Goal: Contribute content: Contribute content

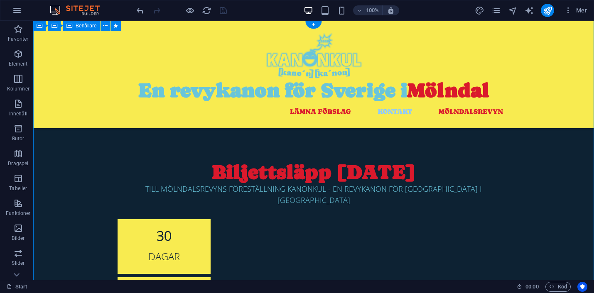
click at [92, 187] on div "Biljettsläpp 1 november TILL MÖLNDALSREVYNS FÖRESTÄLLNING KANONKUL - EN REVYKAN…" at bounding box center [313, 277] width 561 height 512
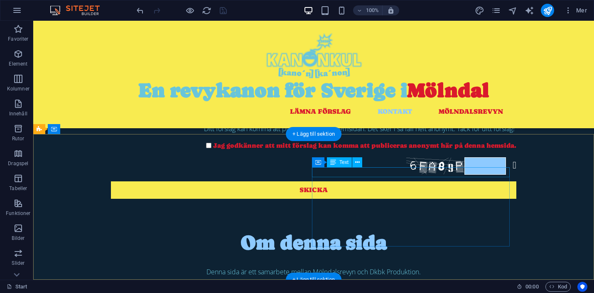
scroll to position [558, 0]
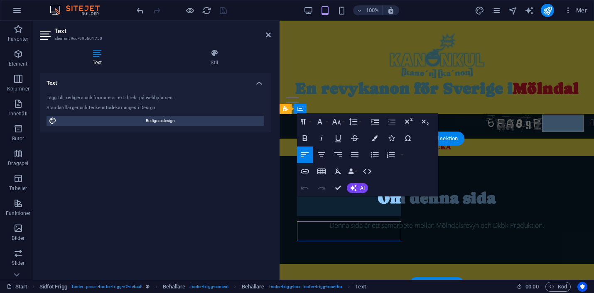
scroll to position [572, 0]
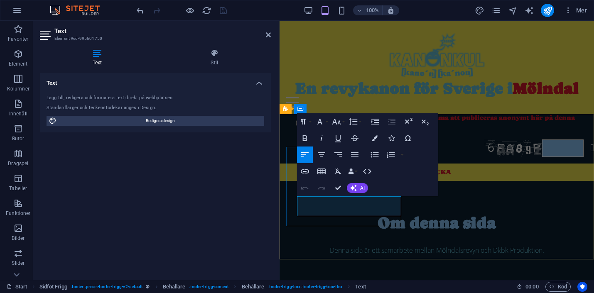
drag, startPoint x: 351, startPoint y: 211, endPoint x: 317, endPoint y: 210, distance: 33.7
click at [374, 140] on icon "button" at bounding box center [375, 138] width 6 height 6
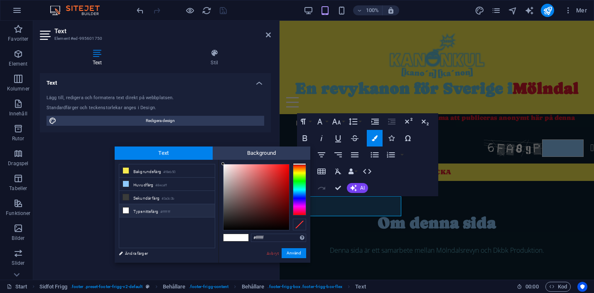
drag, startPoint x: 268, startPoint y: 239, endPoint x: 250, endPoint y: 239, distance: 17.9
click at [250, 239] on div "#ffffff Format som stöds #0852ed rgb(8, 82, 237) rgba(8, 82, 237, 90%) hsv(221,…" at bounding box center [265, 272] width 92 height 224
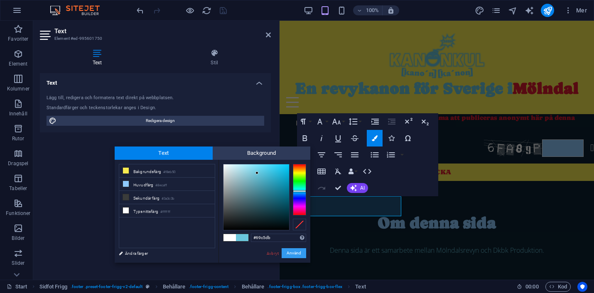
click at [294, 252] on button "Använd" at bounding box center [294, 253] width 25 height 10
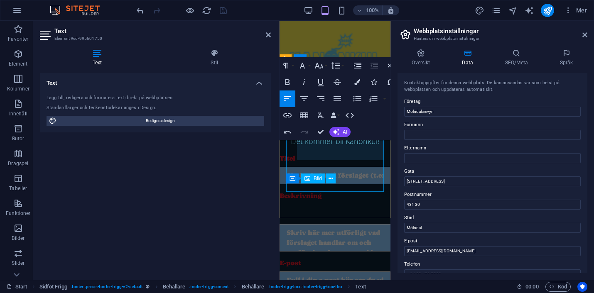
scroll to position [914, 0]
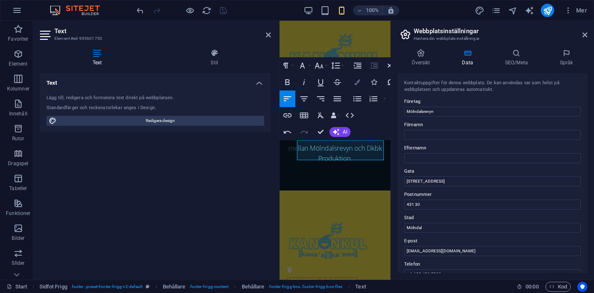
click at [357, 83] on icon "button" at bounding box center [357, 82] width 6 height 6
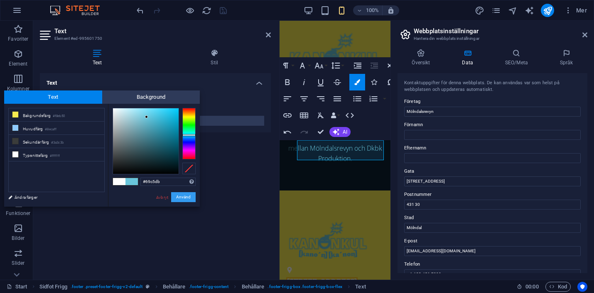
click at [183, 199] on button "Använd" at bounding box center [183, 197] width 25 height 10
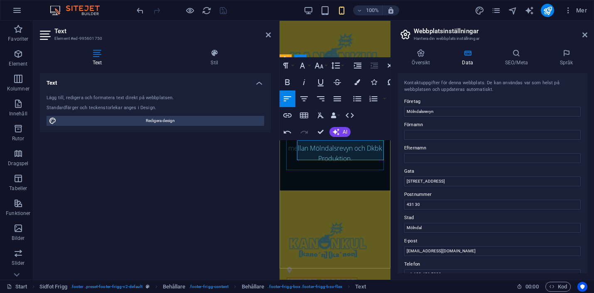
click at [305, 288] on span "431 30" at bounding box center [297, 292] width 22 height 8
click at [309, 288] on span "431 30" at bounding box center [297, 292] width 22 height 8
click at [358, 83] on icon "button" at bounding box center [357, 82] width 6 height 6
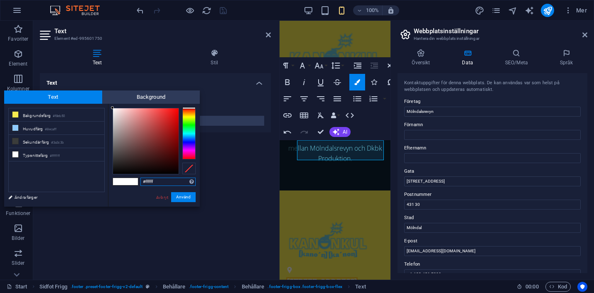
drag, startPoint x: 158, startPoint y: 180, endPoint x: 140, endPoint y: 180, distance: 18.7
click at [140, 180] on div "#ffffff Format som stöds #0852ed rgb(8, 82, 237) rgba(8, 82, 237, 90%) hsv(221,…" at bounding box center [154, 216] width 92 height 224
type input "#69c5db"
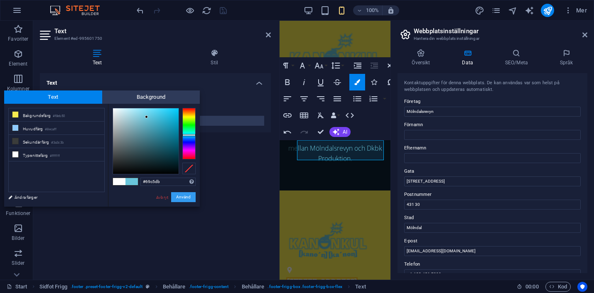
click at [177, 197] on button "Använd" at bounding box center [183, 197] width 25 height 10
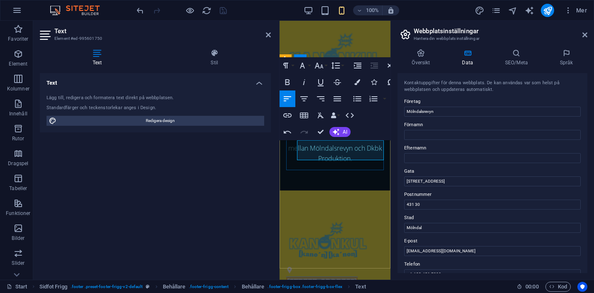
click at [349, 278] on span "[STREET_ADDRESS]" at bounding box center [321, 282] width 71 height 8
click at [356, 85] on button "Colors" at bounding box center [357, 82] width 16 height 17
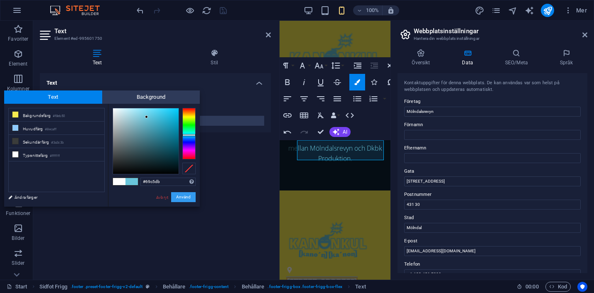
click at [184, 199] on button "Använd" at bounding box center [183, 197] width 25 height 10
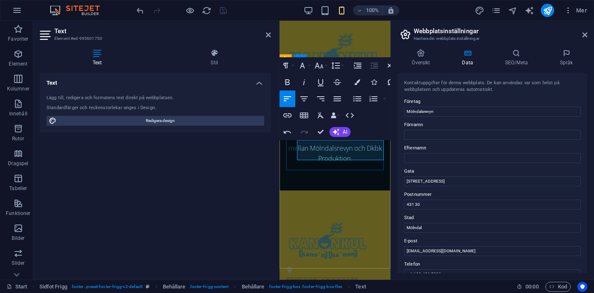
click at [366, 277] on p "​ ​ Göteborgsvägen 19 ," at bounding box center [335, 282] width 98 height 10
drag, startPoint x: 366, startPoint y: 147, endPoint x: 360, endPoint y: 147, distance: 5.8
click at [360, 277] on p "​ ​ Göteborgsvägen 19 ," at bounding box center [335, 282] width 98 height 10
click at [358, 80] on icon "button" at bounding box center [357, 82] width 6 height 6
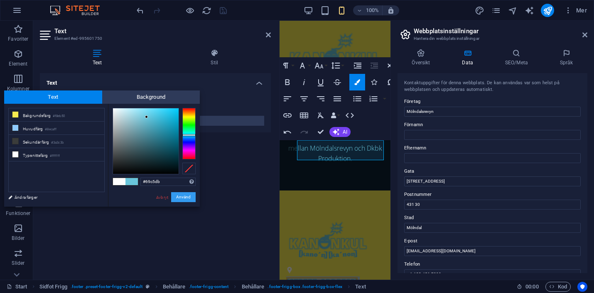
click at [181, 198] on button "Använd" at bounding box center [183, 197] width 25 height 10
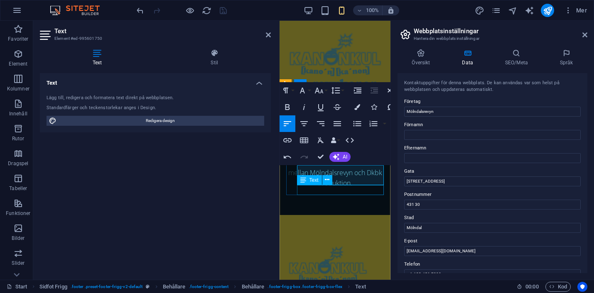
scroll to position [889, 0]
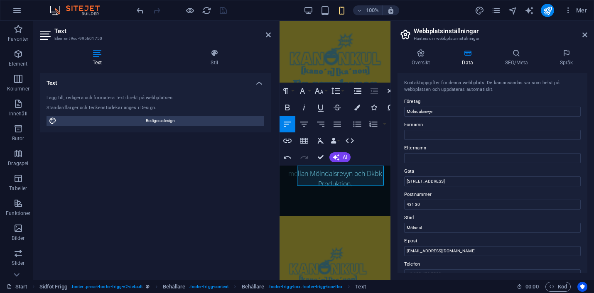
click at [251, 209] on div "Text Lägg till, redigera och formatera text direkt på webbplatsen. Standardfärg…" at bounding box center [155, 173] width 231 height 200
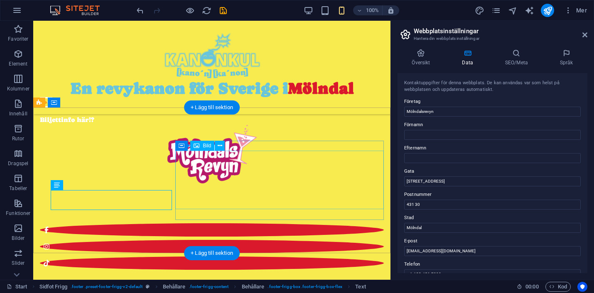
scroll to position [545, 0]
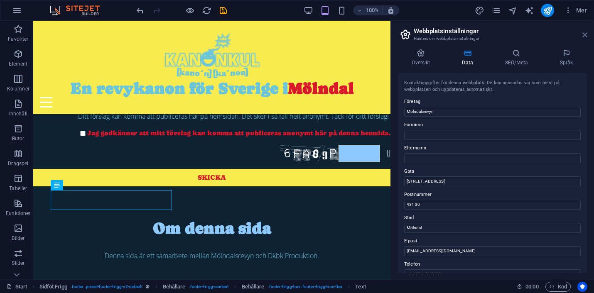
click at [584, 37] on icon at bounding box center [585, 35] width 5 height 7
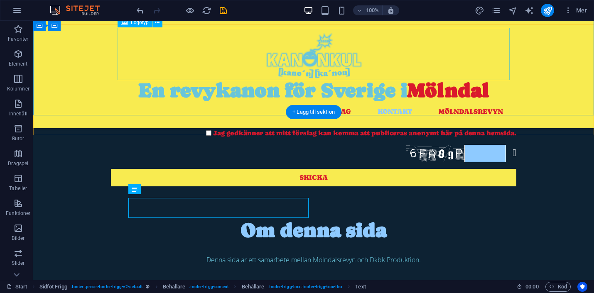
scroll to position [564, 0]
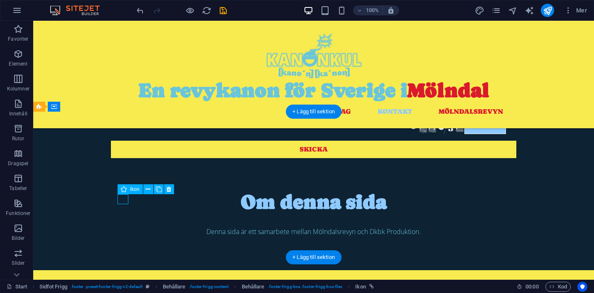
select select "xMidYMid"
select select "px"
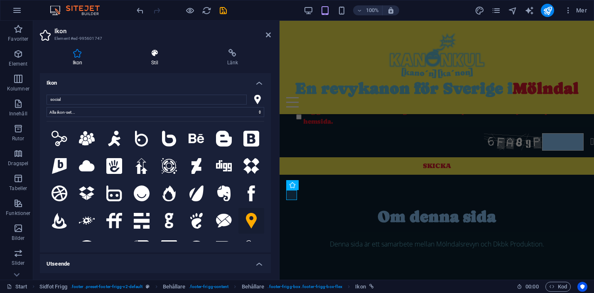
click at [156, 57] on icon at bounding box center [154, 53] width 73 height 8
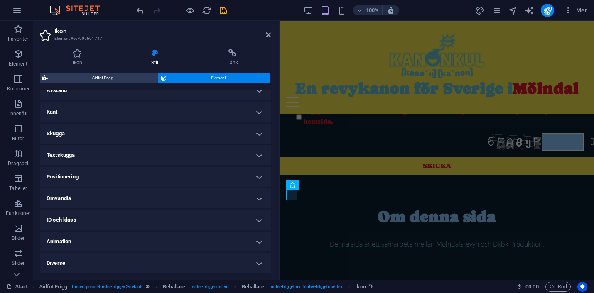
scroll to position [0, 0]
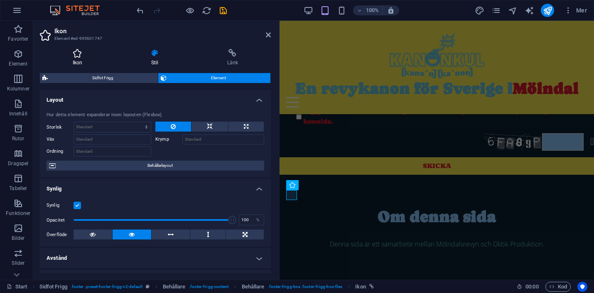
click at [81, 49] on icon at bounding box center [77, 53] width 75 height 8
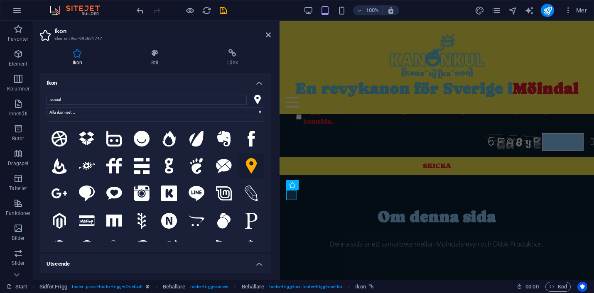
scroll to position [93, 0]
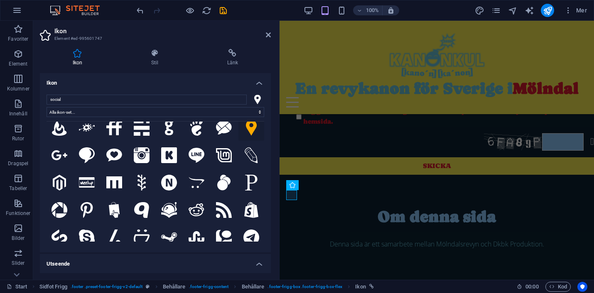
drag, startPoint x: 269, startPoint y: 155, endPoint x: 269, endPoint y: 198, distance: 43.6
click at [269, 198] on div "social Alla ikon-set... IcoFont Ionicons FontAwesome Brands FontAwesome Duotone…" at bounding box center [155, 170] width 231 height 165
click at [253, 261] on h4 "Utseende" at bounding box center [155, 261] width 231 height 15
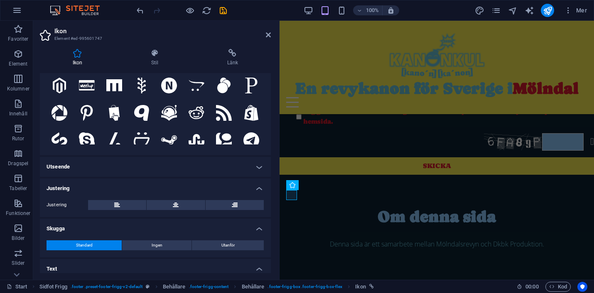
scroll to position [98, 0]
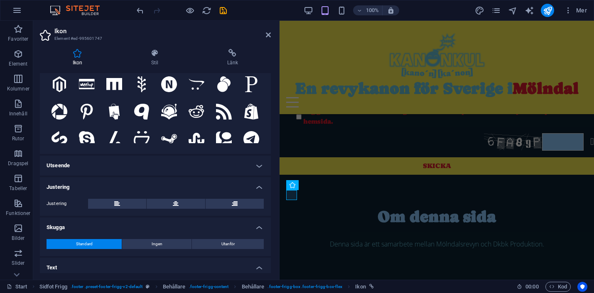
click at [224, 167] on h4 "Utseende" at bounding box center [155, 166] width 231 height 20
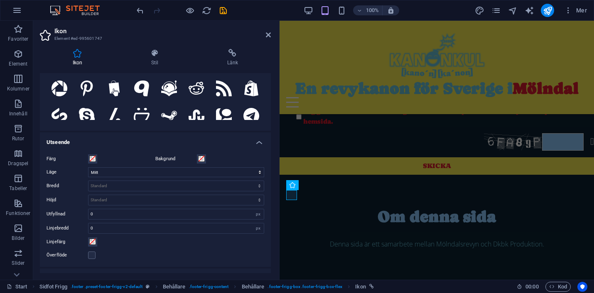
scroll to position [125, 0]
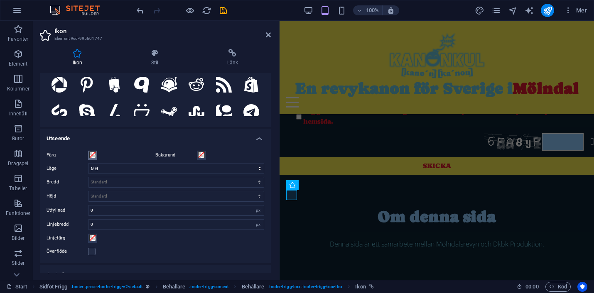
click at [92, 155] on span at bounding box center [92, 155] width 7 height 7
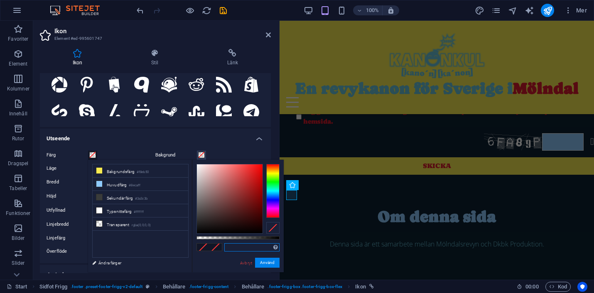
click at [238, 248] on input "text" at bounding box center [251, 248] width 55 height 8
paste input "69c5db"
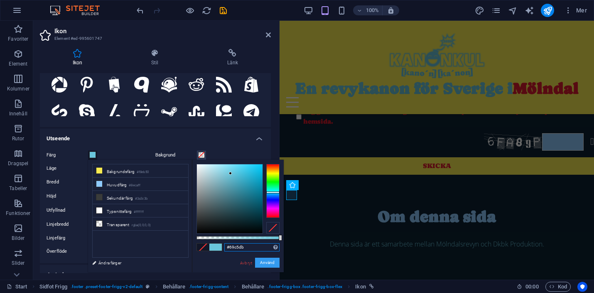
type input "#69c5db"
click at [263, 263] on button "Använd" at bounding box center [267, 263] width 25 height 10
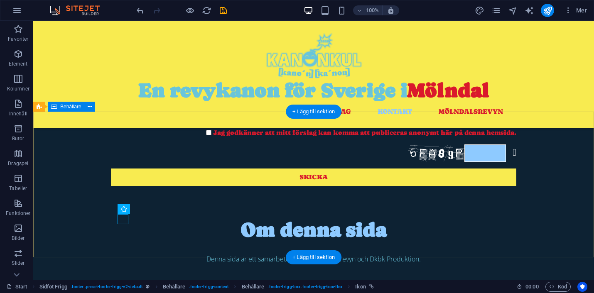
scroll to position [564, 0]
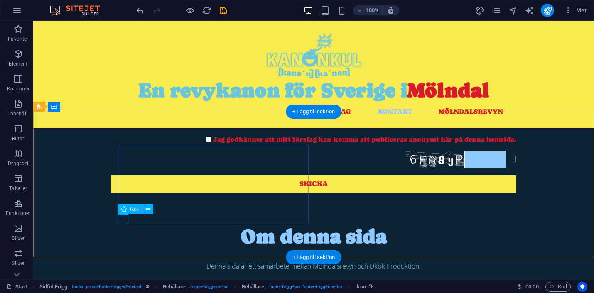
select select "xMidYMid"
select select "px"
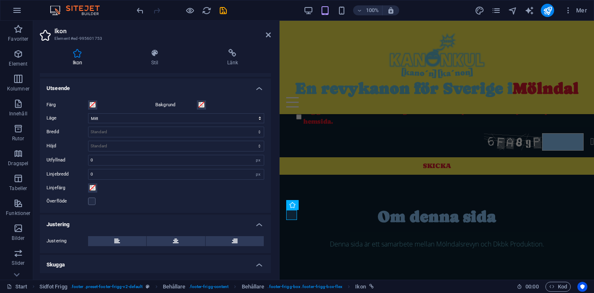
scroll to position [174, 0]
click at [94, 106] on span at bounding box center [92, 106] width 7 height 7
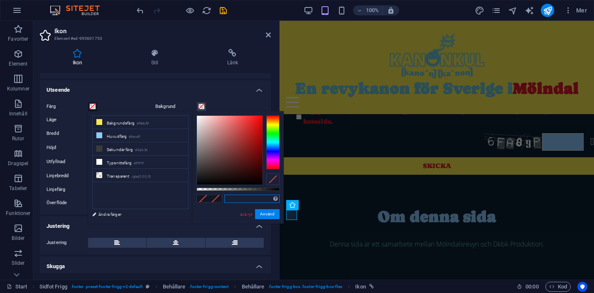
click at [246, 202] on input "text" at bounding box center [251, 199] width 55 height 8
paste input "69c5db"
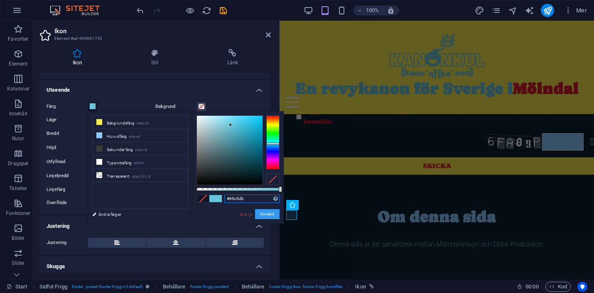
type input "#69c5db"
click at [271, 215] on button "Använd" at bounding box center [267, 214] width 25 height 10
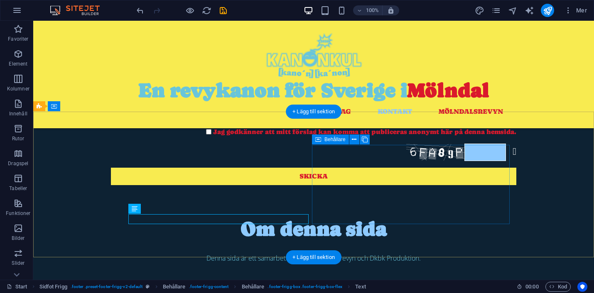
scroll to position [564, 0]
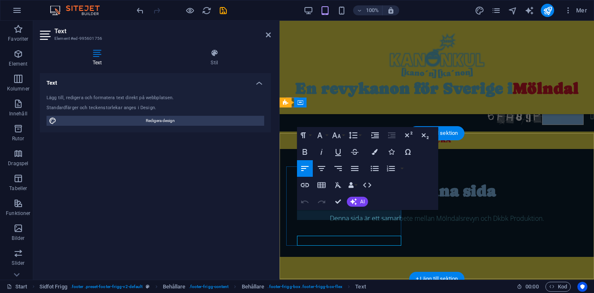
scroll to position [578, 0]
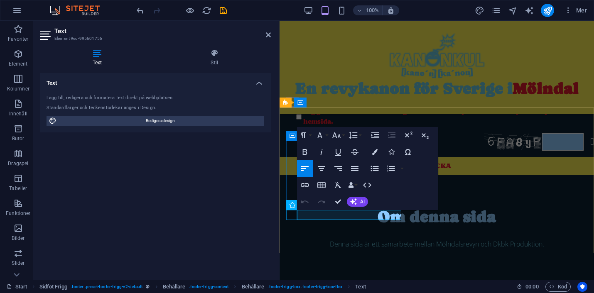
drag, startPoint x: 376, startPoint y: 216, endPoint x: 294, endPoint y: 216, distance: 82.7
click at [374, 150] on icon "button" at bounding box center [375, 152] width 6 height 6
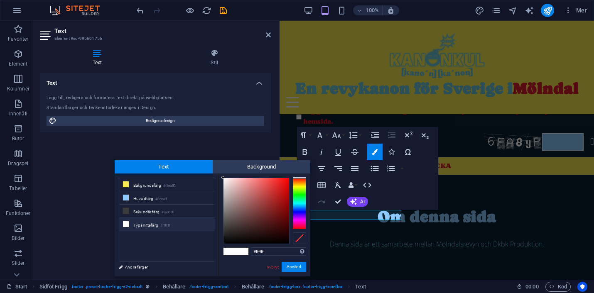
drag, startPoint x: 269, startPoint y: 252, endPoint x: 236, endPoint y: 252, distance: 33.2
click at [236, 252] on div "#ffffff Format som stöds #0852ed rgb(8, 82, 237) rgba(8, 82, 237, 90%) hsv(221,…" at bounding box center [265, 286] width 92 height 224
type input "#69c5db"
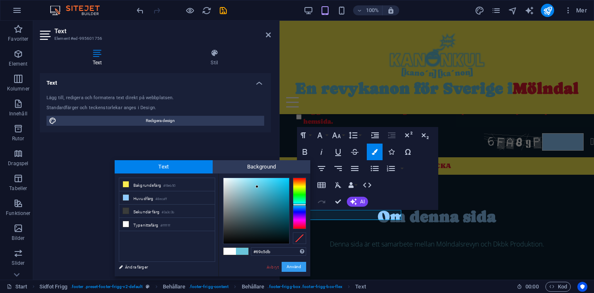
click at [292, 269] on button "Använd" at bounding box center [294, 267] width 25 height 10
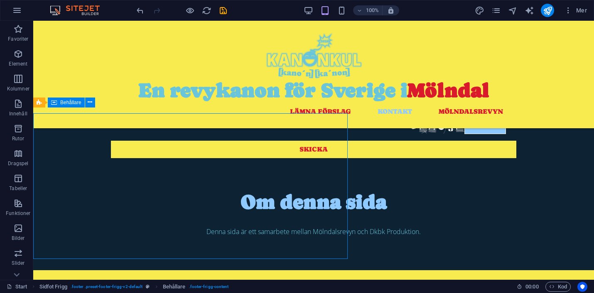
scroll to position [568, 0]
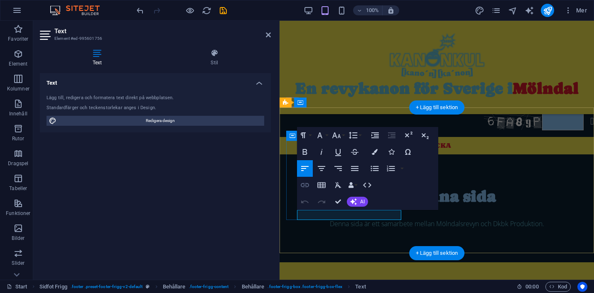
scroll to position [578, 0]
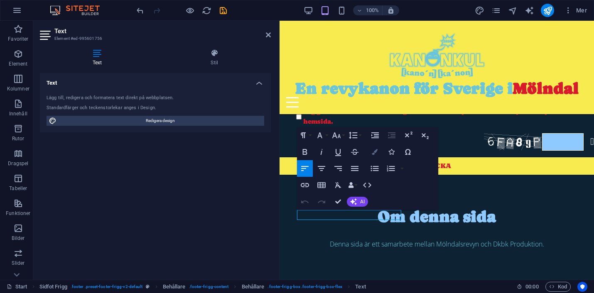
click at [373, 153] on icon "button" at bounding box center [375, 152] width 6 height 6
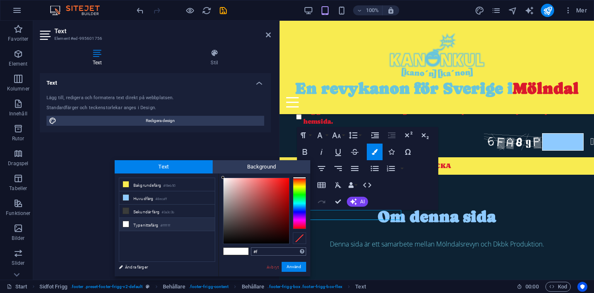
type input "#"
type input "#69c5db"
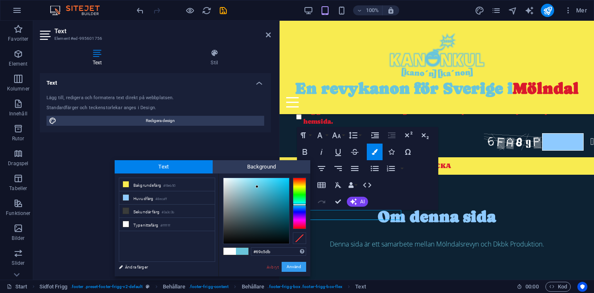
click at [295, 268] on button "Använd" at bounding box center [294, 267] width 25 height 10
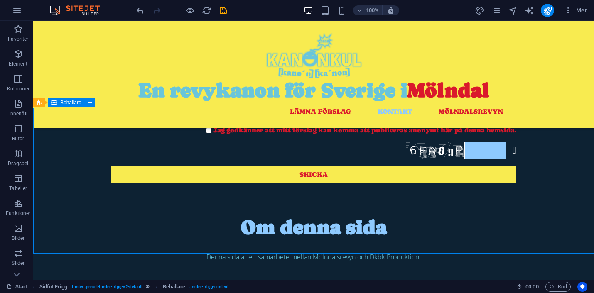
scroll to position [568, 0]
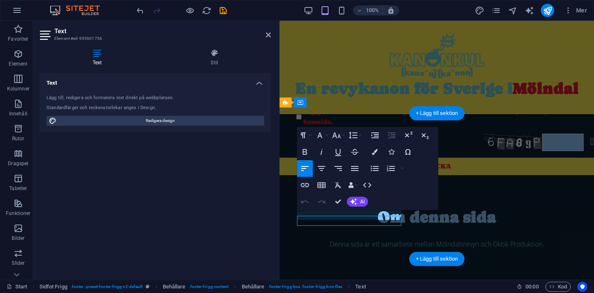
scroll to position [578, 0]
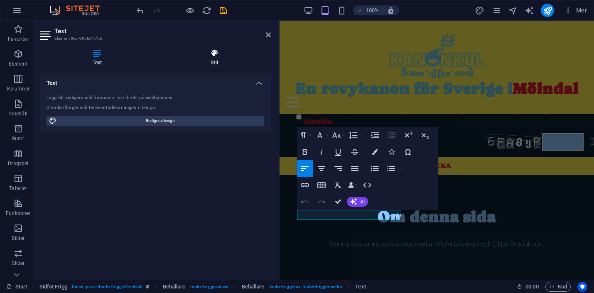
click at [216, 57] on icon at bounding box center [214, 53] width 113 height 8
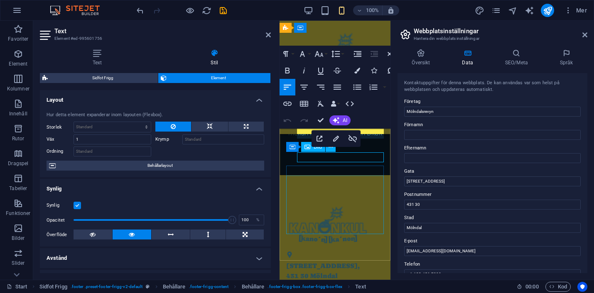
select select "px"
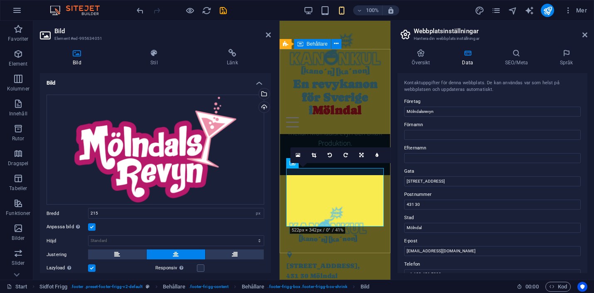
click at [305, 248] on div "Göteborgsvägen 19 , 431 30 Mölndal info@molndalsrevyn.se Biljettinfo här!?" at bounding box center [335, 291] width 111 height 233
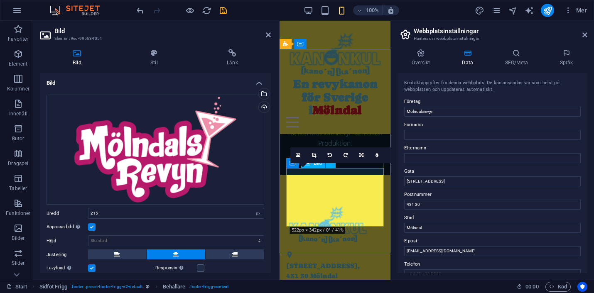
scroll to position [545, 0]
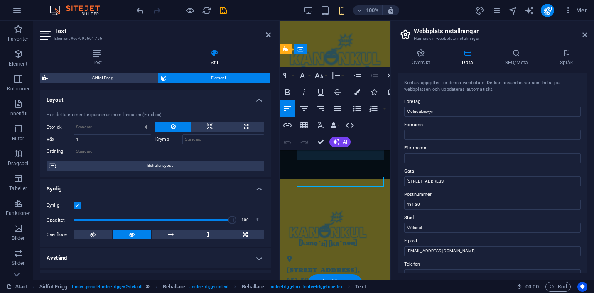
scroll to position [924, 0]
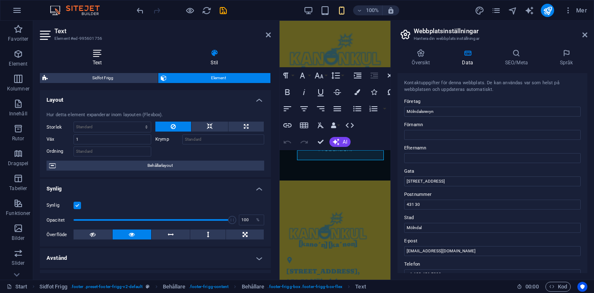
click at [93, 52] on icon at bounding box center [97, 53] width 115 height 8
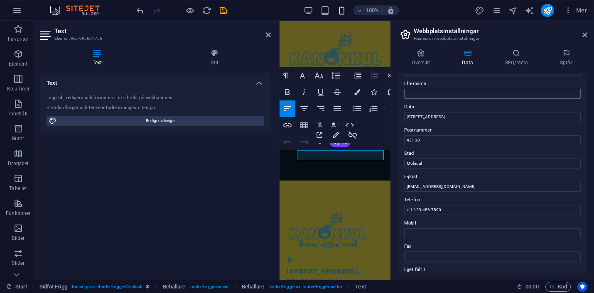
scroll to position [0, 0]
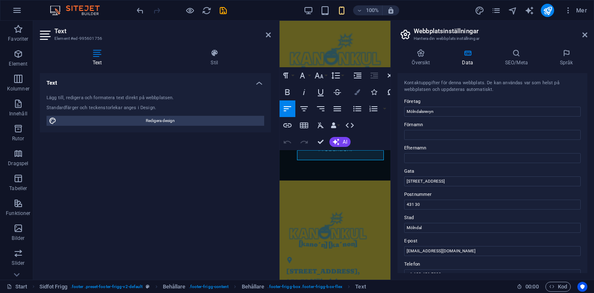
click at [358, 90] on icon "button" at bounding box center [357, 92] width 6 height 6
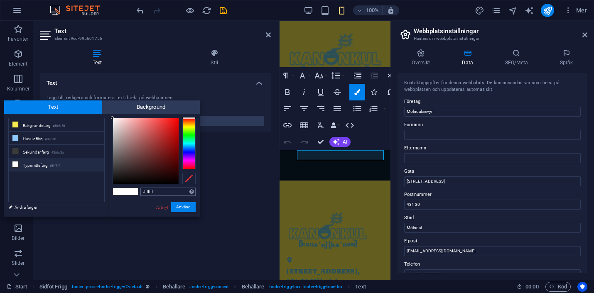
drag, startPoint x: 157, startPoint y: 194, endPoint x: 142, endPoint y: 194, distance: 15.4
click at [142, 194] on input "#ffffff" at bounding box center [167, 192] width 55 height 8
type input "#69c5db"
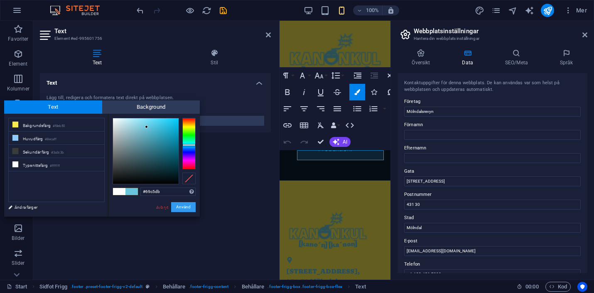
click at [182, 208] on button "Använd" at bounding box center [183, 207] width 25 height 10
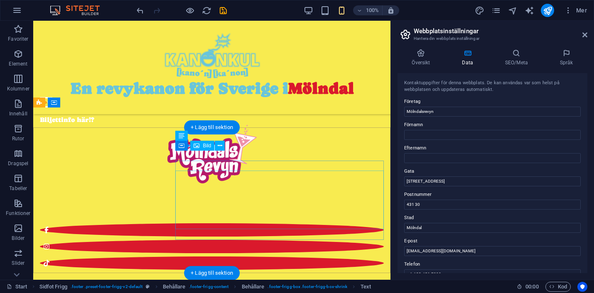
scroll to position [545, 0]
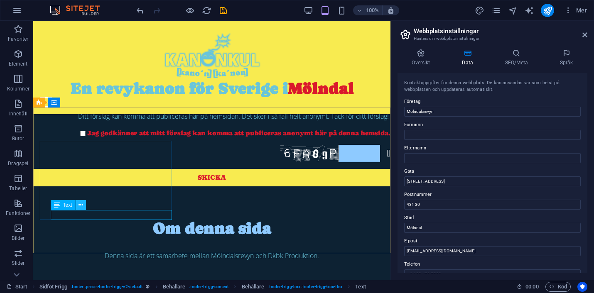
click at [79, 205] on icon at bounding box center [81, 205] width 5 height 9
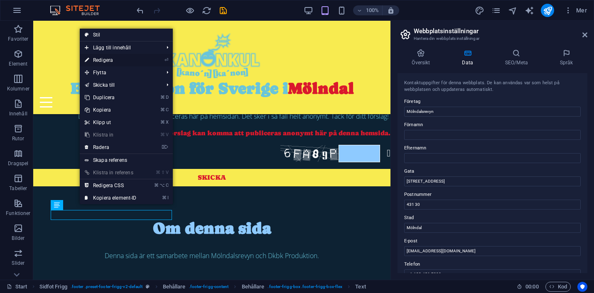
click at [109, 59] on link "⏎ Redigera" at bounding box center [111, 60] width 62 height 12
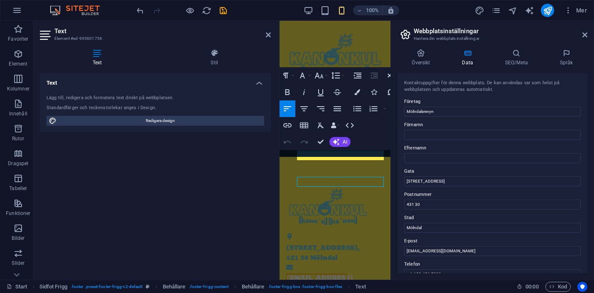
scroll to position [924, 0]
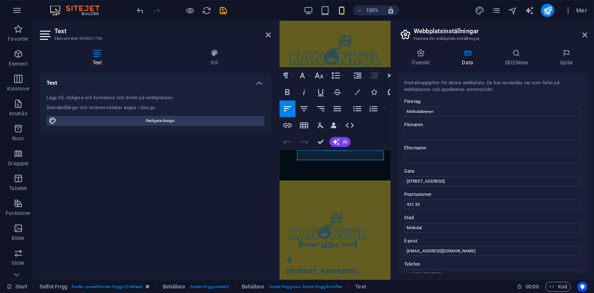
click at [360, 92] on icon "button" at bounding box center [357, 92] width 6 height 6
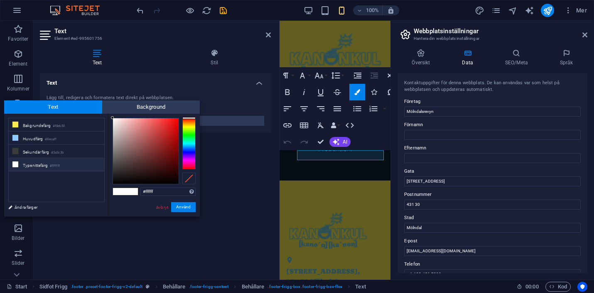
drag, startPoint x: 168, startPoint y: 189, endPoint x: 133, endPoint y: 189, distance: 35.7
click at [133, 189] on div "#ffffff Format som stöds #0852ed rgb(8, 82, 237) rgba(8, 82, 237, 90%) hsv(221,…" at bounding box center [154, 226] width 92 height 224
click at [167, 190] on input "#ffffff" at bounding box center [167, 192] width 55 height 8
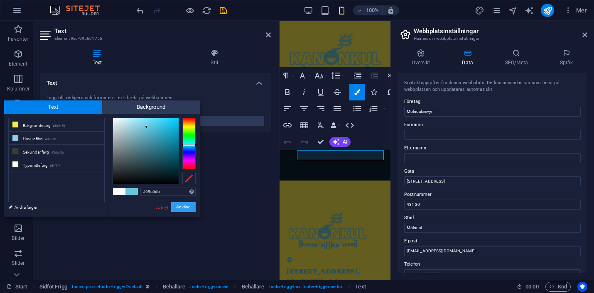
click at [187, 207] on button "Använd" at bounding box center [183, 207] width 25 height 10
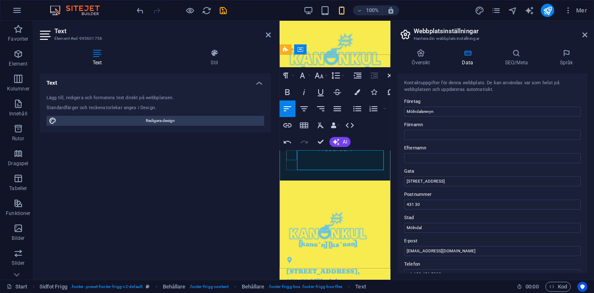
drag, startPoint x: 377, startPoint y: 156, endPoint x: 294, endPoint y: 157, distance: 83.1
click at [294, 207] on div "Göteborgsvägen 19 , 431 30 Mölndal ​ ​ info@molndalsrevyn.se" at bounding box center [335, 266] width 98 height 119
click at [356, 94] on icon "button" at bounding box center [357, 92] width 6 height 6
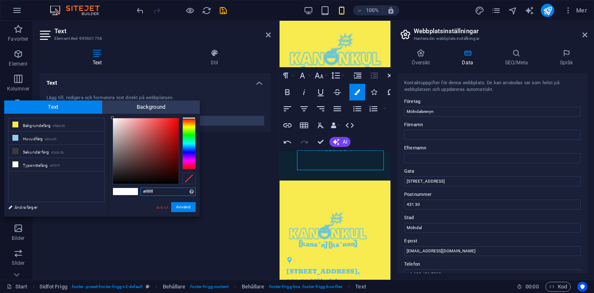
drag, startPoint x: 160, startPoint y: 191, endPoint x: 134, endPoint y: 191, distance: 26.2
click at [134, 191] on div "#ffffff Format som stöds #0852ed rgb(8, 82, 237) rgba(8, 82, 237, 90%) hsv(221,…" at bounding box center [154, 226] width 92 height 224
paste input "69c5db"
type input "#69c5db"
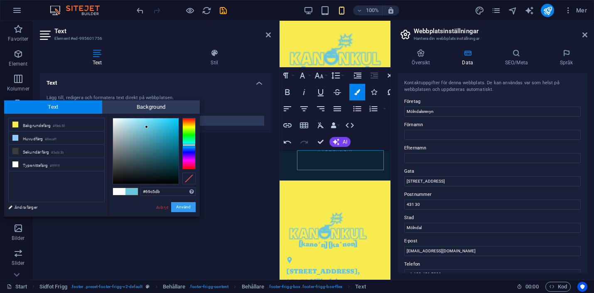
click at [180, 206] on button "Använd" at bounding box center [183, 207] width 25 height 10
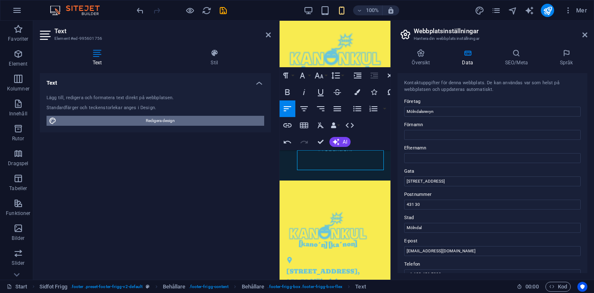
click at [159, 121] on span "Redigera design" at bounding box center [160, 121] width 203 height 10
select select "px"
select select "300"
select select "px"
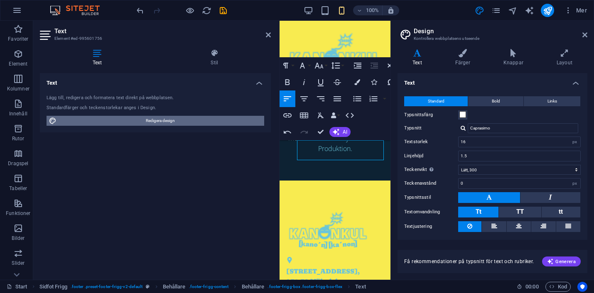
scroll to position [934, 0]
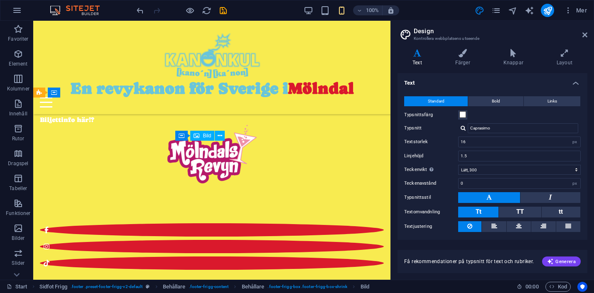
scroll to position [555, 0]
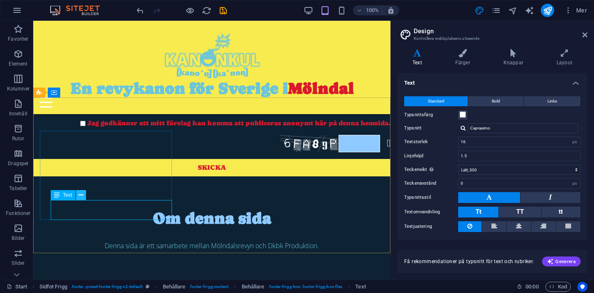
click at [80, 196] on icon at bounding box center [81, 195] width 5 height 9
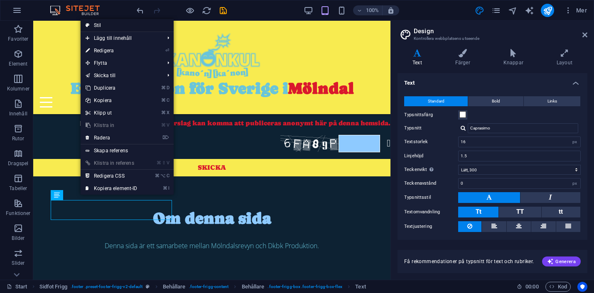
click at [99, 25] on link "Stil" at bounding box center [127, 25] width 93 height 12
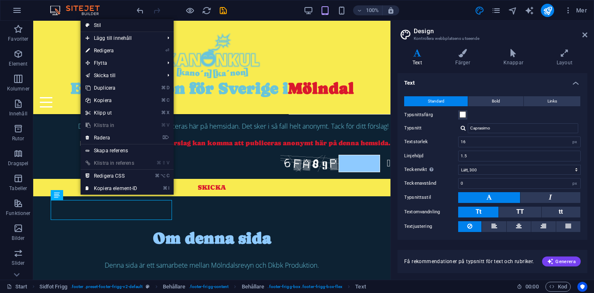
select select "rem"
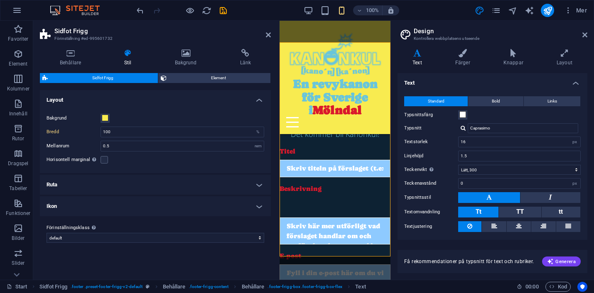
scroll to position [934, 0]
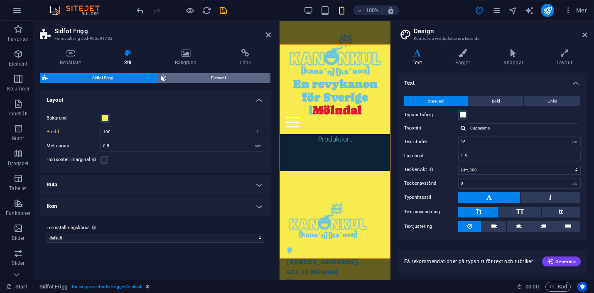
click at [201, 76] on span "Element" at bounding box center [218, 78] width 99 height 10
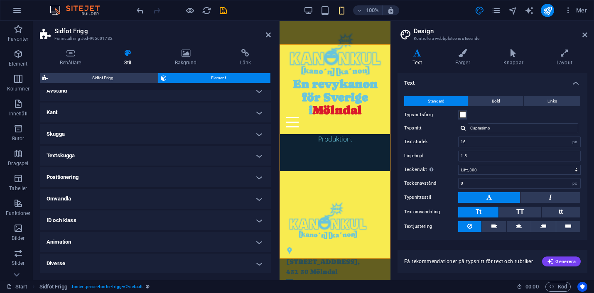
scroll to position [0, 0]
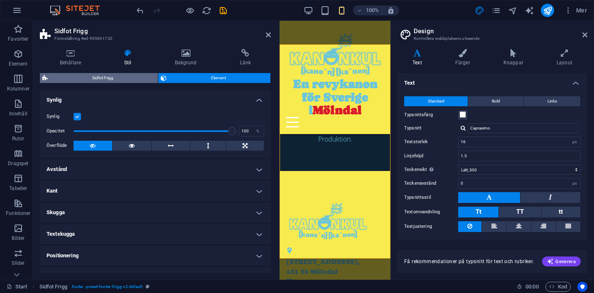
click at [110, 78] on span "Sidfot Frigg" at bounding box center [102, 78] width 105 height 10
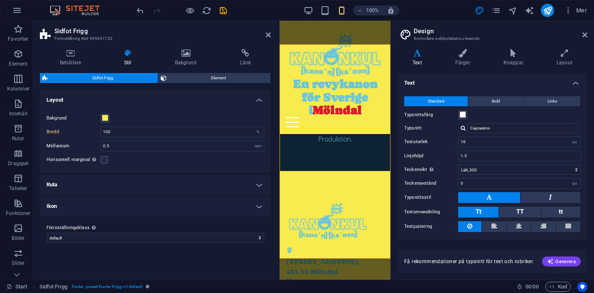
click at [74, 185] on h4 "Ruta" at bounding box center [155, 185] width 231 height 20
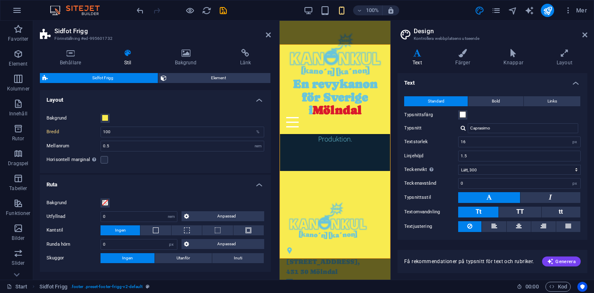
click at [74, 185] on h4 "Ruta" at bounding box center [155, 182] width 231 height 15
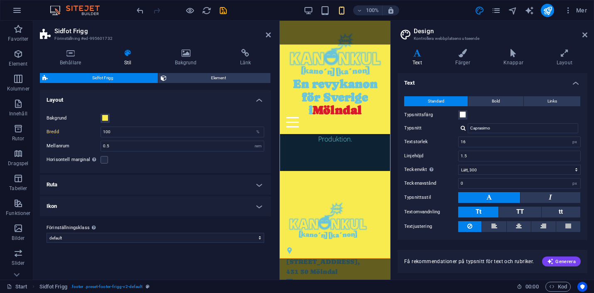
click at [78, 207] on h4 "Ikon" at bounding box center [155, 207] width 231 height 20
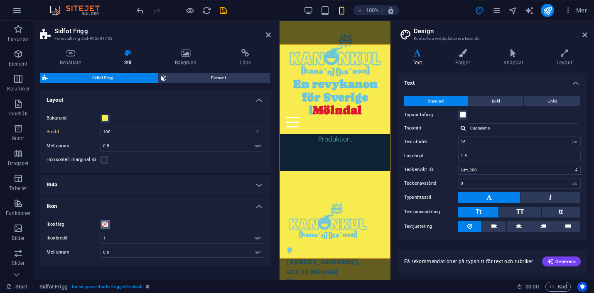
click at [106, 222] on span at bounding box center [105, 224] width 7 height 7
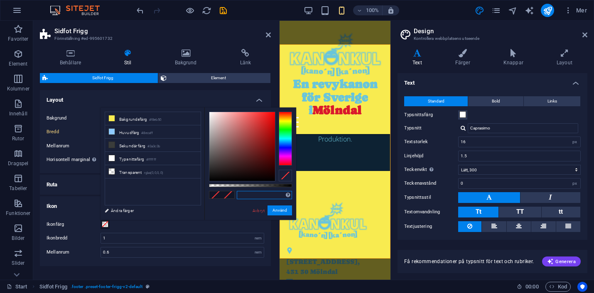
click at [246, 192] on input "text" at bounding box center [264, 195] width 55 height 8
paste input "69c5db"
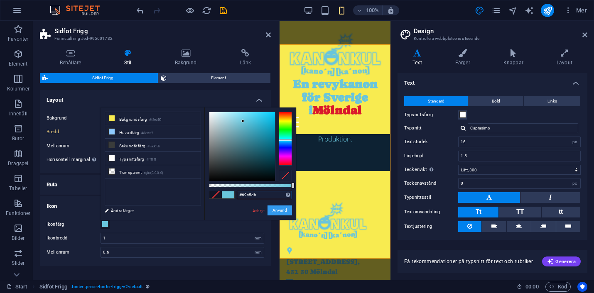
type input "#69c5db"
click at [276, 210] on button "Använd" at bounding box center [280, 211] width 25 height 10
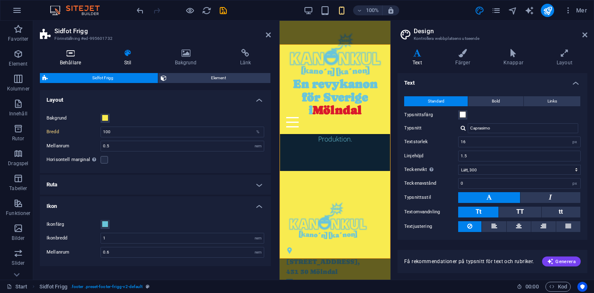
click at [74, 58] on h4 "Behållare" at bounding box center [72, 57] width 64 height 17
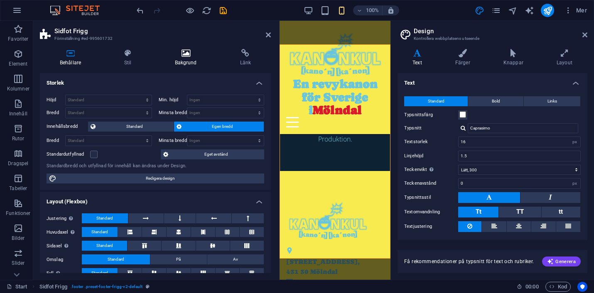
click at [184, 62] on h4 "Bakgrund" at bounding box center [187, 57] width 65 height 17
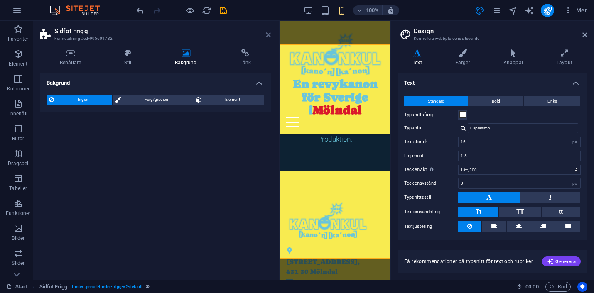
click at [267, 36] on icon at bounding box center [268, 35] width 5 height 7
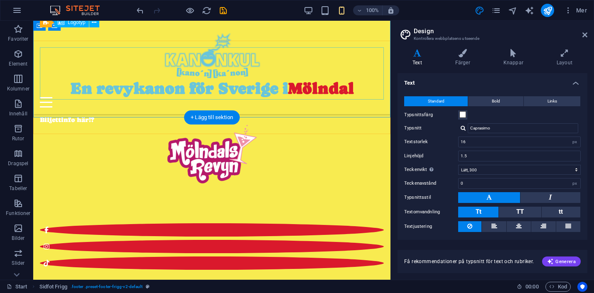
scroll to position [555, 0]
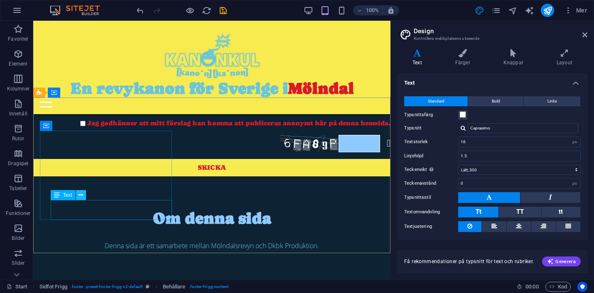
click at [81, 195] on icon at bounding box center [81, 195] width 5 height 9
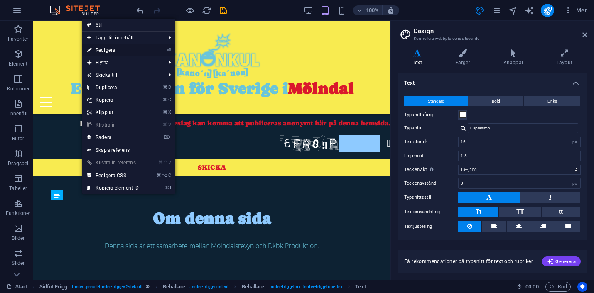
click at [112, 49] on link "⏎ Redigera" at bounding box center [113, 50] width 62 height 12
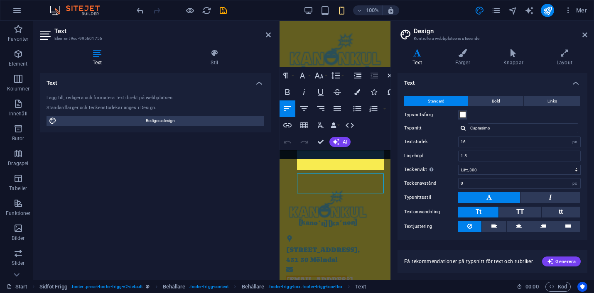
scroll to position [924, 0]
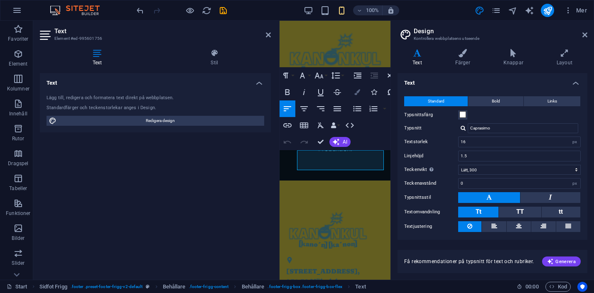
click at [359, 93] on icon "button" at bounding box center [357, 92] width 6 height 6
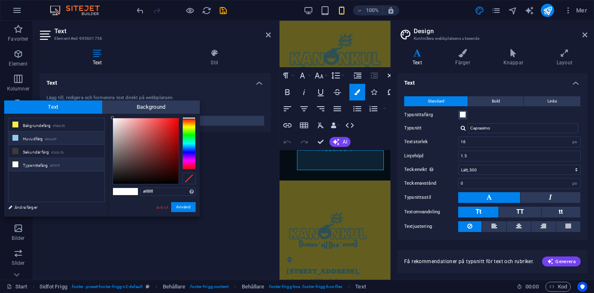
click at [35, 138] on li "Huvudfärg #8ecaff" at bounding box center [57, 138] width 96 height 13
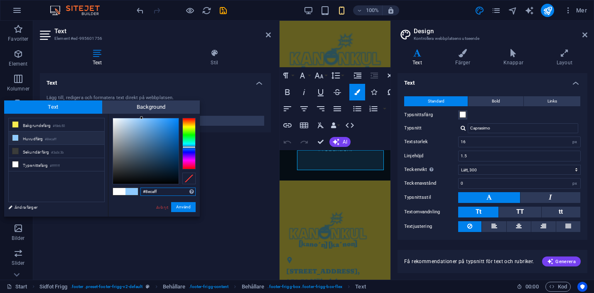
drag, startPoint x: 162, startPoint y: 193, endPoint x: 140, endPoint y: 193, distance: 22.4
click at [140, 193] on div "#8ecaff Format som stöds #0852ed rgb(8, 82, 237) rgba(8, 82, 237, 90%) hsv(221,…" at bounding box center [154, 226] width 92 height 224
paste input "69c5db"
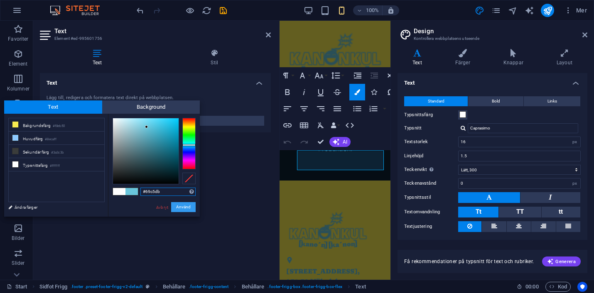
type input "#69c5db"
click at [183, 207] on button "Använd" at bounding box center [183, 207] width 25 height 10
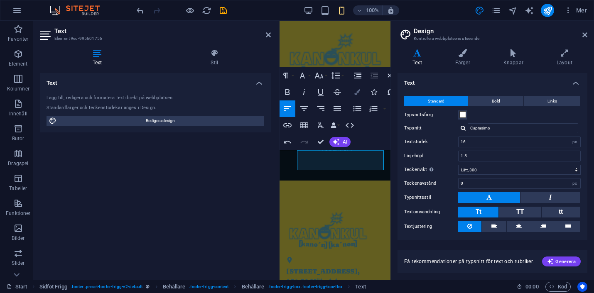
click at [361, 92] on button "Colors" at bounding box center [357, 92] width 16 height 17
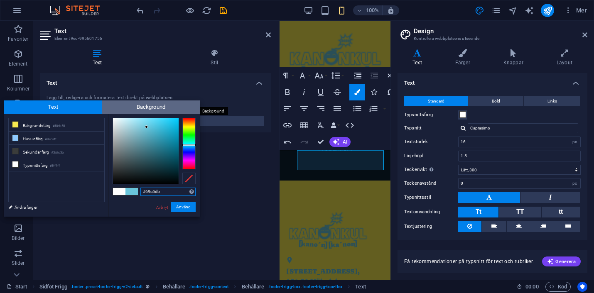
click at [129, 107] on span "Background" at bounding box center [151, 107] width 98 height 13
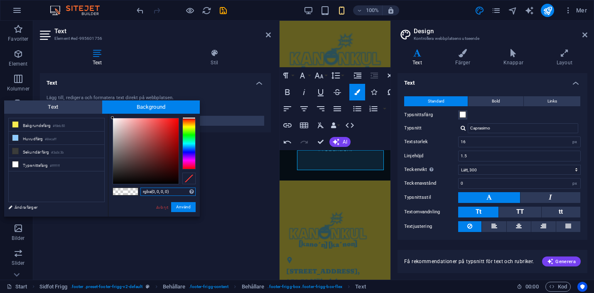
drag, startPoint x: 175, startPoint y: 191, endPoint x: 128, endPoint y: 193, distance: 47.4
click at [128, 193] on div "rgba(0, 0, 0, 0) Format som stöds #0852ed rgb(8, 82, 237) rgba(8, 82, 237, 90%)…" at bounding box center [154, 226] width 92 height 224
paste input "69c5db"
type input "#69c5db"
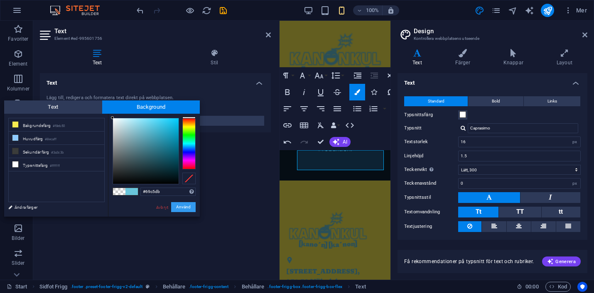
click at [181, 209] on button "Använd" at bounding box center [183, 207] width 25 height 10
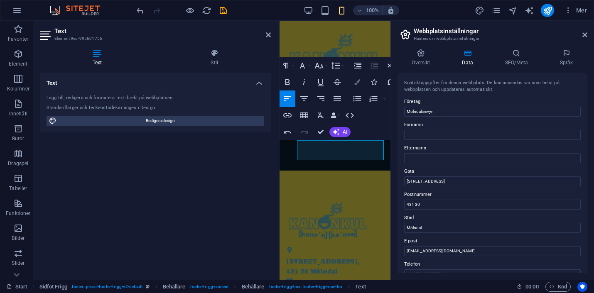
click at [360, 83] on button "Colors" at bounding box center [357, 82] width 16 height 17
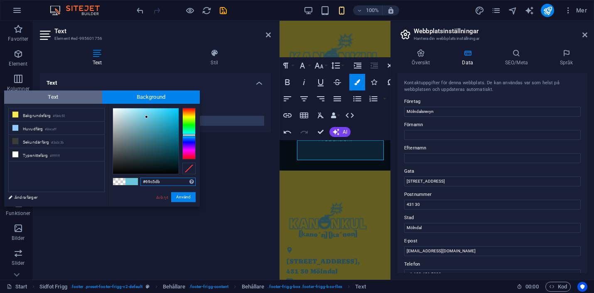
click at [60, 98] on span "Text" at bounding box center [53, 97] width 98 height 13
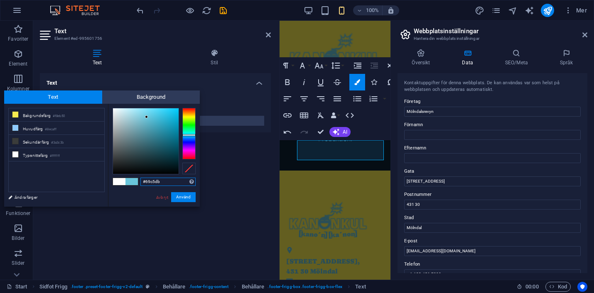
click at [172, 185] on input "#69c5db" at bounding box center [167, 182] width 55 height 8
click at [184, 199] on button "Använd" at bounding box center [183, 197] width 25 height 10
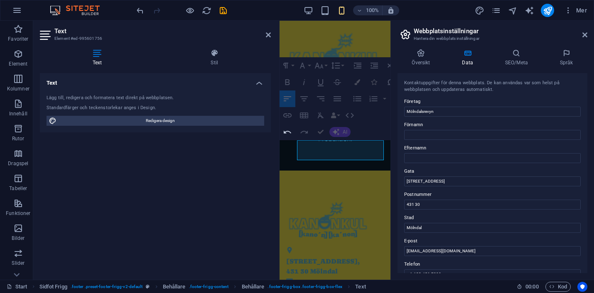
click at [184, 199] on div "Text Lägg till, redigera och formatera text direkt på webbplatsen. Standardfärg…" at bounding box center [155, 173] width 231 height 200
click at [258, 160] on div "Text Lägg till, redigera och formatera text direkt på webbplatsen. Standardfärg…" at bounding box center [155, 173] width 231 height 200
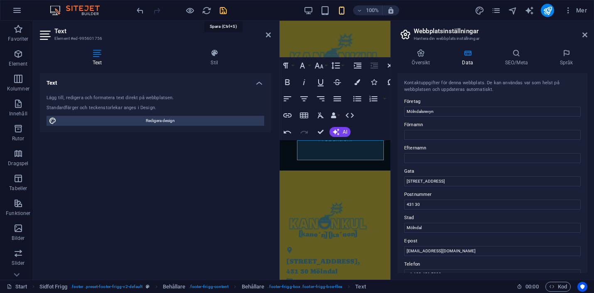
click at [225, 11] on icon "save" at bounding box center [224, 11] width 10 height 10
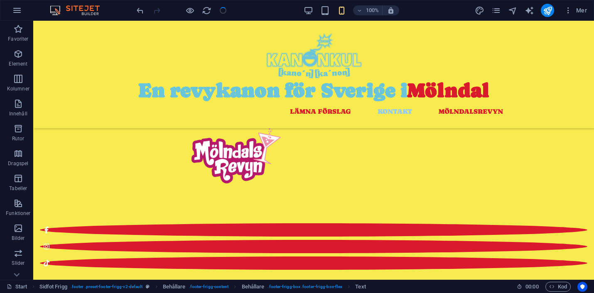
checkbox input "false"
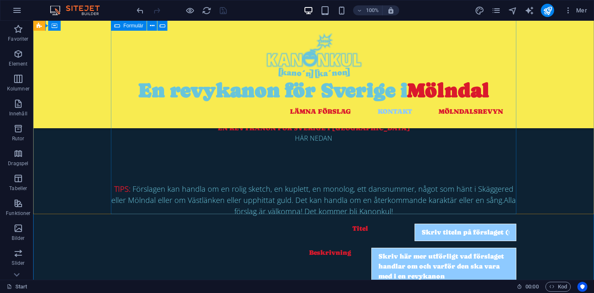
scroll to position [351, 0]
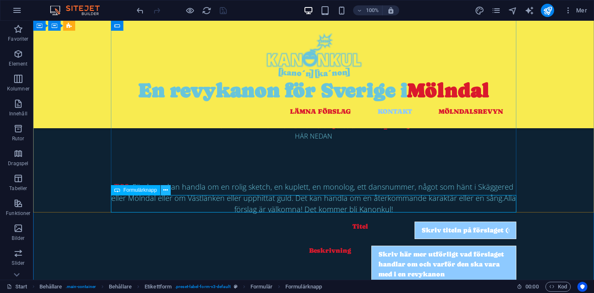
click at [166, 192] on icon at bounding box center [165, 190] width 5 height 9
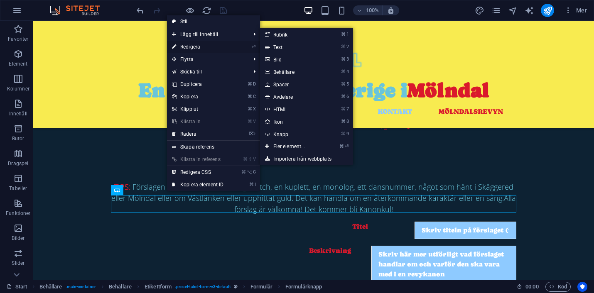
click at [192, 49] on link "⏎ Redigera" at bounding box center [198, 47] width 62 height 12
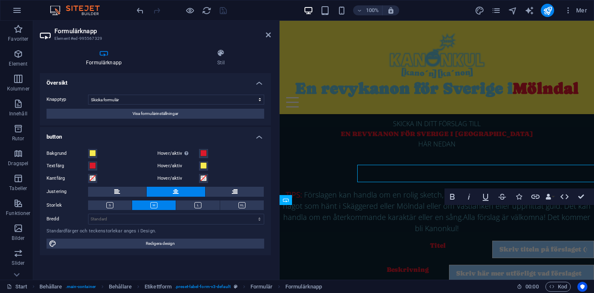
scroll to position [355, 0]
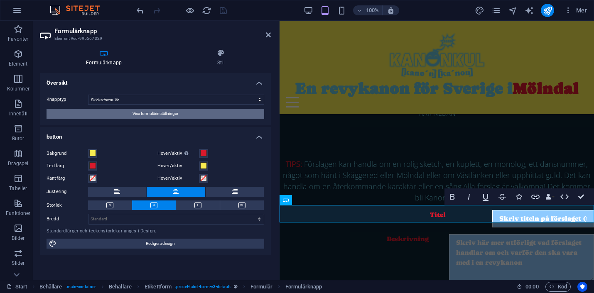
click at [176, 112] on span "Visa formulärinställningar" at bounding box center [156, 114] width 46 height 10
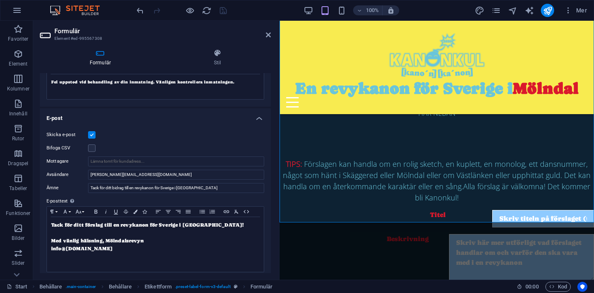
scroll to position [170, 0]
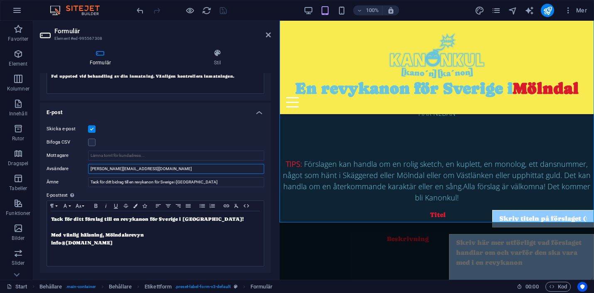
drag, startPoint x: 142, startPoint y: 169, endPoint x: 86, endPoint y: 172, distance: 55.8
click at [86, 172] on div "Avsändare anton@molndalsrevyn.se" at bounding box center [156, 169] width 218 height 10
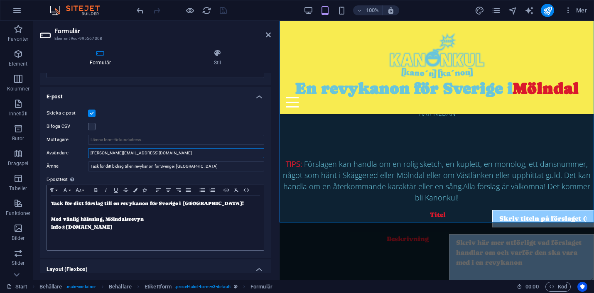
scroll to position [172, 0]
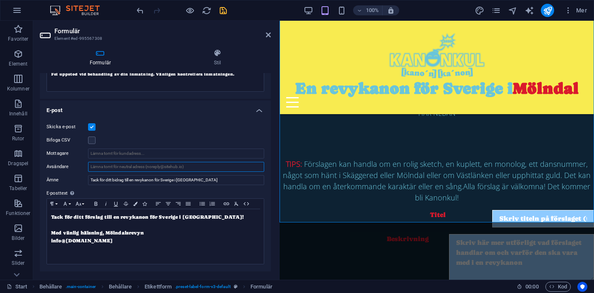
click at [172, 167] on input "Avsändare" at bounding box center [176, 167] width 176 height 10
click at [225, 10] on icon "save" at bounding box center [224, 11] width 10 height 10
checkbox input "false"
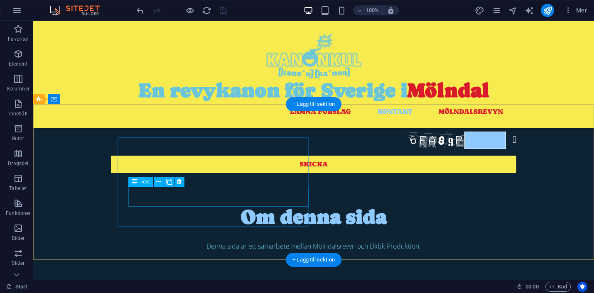
scroll to position [578, 0]
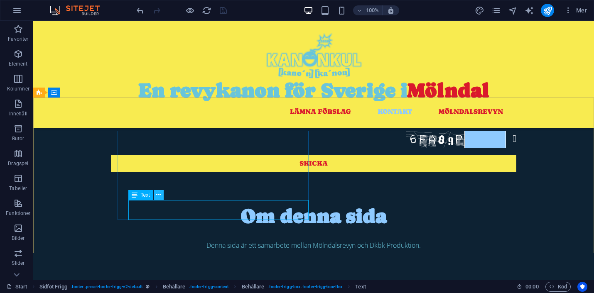
click at [160, 193] on icon at bounding box center [158, 195] width 5 height 9
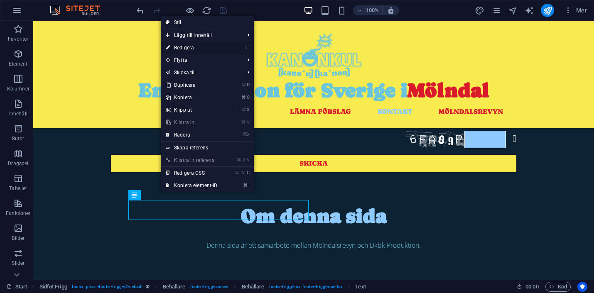
click at [185, 47] on link "⏎ Redigera" at bounding box center [192, 48] width 62 height 12
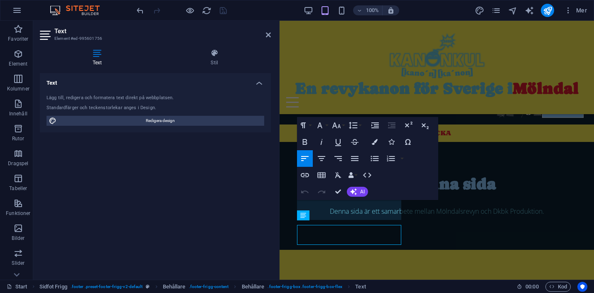
scroll to position [588, 0]
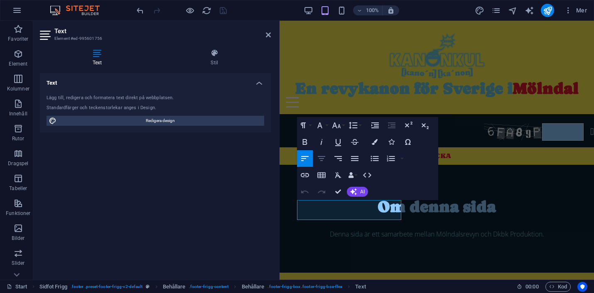
click at [322, 157] on icon "button" at bounding box center [321, 158] width 7 height 5
click at [306, 158] on icon "button" at bounding box center [305, 159] width 10 height 10
click at [376, 142] on icon "button" at bounding box center [375, 142] width 6 height 6
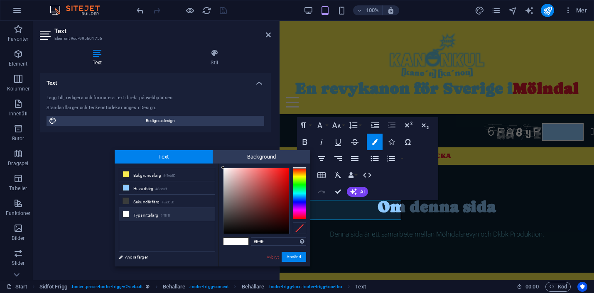
drag, startPoint x: 276, startPoint y: 244, endPoint x: 246, endPoint y: 243, distance: 29.5
click at [246, 243] on div "#ffffff Format som stöds #0852ed rgb(8, 82, 237) rgba(8, 82, 237, 90%) hsv(221,…" at bounding box center [265, 276] width 92 height 224
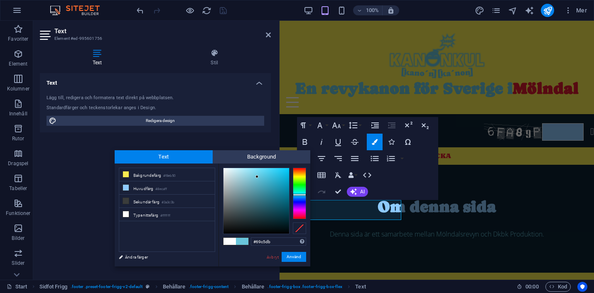
type input "#69c5db"
click at [295, 254] on button "Använd" at bounding box center [294, 257] width 25 height 10
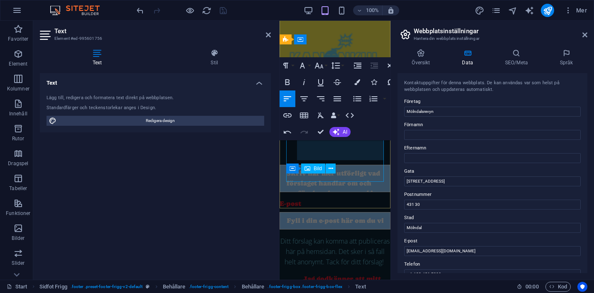
scroll to position [934, 0]
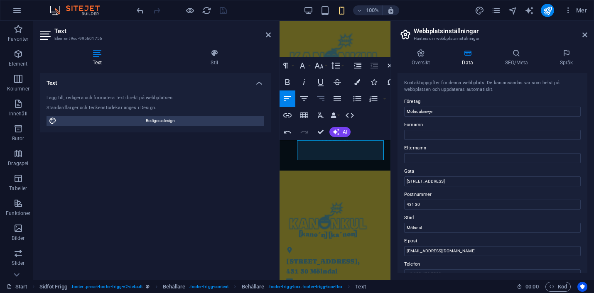
click at [320, 94] on icon "button" at bounding box center [321, 99] width 10 height 10
click at [305, 100] on icon "button" at bounding box center [304, 99] width 10 height 10
click at [285, 99] on icon "button" at bounding box center [288, 99] width 10 height 10
click at [215, 59] on h4 "Stil" at bounding box center [214, 57] width 113 height 17
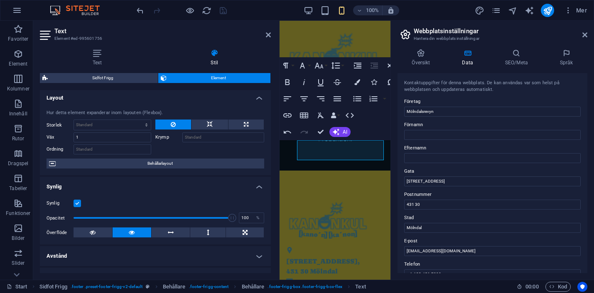
scroll to position [0, 0]
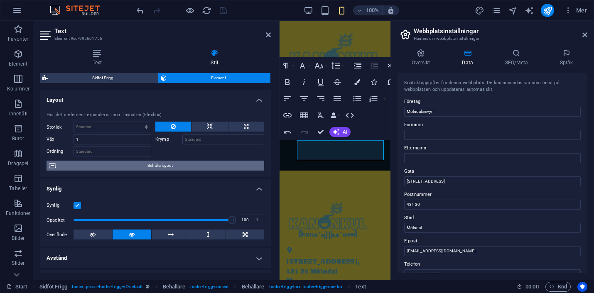
click at [170, 165] on span "Behållarlayout" at bounding box center [160, 166] width 204 height 10
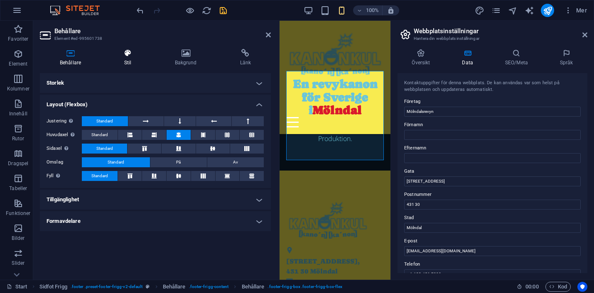
click at [134, 50] on icon at bounding box center [127, 53] width 47 height 8
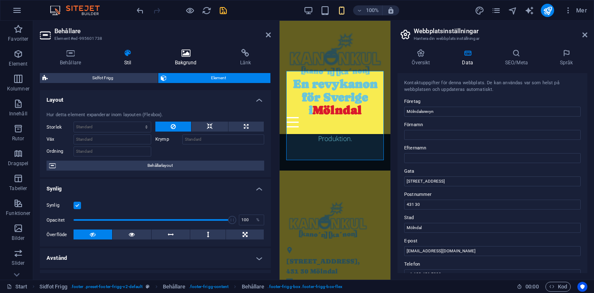
click at [187, 54] on icon at bounding box center [186, 53] width 62 height 8
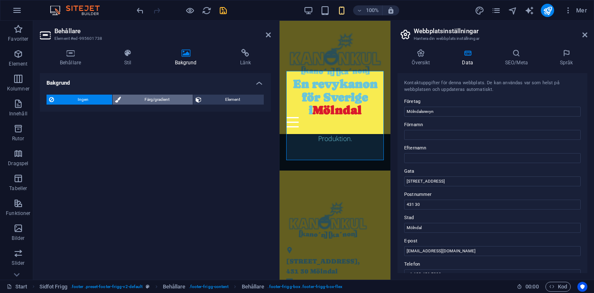
click at [150, 99] on span "Färg/gradient" at bounding box center [156, 100] width 67 height 10
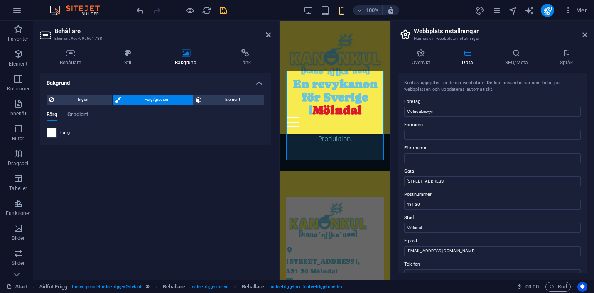
click at [51, 133] on span at bounding box center [51, 132] width 9 height 9
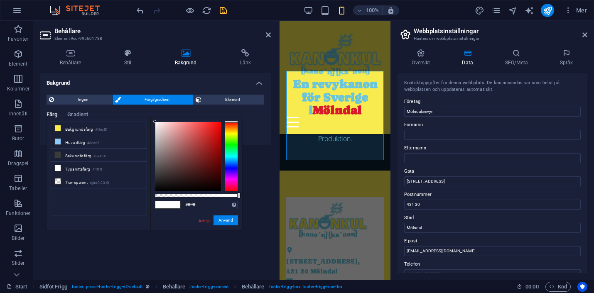
drag, startPoint x: 202, startPoint y: 206, endPoint x: 183, endPoint y: 206, distance: 18.7
click at [183, 206] on input "#ffffff" at bounding box center [210, 205] width 55 height 8
paste input "69c5db"
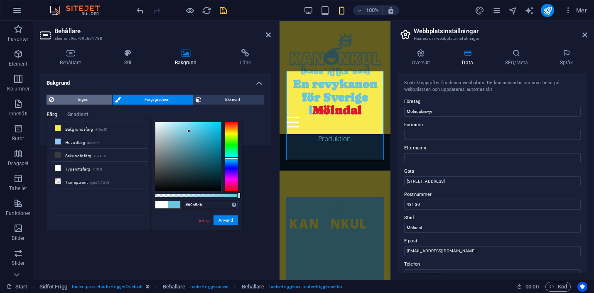
type input "#69c5db"
click at [93, 99] on span "Ingen" at bounding box center [83, 100] width 53 height 10
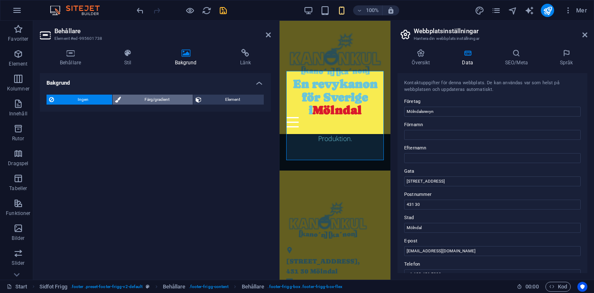
click at [162, 98] on span "Färg/gradient" at bounding box center [156, 100] width 67 height 10
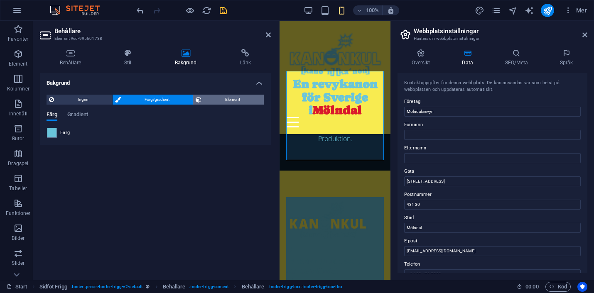
click at [221, 99] on span "Element" at bounding box center [232, 100] width 57 height 10
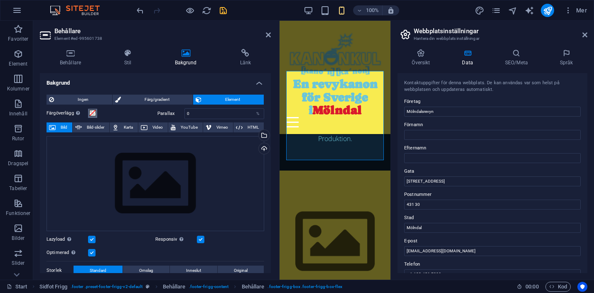
click at [92, 111] on span at bounding box center [92, 113] width 7 height 7
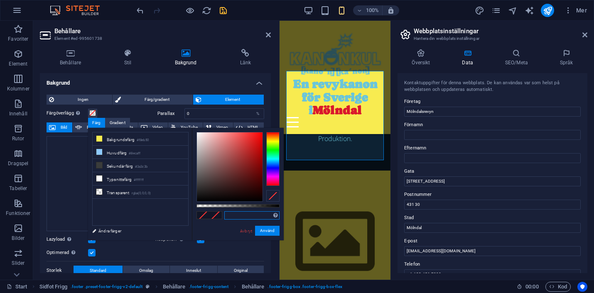
click at [235, 215] on input "text" at bounding box center [251, 216] width 55 height 8
paste input "69c5db"
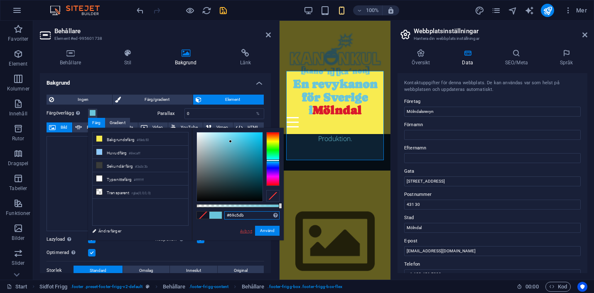
type input "#69c5db"
click at [248, 230] on link "Avbryt" at bounding box center [246, 231] width 14 height 6
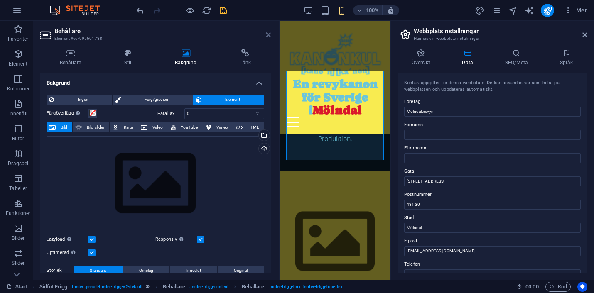
click at [270, 37] on icon at bounding box center [268, 35] width 5 height 7
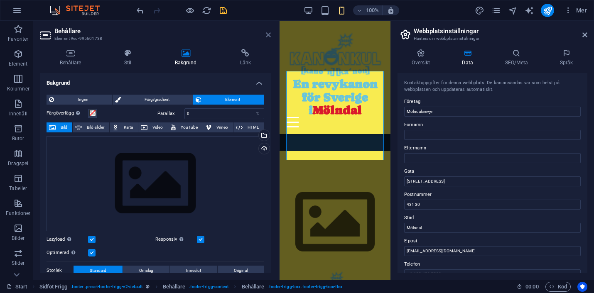
scroll to position [555, 0]
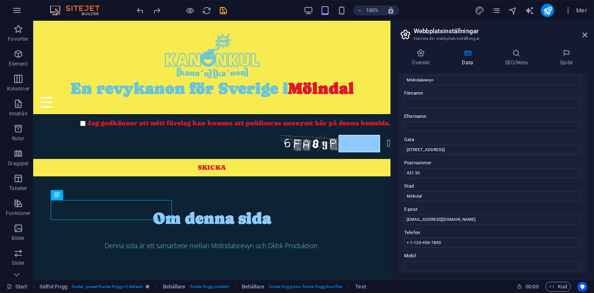
scroll to position [45, 0]
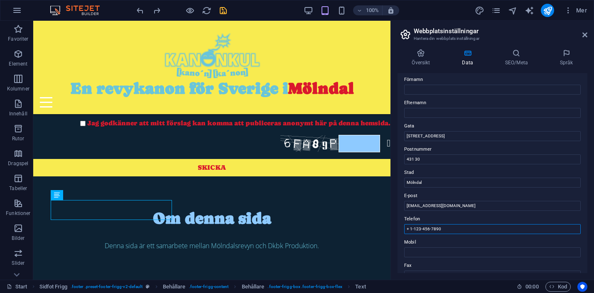
drag, startPoint x: 447, startPoint y: 231, endPoint x: 395, endPoint y: 232, distance: 51.5
click at [395, 232] on div "Översikt Data SEO/Meta Språk Webbplatsnamn Revykanon för Sverige i Mölndal Logo…" at bounding box center [492, 161] width 203 height 238
click at [224, 12] on icon "save" at bounding box center [224, 11] width 10 height 10
checkbox input "false"
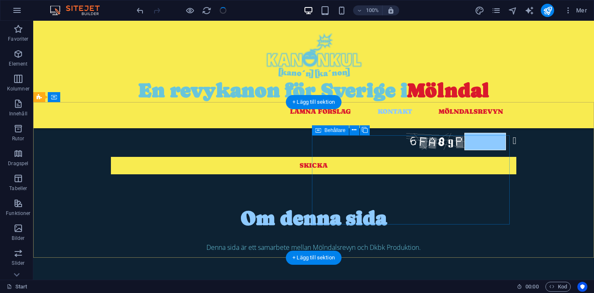
scroll to position [573, 0]
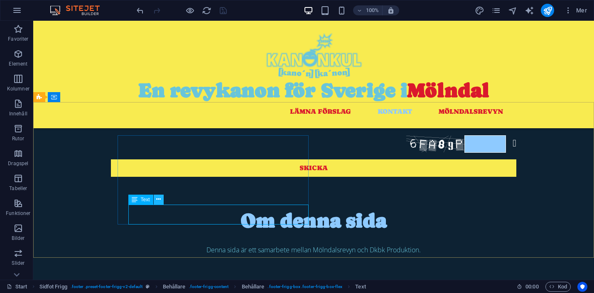
click at [158, 197] on icon at bounding box center [158, 199] width 5 height 9
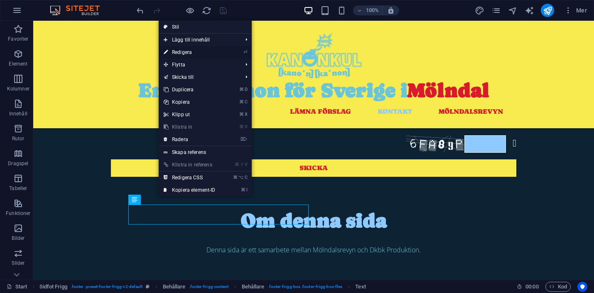
click at [184, 51] on link "⏎ Redigera" at bounding box center [190, 52] width 62 height 12
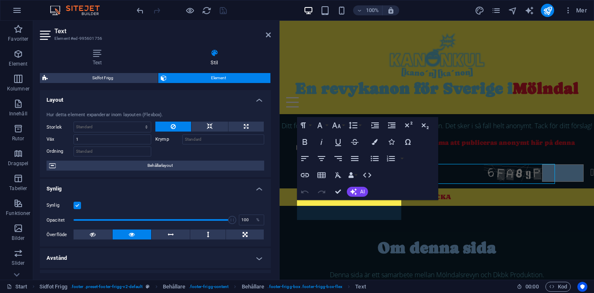
scroll to position [588, 0]
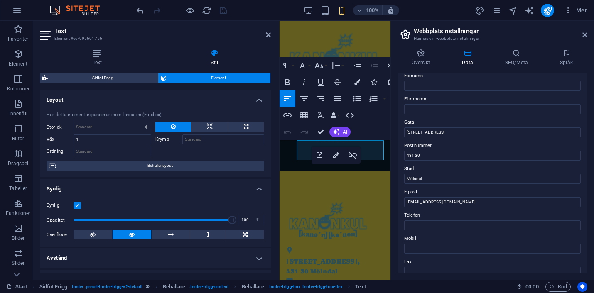
scroll to position [49, 0]
drag, startPoint x: 453, startPoint y: 202, endPoint x: 491, endPoint y: 192, distance: 38.7
click at [491, 192] on div "E-post info@molndalsrevyn.se" at bounding box center [492, 198] width 177 height 20
click at [489, 182] on input "Mölndal" at bounding box center [492, 180] width 177 height 10
drag, startPoint x: 457, startPoint y: 203, endPoint x: 400, endPoint y: 203, distance: 56.9
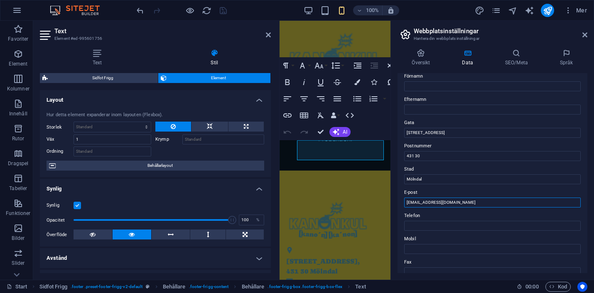
click at [400, 203] on div "Kontaktuppgifter för denna webbplats. De kan användas var som helst på webbplat…" at bounding box center [493, 173] width 190 height 200
click at [356, 82] on icon "button" at bounding box center [357, 82] width 6 height 6
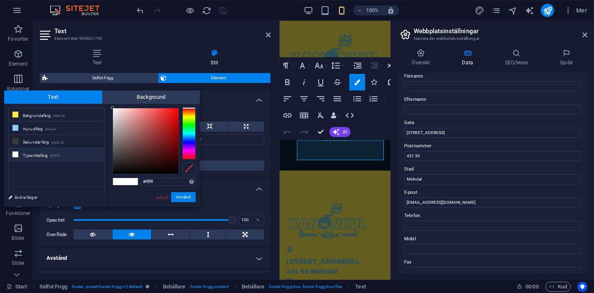
drag, startPoint x: 159, startPoint y: 181, endPoint x: 130, endPoint y: 181, distance: 28.7
click at [130, 181] on div "#ffffff Format som stöds #0852ed rgb(8, 82, 237) rgba(8, 82, 237, 90%) hsv(221,…" at bounding box center [154, 216] width 92 height 224
type input "#69c5db"
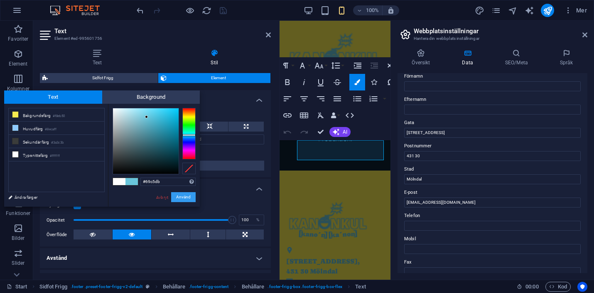
click at [183, 197] on button "Använd" at bounding box center [183, 197] width 25 height 10
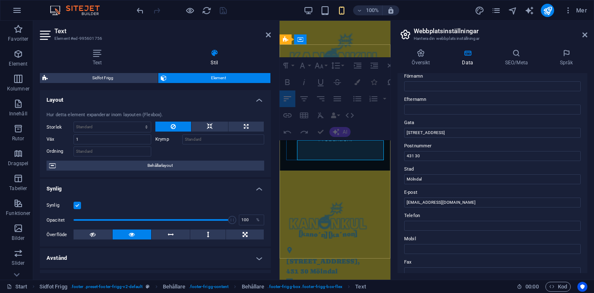
click at [345, 288] on link "[EMAIL_ADDRESS][DOMAIN_NAME]" at bounding box center [319, 297] width 67 height 18
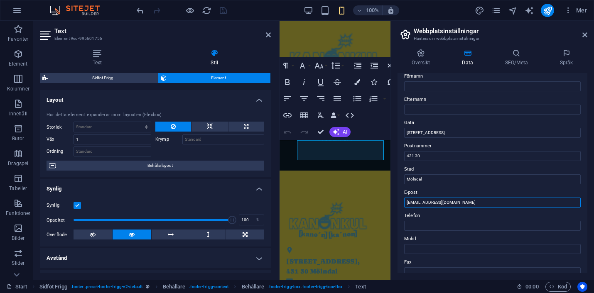
click at [418, 202] on input "[EMAIL_ADDRESS][DOMAIN_NAME]" at bounding box center [492, 203] width 177 height 10
click at [465, 182] on input "Mölndal" at bounding box center [492, 180] width 177 height 10
click at [352, 288] on link "info molndalsrevyn.se" at bounding box center [324, 292] width 77 height 8
click at [415, 202] on input "info molndalsrevyn.se" at bounding box center [492, 203] width 177 height 10
type input "[EMAIL_ADDRESS][DOMAIN_NAME]"
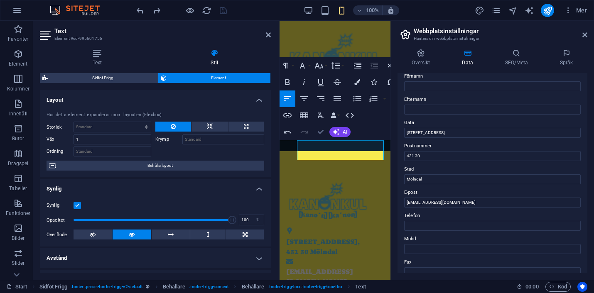
scroll to position [555, 0]
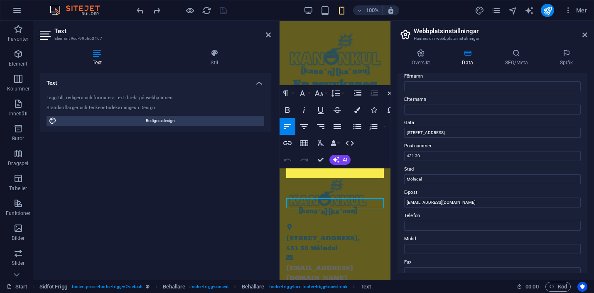
scroll to position [930, 0]
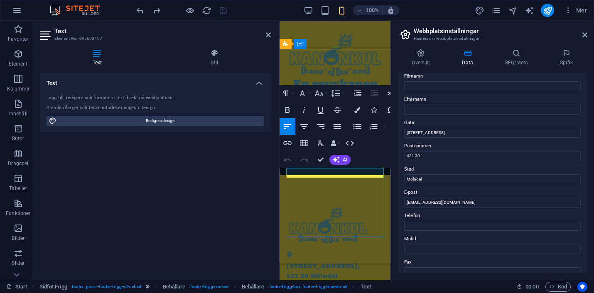
drag, startPoint x: 343, startPoint y: 174, endPoint x: 282, endPoint y: 174, distance: 61.1
click at [282, 175] on div "Göteborgsvägen 19 , 431 30 Mölndal info@molndalsrevyn.se Biljettinfo här!?" at bounding box center [335, 296] width 111 height 243
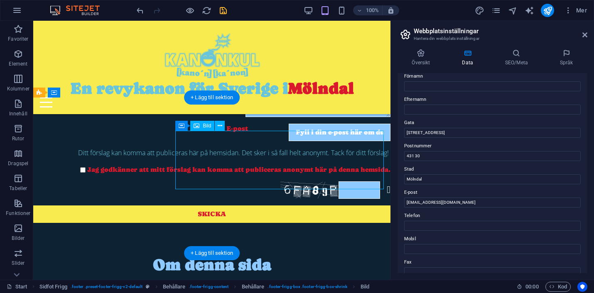
select select "px"
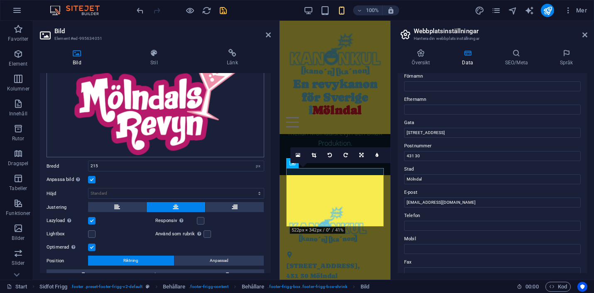
scroll to position [0, 0]
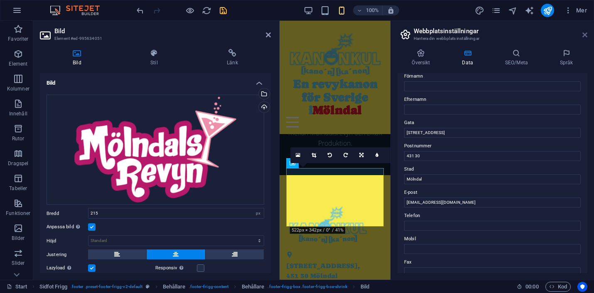
click at [585, 37] on icon at bounding box center [585, 35] width 5 height 7
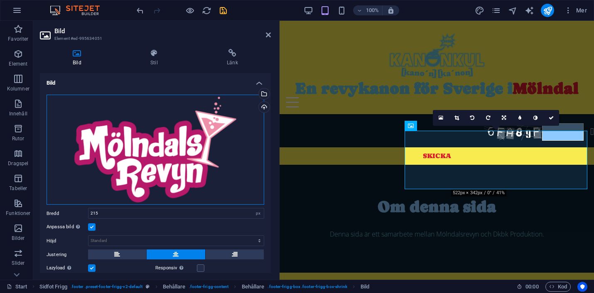
click at [172, 156] on div "Dra filer hit, klicka för att välja filer eller välj filer från Filer eller vår…" at bounding box center [156, 150] width 218 height 110
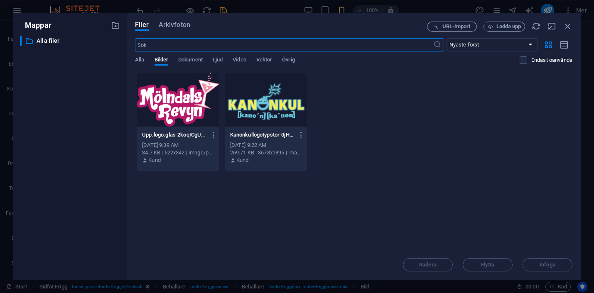
scroll to position [930, 0]
click at [568, 25] on icon "button" at bounding box center [567, 26] width 9 height 9
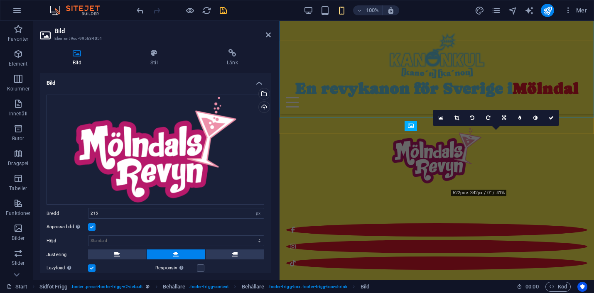
scroll to position [588, 0]
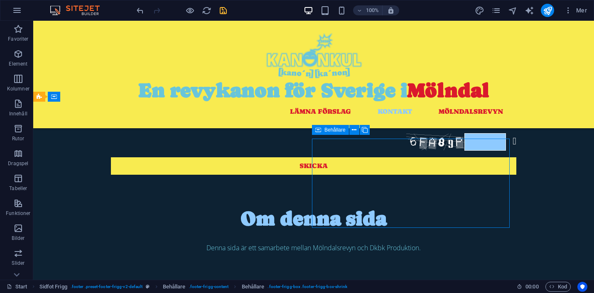
scroll to position [574, 0]
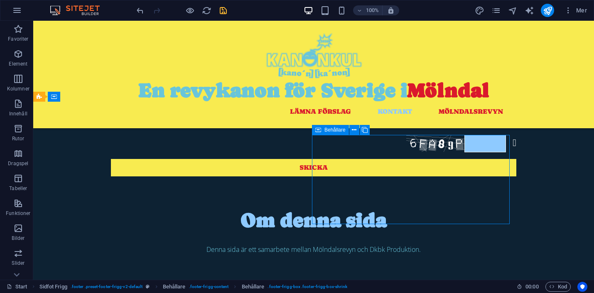
click at [356, 132] on icon at bounding box center [356, 130] width 5 height 9
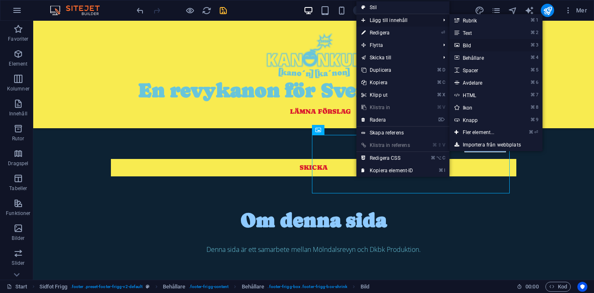
click at [473, 42] on link "⌘ 3 Bild" at bounding box center [481, 45] width 62 height 12
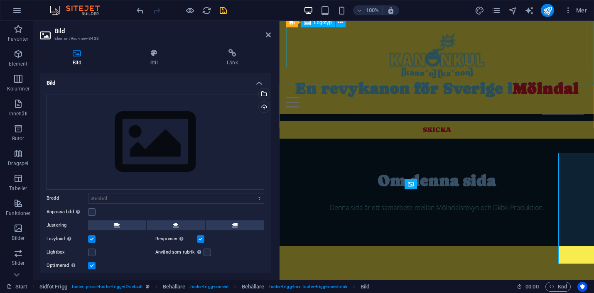
scroll to position [588, 0]
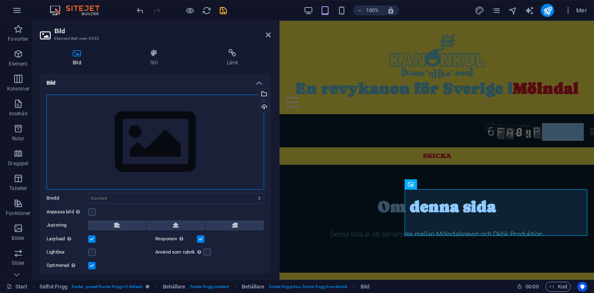
click at [168, 145] on div "Dra filer hit, klicka för att välja filer eller välj filer från Filer eller vår…" at bounding box center [156, 142] width 218 height 95
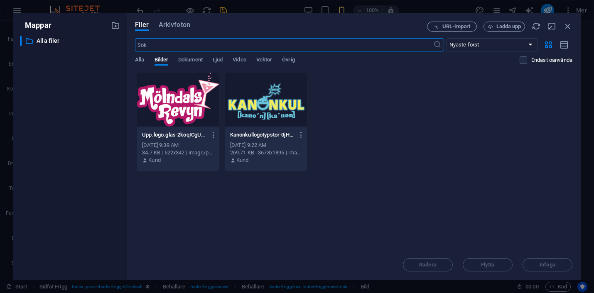
scroll to position [976, 0]
click at [507, 25] on span "Ladda upp" at bounding box center [509, 26] width 25 height 5
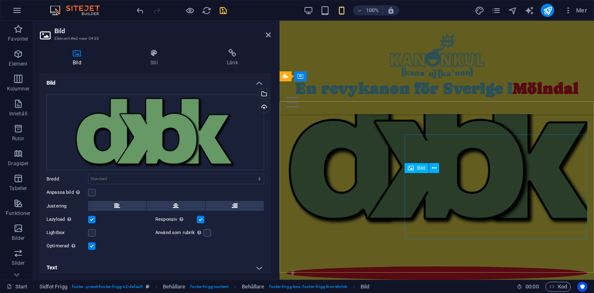
scroll to position [604, 0]
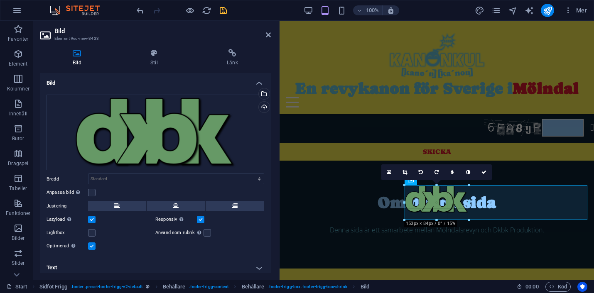
drag, startPoint x: 405, startPoint y: 174, endPoint x: 465, endPoint y: 208, distance: 69.4
type input "153"
select select "px"
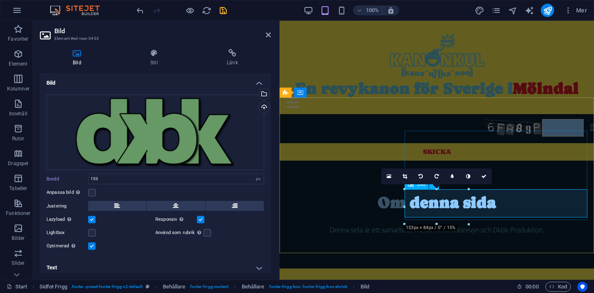
scroll to position [588, 0]
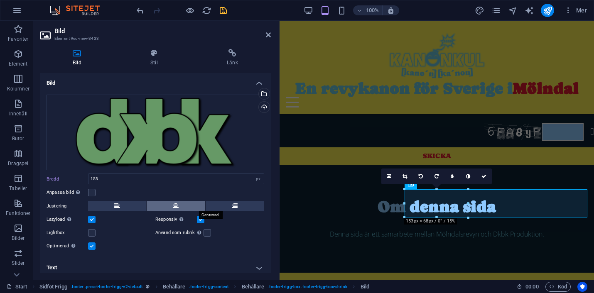
click at [179, 207] on button at bounding box center [176, 206] width 58 height 10
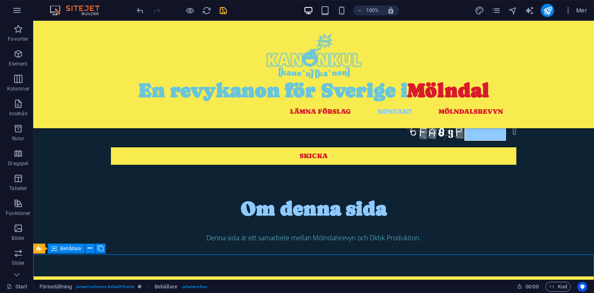
scroll to position [578, 0]
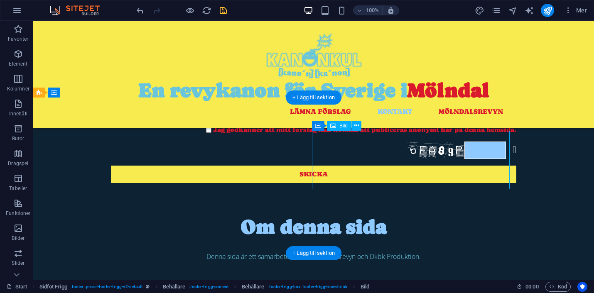
select select "px"
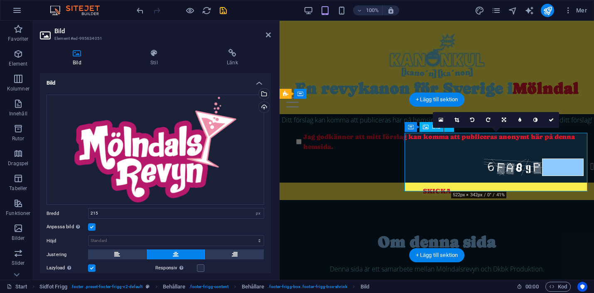
scroll to position [588, 0]
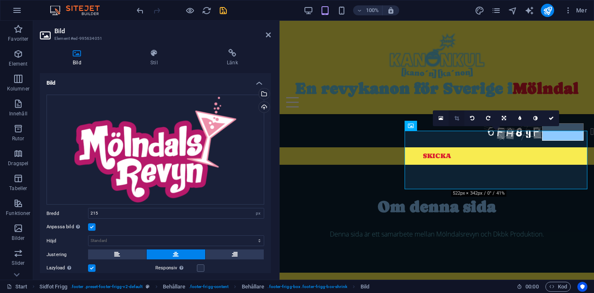
click at [457, 116] on icon at bounding box center [457, 118] width 5 height 5
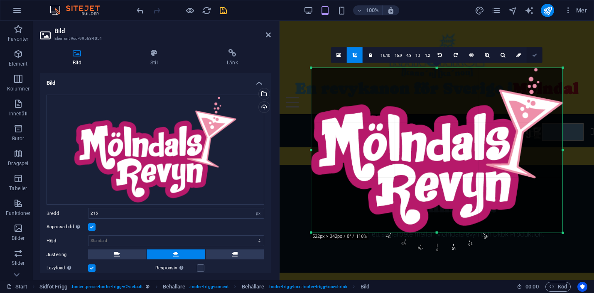
click at [536, 55] on icon at bounding box center [534, 55] width 5 height 5
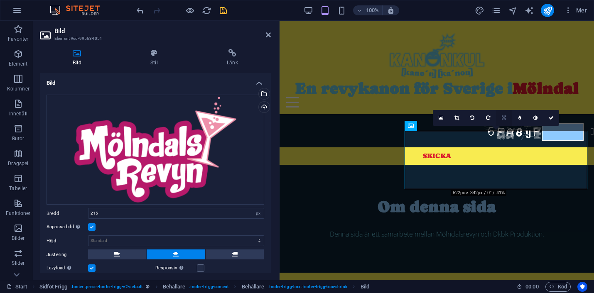
click at [504, 116] on icon at bounding box center [504, 118] width 4 height 5
click at [522, 118] on link at bounding box center [520, 118] width 16 height 16
click at [541, 114] on link at bounding box center [542, 118] width 16 height 16
click at [539, 120] on link at bounding box center [542, 118] width 16 height 16
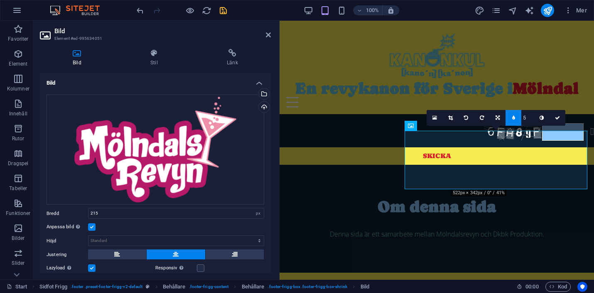
click at [514, 116] on icon at bounding box center [513, 118] width 3 height 5
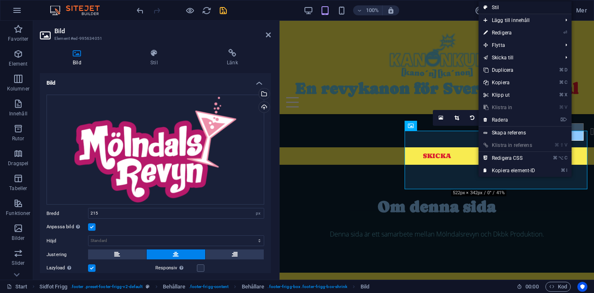
click at [502, 10] on link "Stil" at bounding box center [525, 7] width 93 height 12
select select "rem"
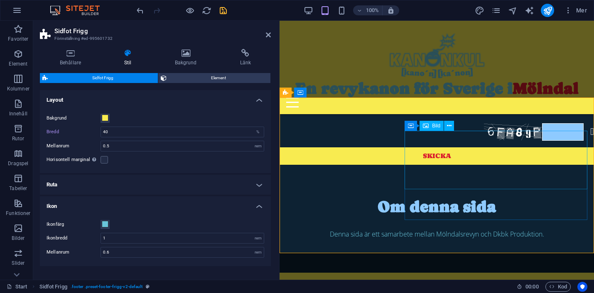
select select "px"
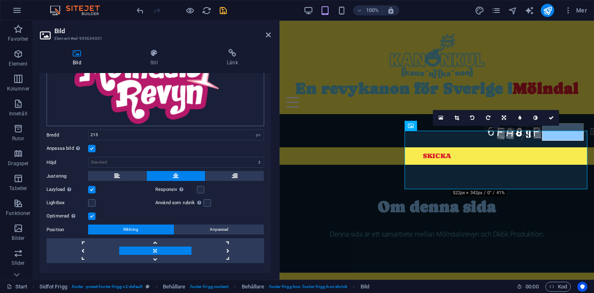
scroll to position [85, 0]
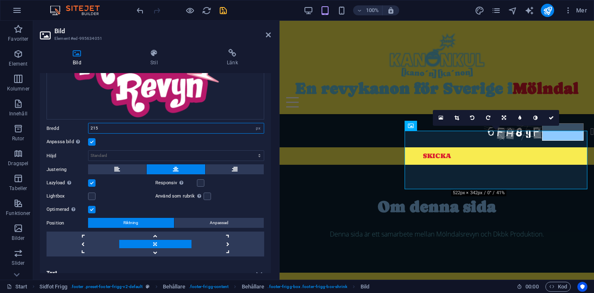
click at [203, 128] on input "215" at bounding box center [176, 128] width 175 height 10
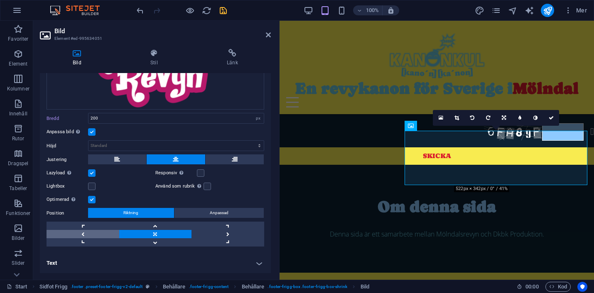
click at [85, 233] on link at bounding box center [83, 234] width 73 height 8
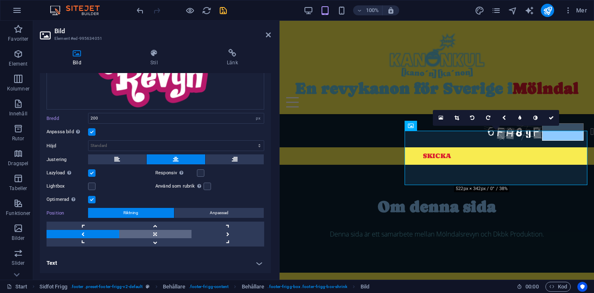
click at [153, 234] on link at bounding box center [155, 234] width 73 height 8
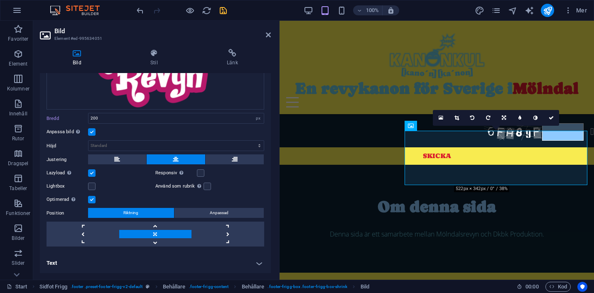
scroll to position [0, 0]
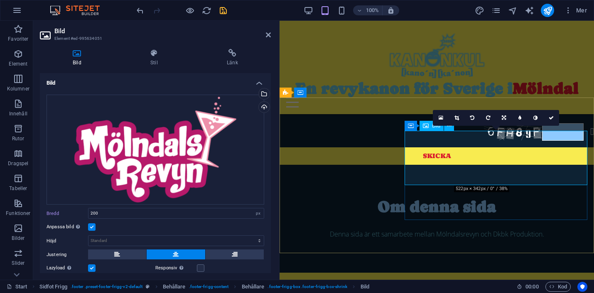
click at [455, 116] on icon at bounding box center [457, 118] width 5 height 5
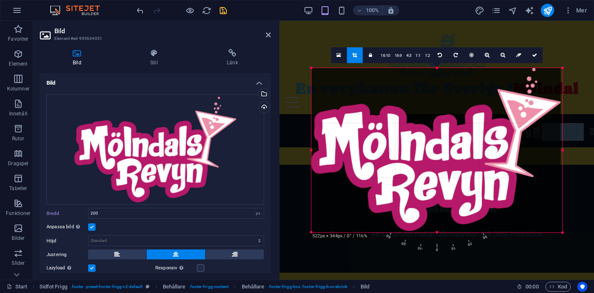
scroll to position [604, 0]
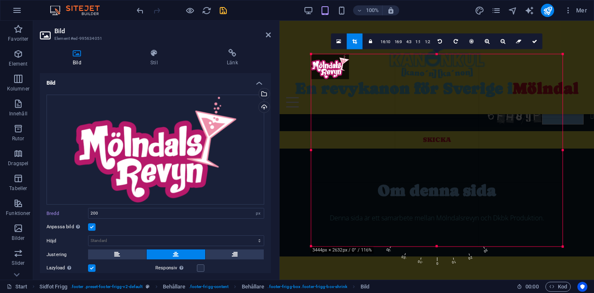
drag, startPoint x: 563, startPoint y: 66, endPoint x: 596, endPoint y: 39, distance: 42.5
click at [594, 39] on html "Mölndalsrevyn Start Favoriter Element Kolumner Innehåll Rutor Dragspel Tabeller…" at bounding box center [297, 146] width 594 height 293
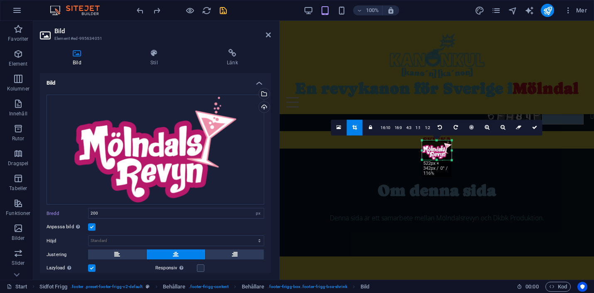
click at [534, 126] on icon at bounding box center [534, 127] width 5 height 5
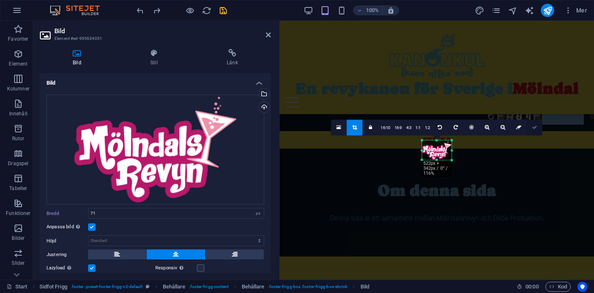
scroll to position [588, 0]
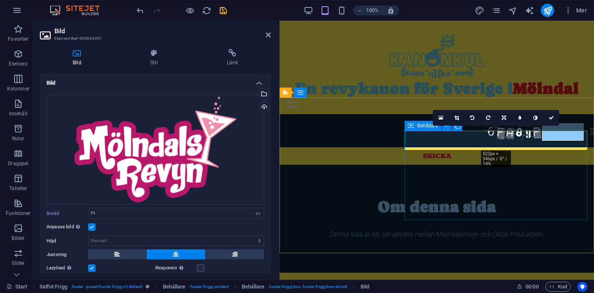
type input "200"
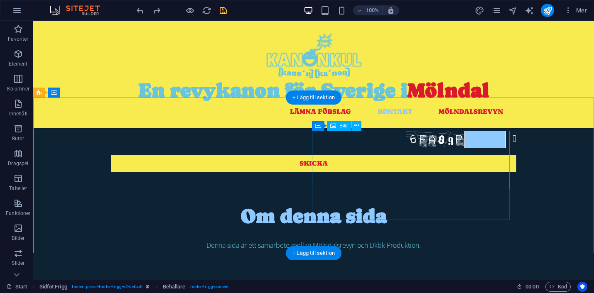
select select "px"
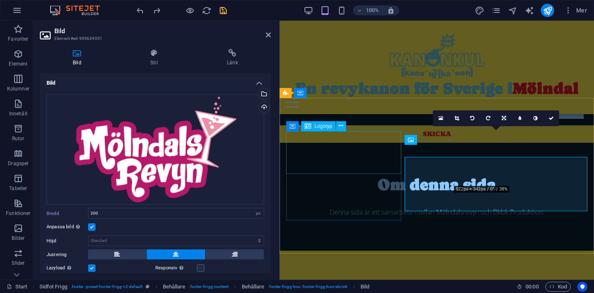
scroll to position [588, 0]
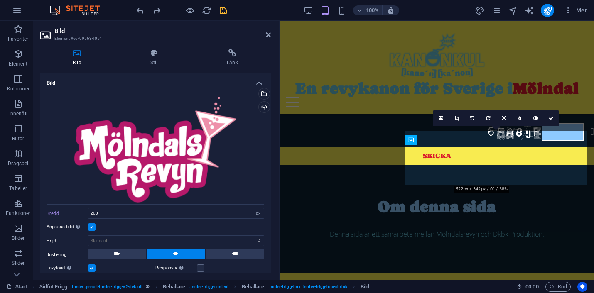
click at [151, 47] on div "Bild Stil Länk Bild Dra filer hit, klicka för att välja filer eller välj filer …" at bounding box center [155, 161] width 244 height 238
click at [153, 53] on icon at bounding box center [154, 53] width 73 height 8
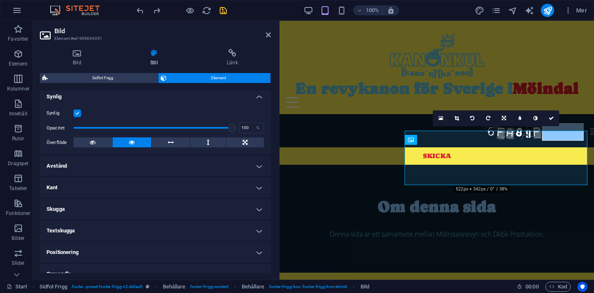
scroll to position [0, 0]
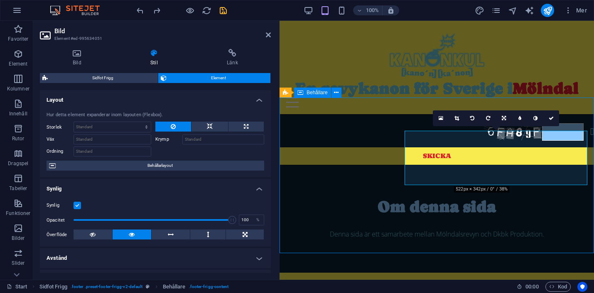
scroll to position [578, 0]
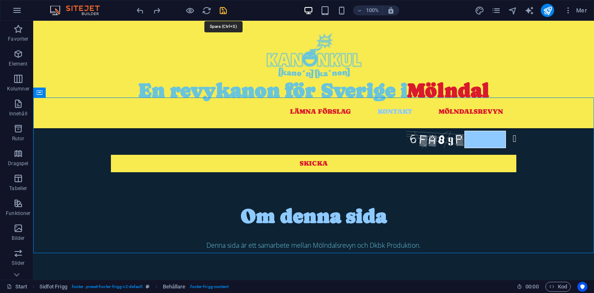
click at [221, 12] on icon "save" at bounding box center [224, 11] width 10 height 10
checkbox input "false"
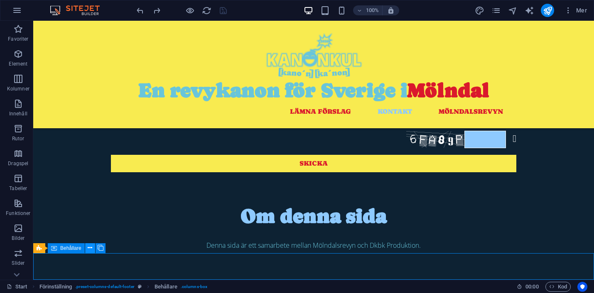
click at [87, 248] on button at bounding box center [90, 249] width 10 height 10
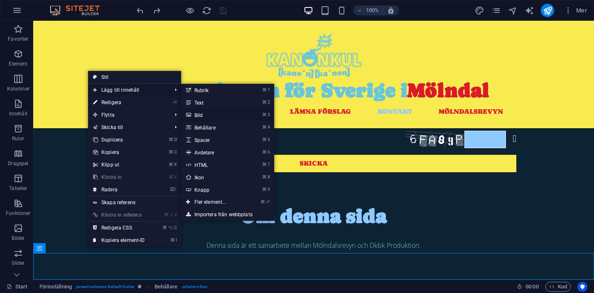
click at [204, 112] on link "⌘ 3 Bild" at bounding box center [212, 115] width 62 height 12
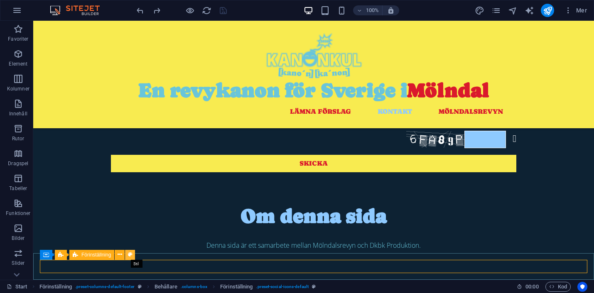
click at [131, 254] on icon at bounding box center [130, 255] width 5 height 9
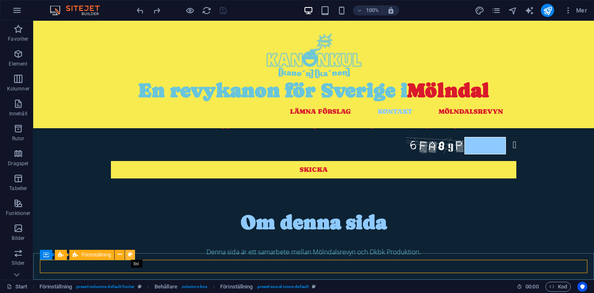
select select "px"
select select "rem"
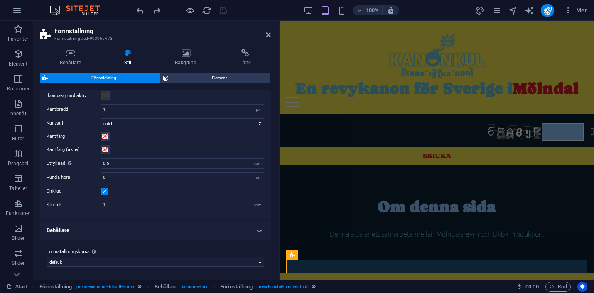
scroll to position [0, 0]
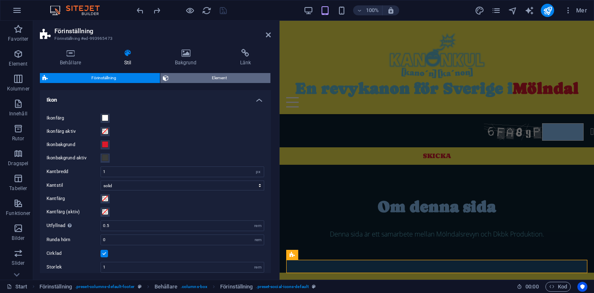
click at [203, 78] on span "Element" at bounding box center [219, 78] width 97 height 10
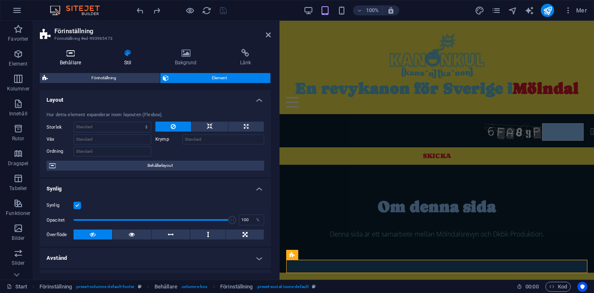
click at [69, 54] on icon at bounding box center [70, 53] width 61 height 8
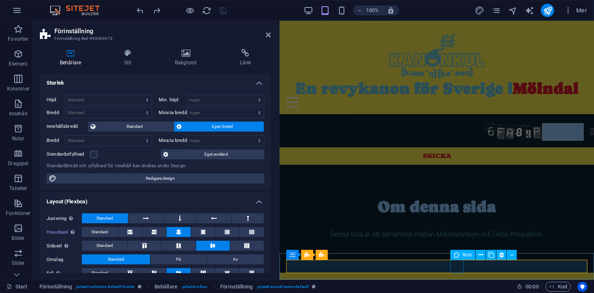
click at [492, 254] on icon at bounding box center [491, 255] width 6 height 9
click at [492, 255] on icon at bounding box center [491, 255] width 5 height 9
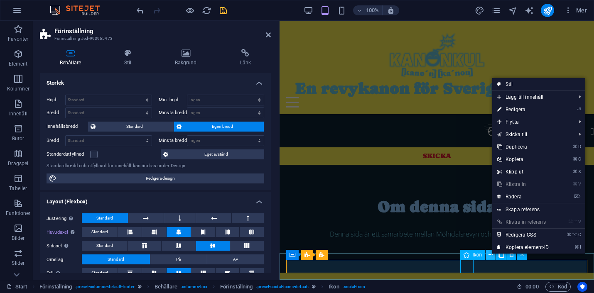
click at [492, 255] on icon at bounding box center [491, 255] width 5 height 9
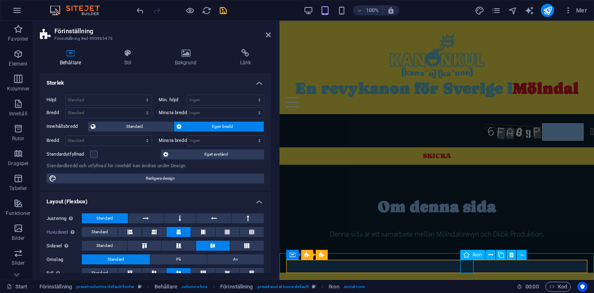
select select "xMidYMid"
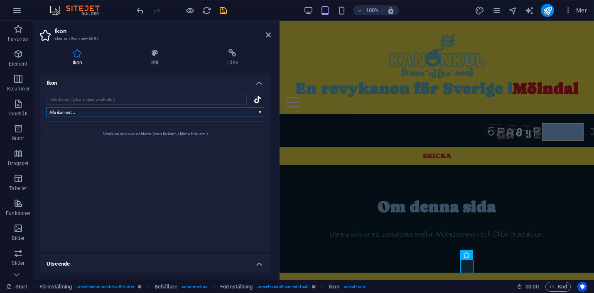
click at [107, 111] on select "Alla ikon-set... IcoFont Ionicons FontAwesome Brands FontAwesome Duotone FontAw…" at bounding box center [156, 112] width 218 height 10
select select "icofont"
click at [47, 107] on select "Alla ikon-set... IcoFont Ionicons FontAwesome Brands FontAwesome Duotone FontAw…" at bounding box center [156, 112] width 218 height 10
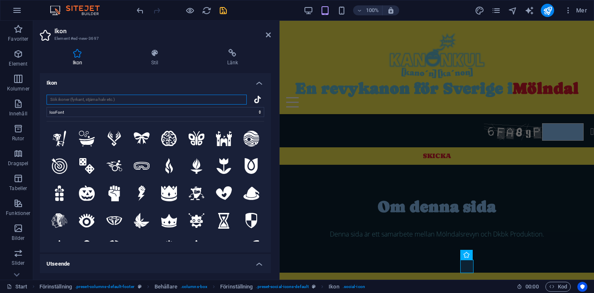
click at [81, 97] on input "search" at bounding box center [147, 100] width 200 height 10
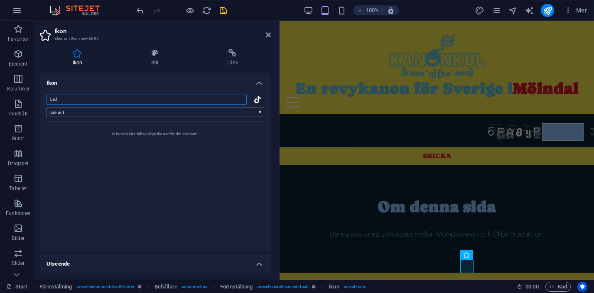
type input "bild"
click at [80, 111] on select "Alla ikon-set... IcoFont Ionicons FontAwesome Brands FontAwesome Duotone FontAw…" at bounding box center [156, 112] width 218 height 10
select select "font-awesome-regular"
click at [47, 107] on select "Alla ikon-set... IcoFont Ionicons FontAwesome Brands FontAwesome Duotone FontAw…" at bounding box center [156, 112] width 218 height 10
click at [239, 100] on input "bild" at bounding box center [147, 100] width 200 height 10
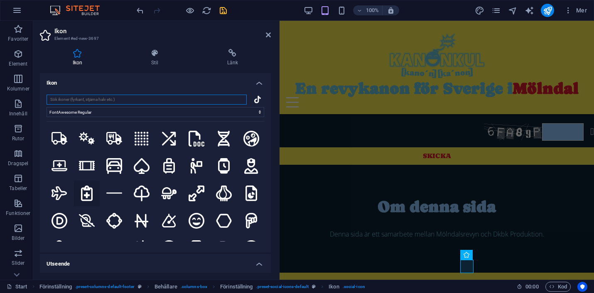
scroll to position [7, 0]
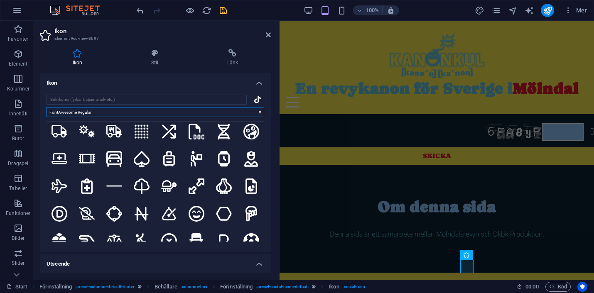
click at [95, 111] on select "Alla ikon-set... IcoFont Ionicons FontAwesome Brands FontAwesome Duotone FontAw…" at bounding box center [156, 112] width 218 height 10
select select
click at [47, 107] on select "Alla ikon-set... IcoFont Ionicons FontAwesome Brands FontAwesome Duotone FontAw…" at bounding box center [156, 112] width 218 height 10
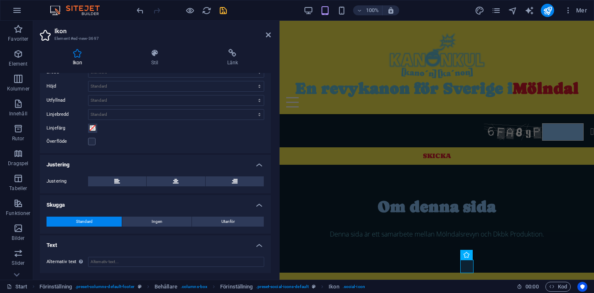
scroll to position [0, 0]
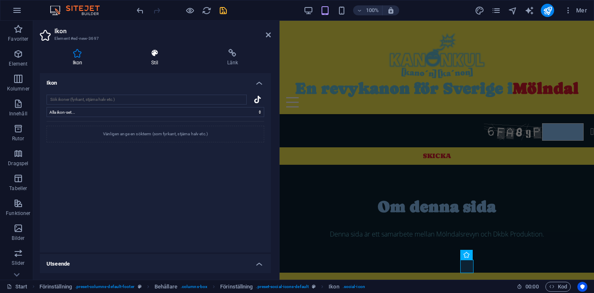
click at [155, 55] on icon at bounding box center [154, 53] width 73 height 8
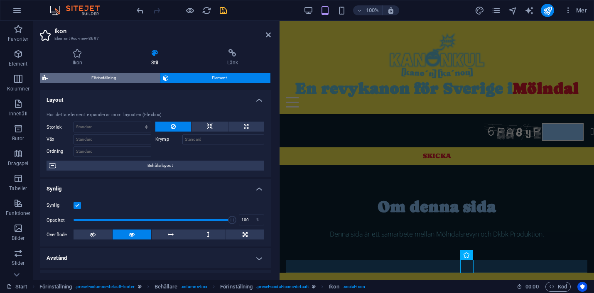
click at [105, 79] on span "Förinställning" at bounding box center [103, 78] width 107 height 10
select select "px"
select select "rem"
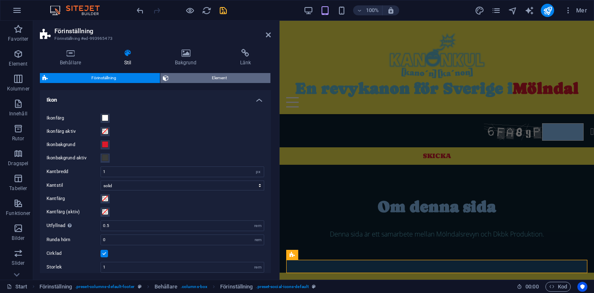
click at [232, 78] on span "Element" at bounding box center [219, 78] width 97 height 10
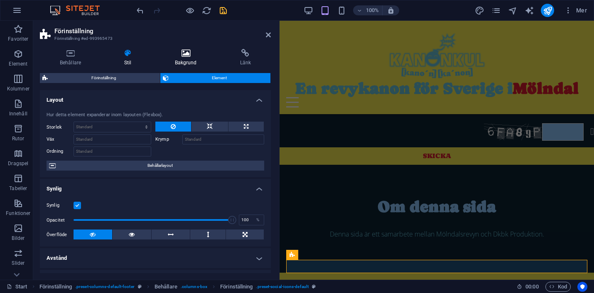
click at [192, 53] on icon at bounding box center [186, 53] width 62 height 8
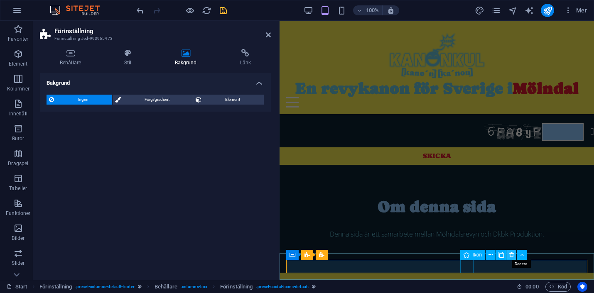
click at [512, 255] on icon at bounding box center [511, 255] width 5 height 9
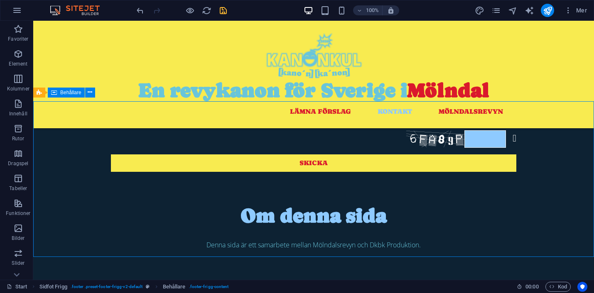
scroll to position [578, 0]
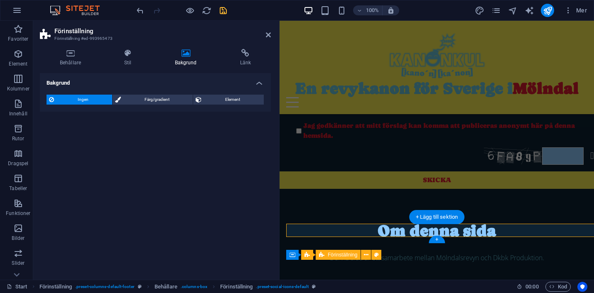
scroll to position [588, 0]
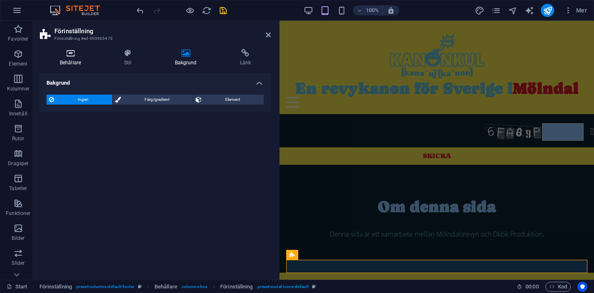
click at [61, 53] on icon at bounding box center [70, 53] width 61 height 8
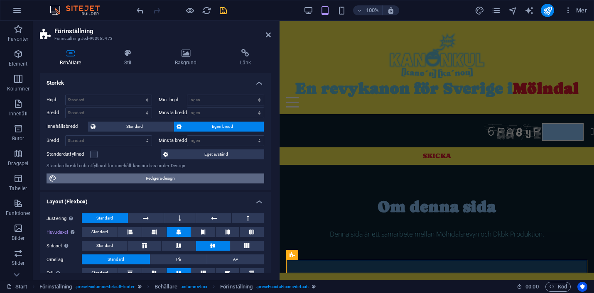
click at [174, 177] on span "Redigera design" at bounding box center [160, 179] width 203 height 10
select select "rem"
select select "ease-in-out"
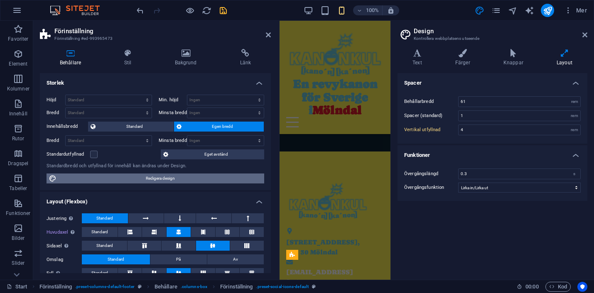
scroll to position [953, 0]
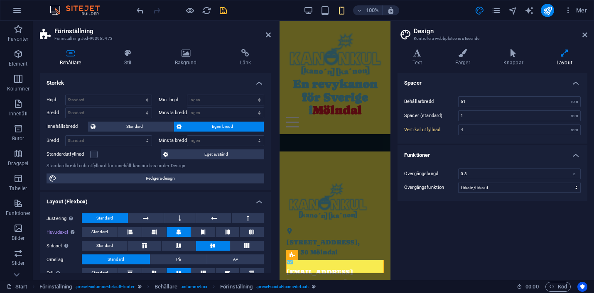
click at [511, 48] on div "Varianter Text Färger Knappar Layout Text Standard Bold Links Typsnittsfärg Typ…" at bounding box center [492, 161] width 203 height 238
click at [513, 52] on icon at bounding box center [514, 53] width 50 height 8
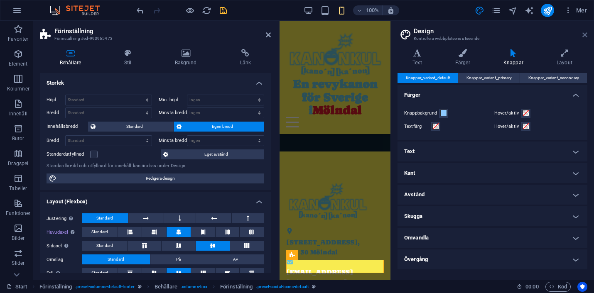
click at [585, 34] on icon at bounding box center [585, 35] width 5 height 7
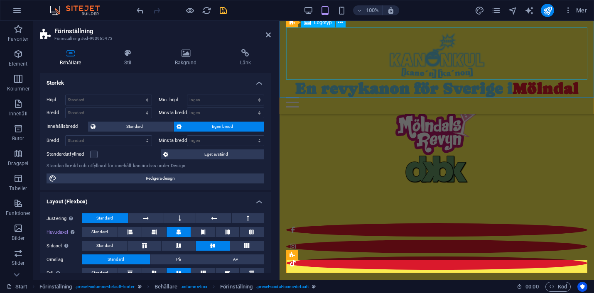
scroll to position [588, 0]
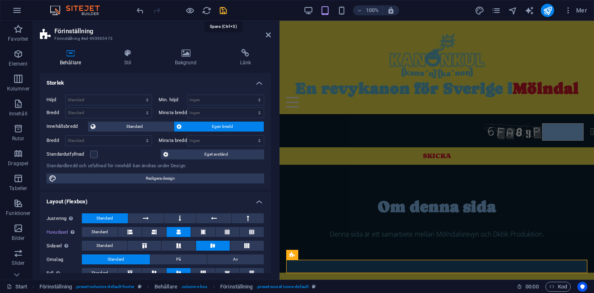
click at [223, 11] on icon "save" at bounding box center [224, 11] width 10 height 10
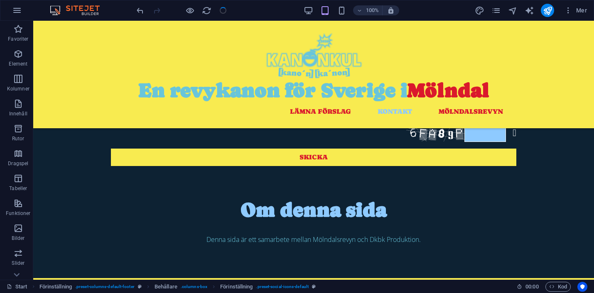
checkbox input "false"
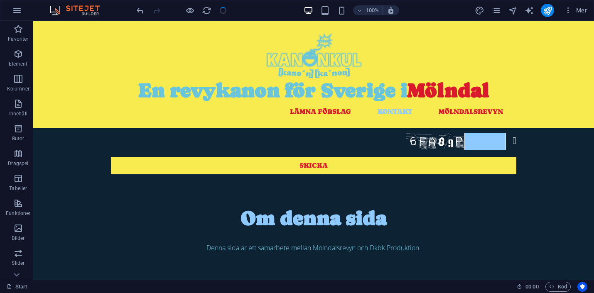
scroll to position [574, 0]
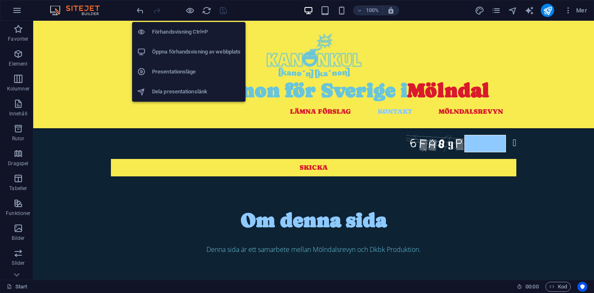
click at [191, 54] on h6 "Öppna förhandsvisning av webbplats" at bounding box center [196, 52] width 89 height 10
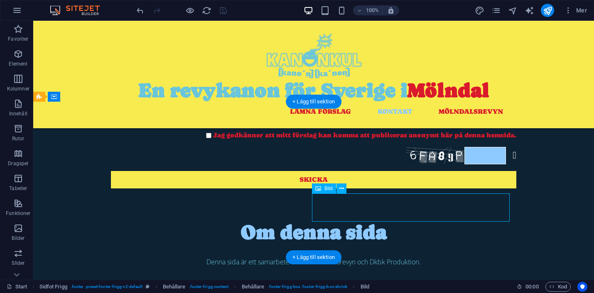
select select "px"
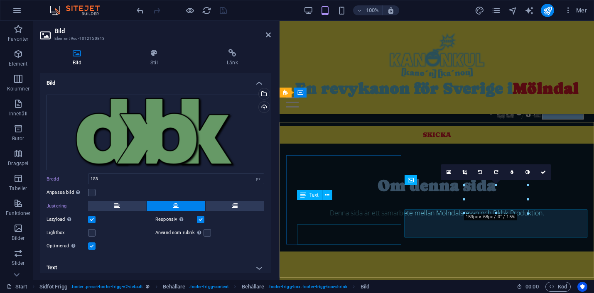
scroll to position [588, 0]
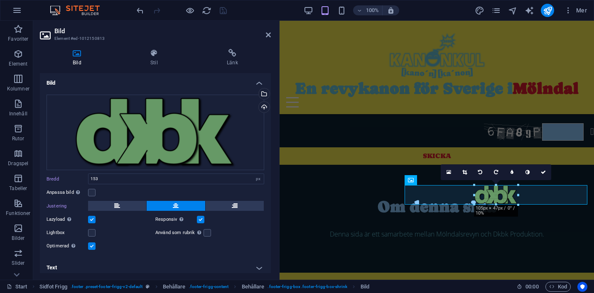
drag, startPoint x: 529, startPoint y: 213, endPoint x: 509, endPoint y: 196, distance: 26.2
type input "105"
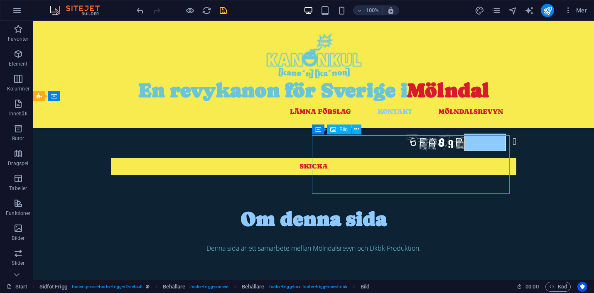
scroll to position [574, 0]
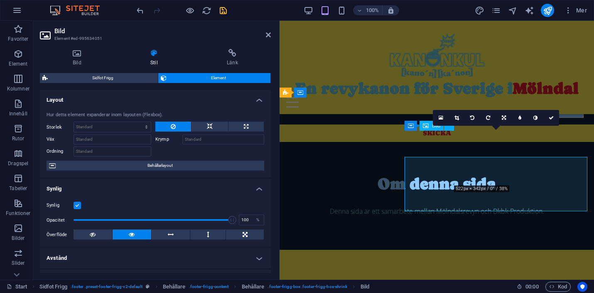
scroll to position [588, 0]
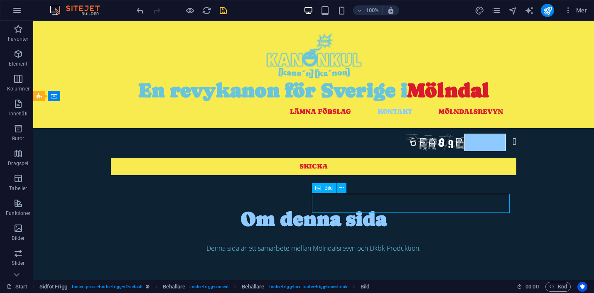
scroll to position [574, 0]
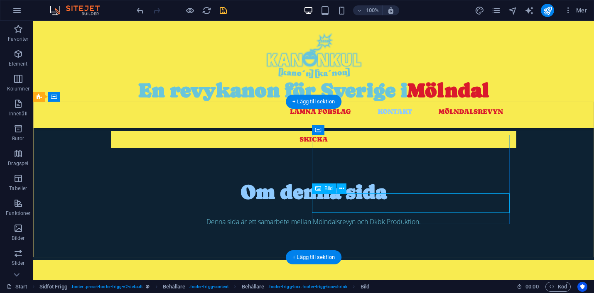
select select "px"
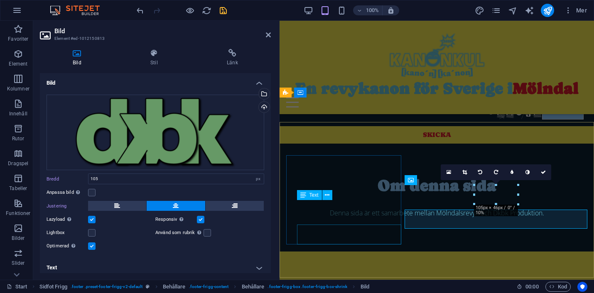
scroll to position [588, 0]
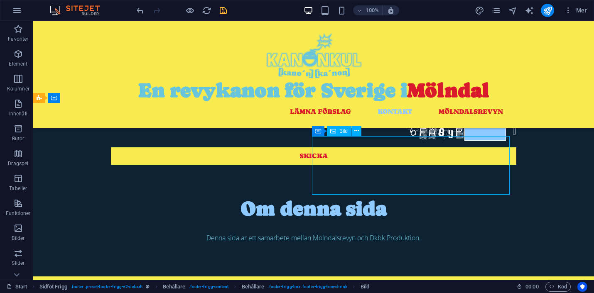
scroll to position [574, 0]
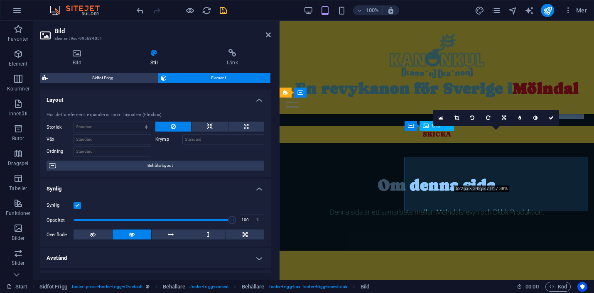
scroll to position [588, 0]
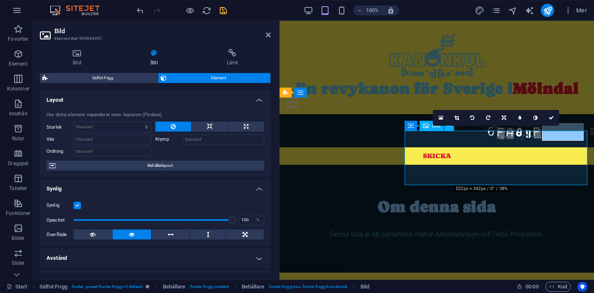
click at [240, 125] on button at bounding box center [246, 127] width 35 height 10
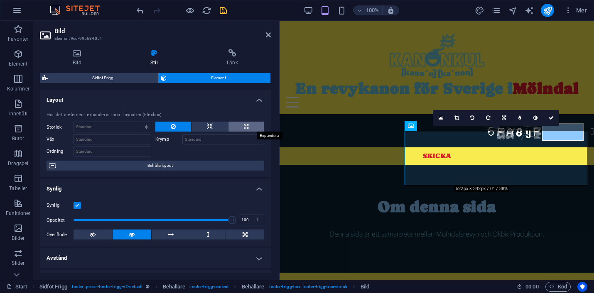
type input "100"
select select "%"
click at [209, 130] on icon at bounding box center [210, 127] width 6 height 10
select select "DISABLED_OPTION_VALUE"
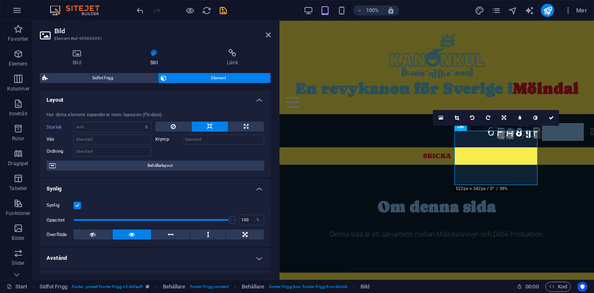
click at [209, 130] on icon at bounding box center [210, 127] width 6 height 10
click at [250, 126] on button at bounding box center [246, 127] width 35 height 10
type input "100"
select select "%"
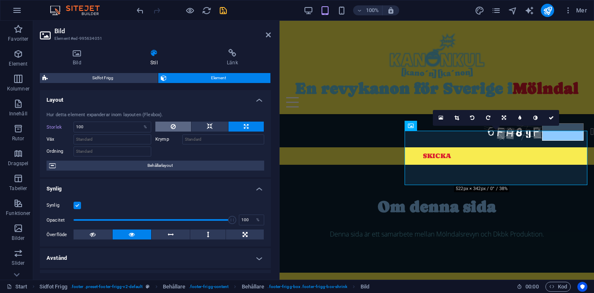
click at [180, 130] on button at bounding box center [173, 127] width 36 height 10
select select "DISABLED_OPTION_VALUE"
click at [207, 126] on icon at bounding box center [210, 127] width 6 height 10
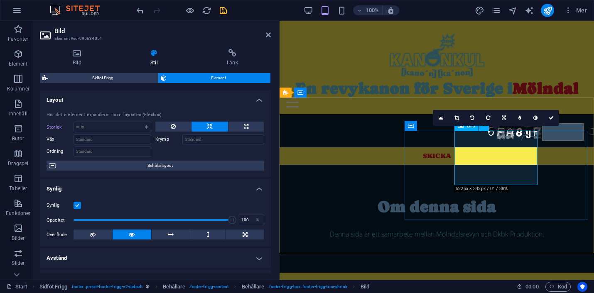
click at [551, 118] on icon at bounding box center [551, 118] width 5 height 5
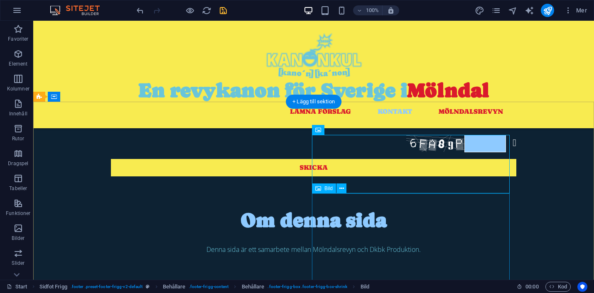
scroll to position [635, 0]
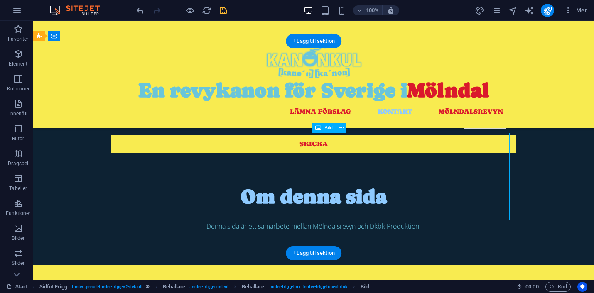
select select "px"
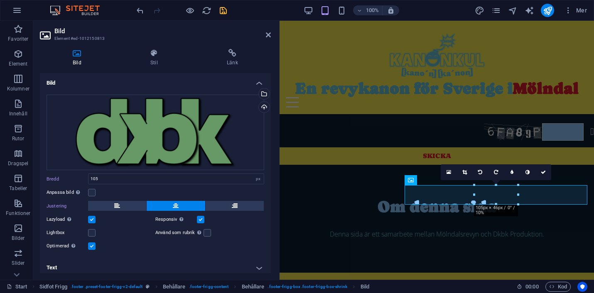
scroll to position [5, 0]
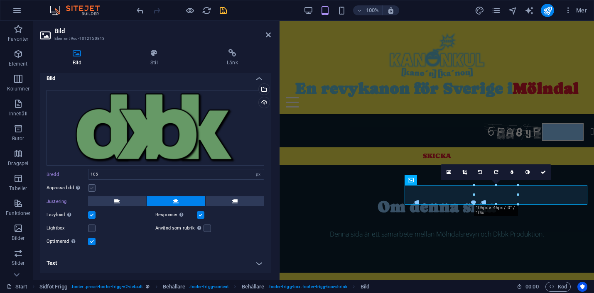
click at [90, 187] on label at bounding box center [91, 187] width 7 height 7
click at [0, 0] on input "Anpassa bild Anpassa bilden automatiskt att passa en bestämd bredd och höjd" at bounding box center [0, 0] width 0 height 0
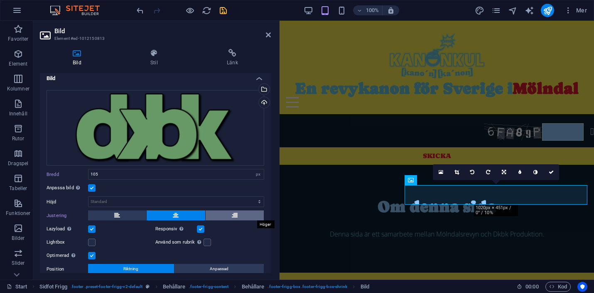
click at [234, 213] on icon at bounding box center [235, 216] width 6 height 10
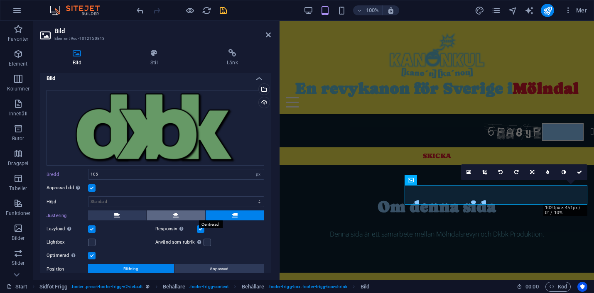
click at [186, 216] on button at bounding box center [176, 216] width 58 height 10
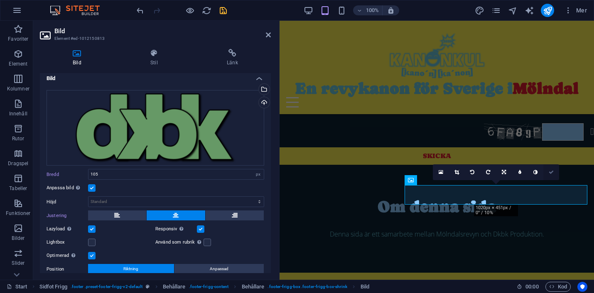
click at [553, 173] on icon at bounding box center [551, 172] width 5 height 5
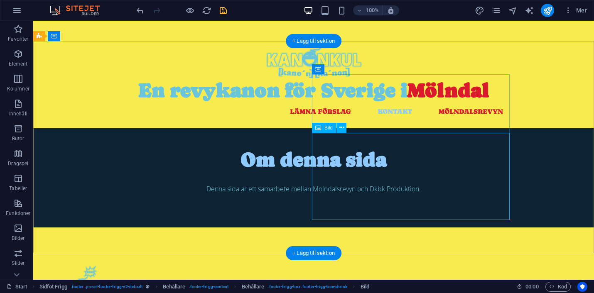
scroll to position [497, 0]
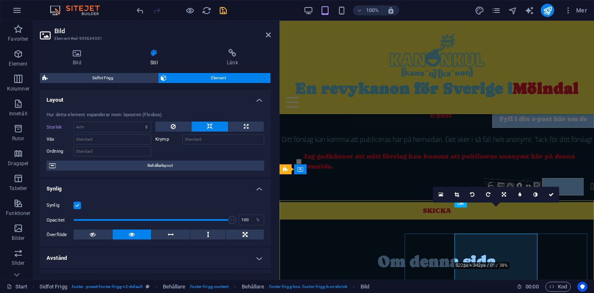
scroll to position [511, 0]
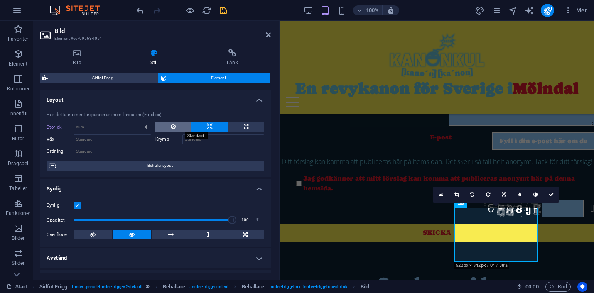
click at [178, 127] on button at bounding box center [173, 127] width 36 height 10
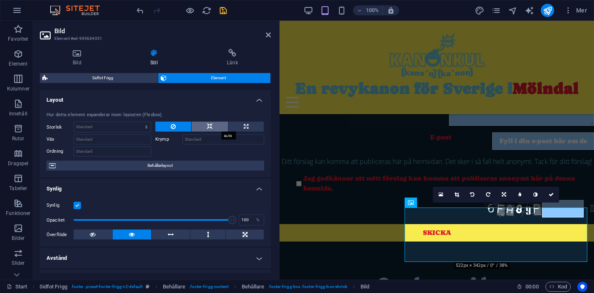
click at [208, 125] on icon at bounding box center [210, 127] width 6 height 10
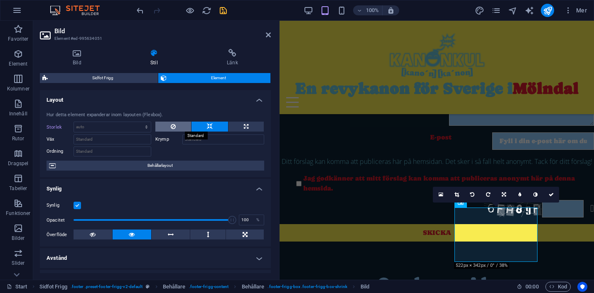
click at [177, 125] on button at bounding box center [173, 127] width 36 height 10
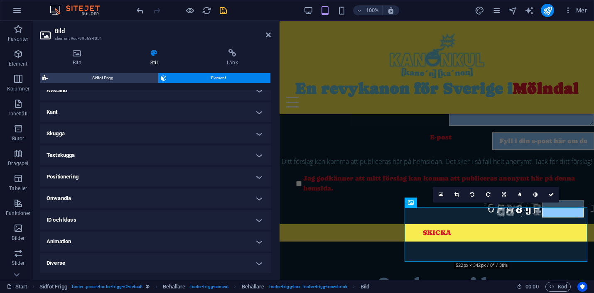
scroll to position [0, 0]
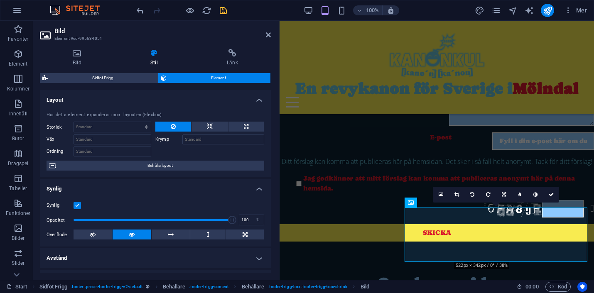
click at [157, 53] on icon at bounding box center [154, 53] width 73 height 8
click at [83, 52] on icon at bounding box center [77, 53] width 74 height 8
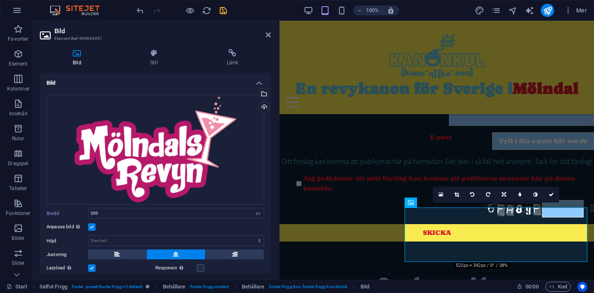
scroll to position [9, 0]
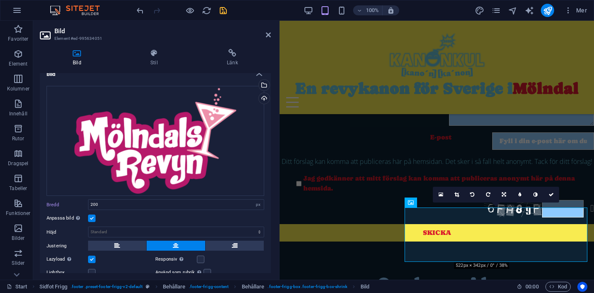
click at [92, 216] on label at bounding box center [91, 218] width 7 height 7
click at [0, 0] on input "Anpassa bild Anpassa bilden automatiskt att passa en bestämd bredd och höjd" at bounding box center [0, 0] width 0 height 0
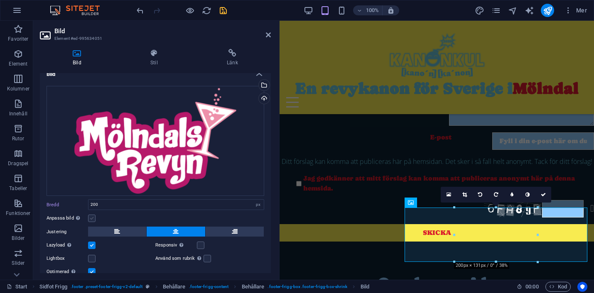
click at [92, 218] on label at bounding box center [91, 218] width 7 height 7
click at [0, 0] on input "Anpassa bild Anpassa bilden automatiskt att passa en bestämd bredd och höjd" at bounding box center [0, 0] width 0 height 0
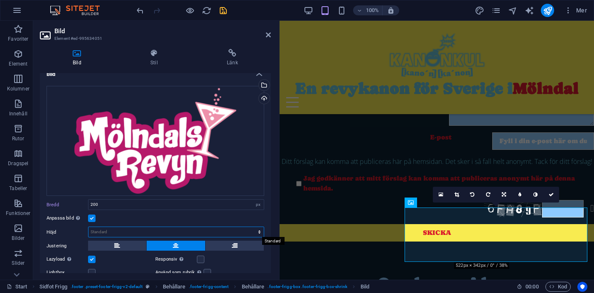
click at [108, 232] on select "Standard auto px" at bounding box center [176, 232] width 175 height 10
click at [89, 227] on select "Standard auto px" at bounding box center [176, 232] width 175 height 10
click at [110, 233] on select "Standard auto px" at bounding box center [176, 232] width 175 height 10
click at [89, 227] on select "Standard auto px" at bounding box center [176, 232] width 175 height 10
select select "DISABLED_OPTION_VALUE"
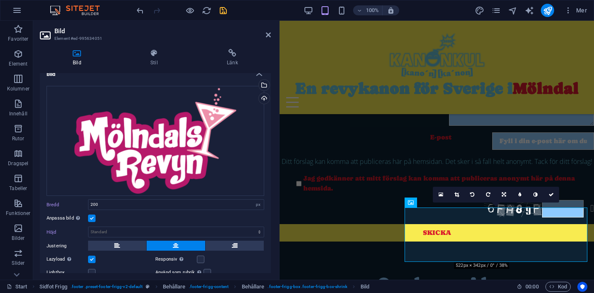
click at [118, 219] on div "Anpassa bild Anpassa bilden automatiskt att passa en bestämd bredd och höjd" at bounding box center [156, 219] width 218 height 10
click at [551, 193] on icon at bounding box center [551, 194] width 5 height 5
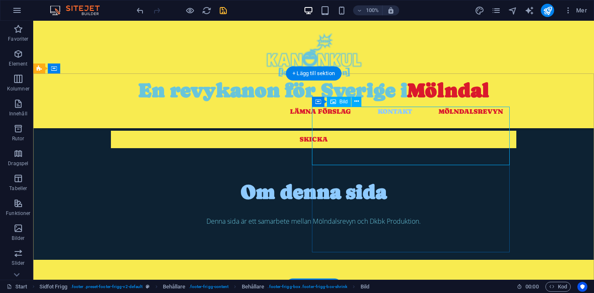
scroll to position [603, 0]
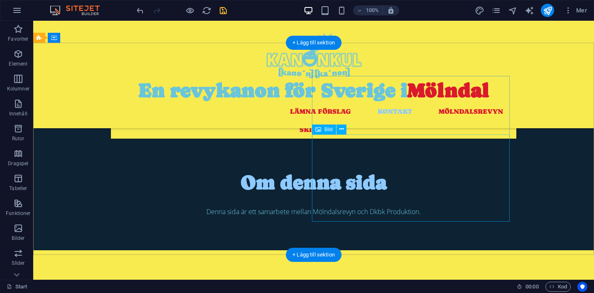
scroll to position [635, 0]
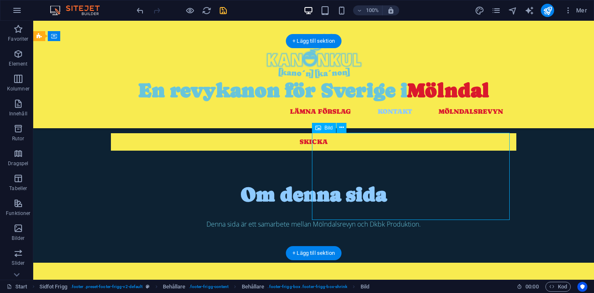
select select "px"
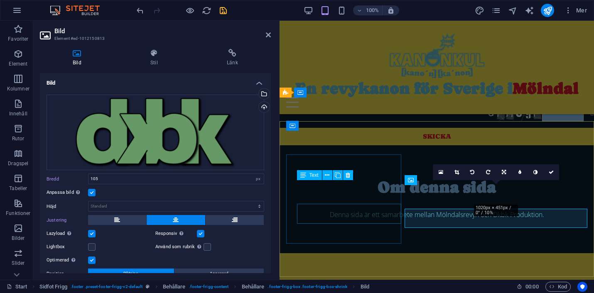
scroll to position [588, 0]
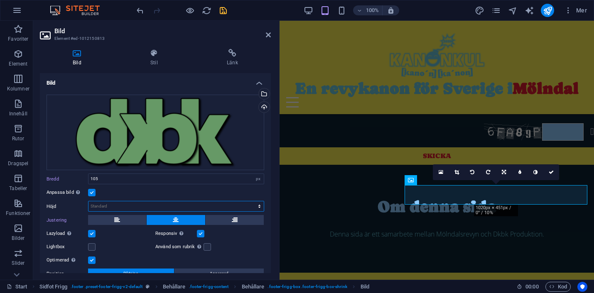
click at [100, 207] on select "Standard auto px" at bounding box center [176, 207] width 175 height 10
select select "px"
click at [251, 202] on select "Standard auto px" at bounding box center [176, 207] width 175 height 10
type input "45"
click at [456, 170] on icon at bounding box center [457, 172] width 5 height 5
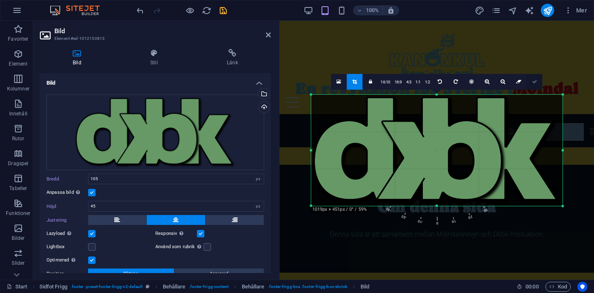
click at [533, 81] on icon at bounding box center [534, 81] width 5 height 5
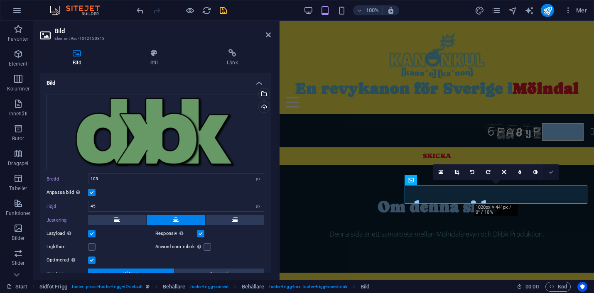
click at [550, 172] on icon at bounding box center [551, 172] width 5 height 5
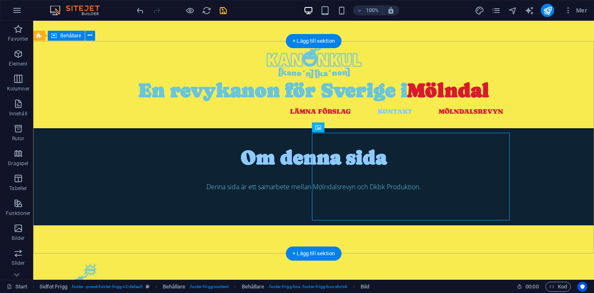
scroll to position [635, 0]
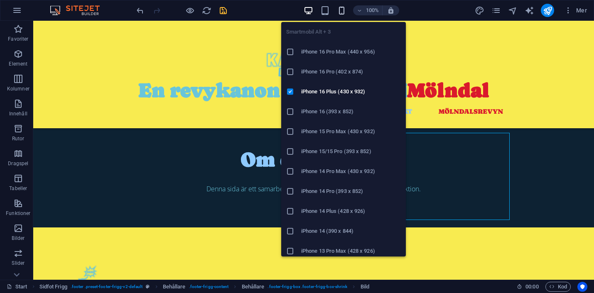
click at [341, 8] on icon "button" at bounding box center [342, 11] width 10 height 10
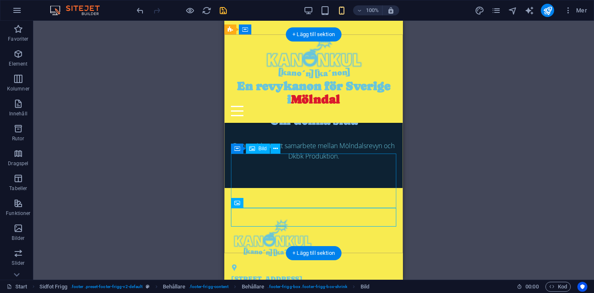
scroll to position [803, 0]
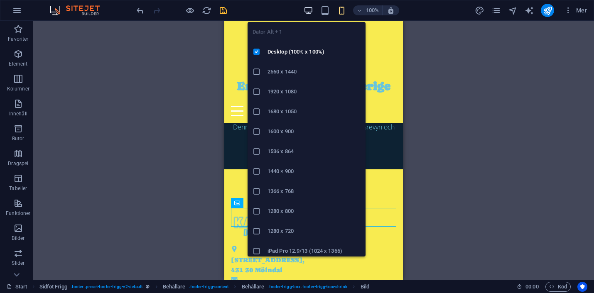
click at [310, 11] on icon "button" at bounding box center [309, 11] width 10 height 10
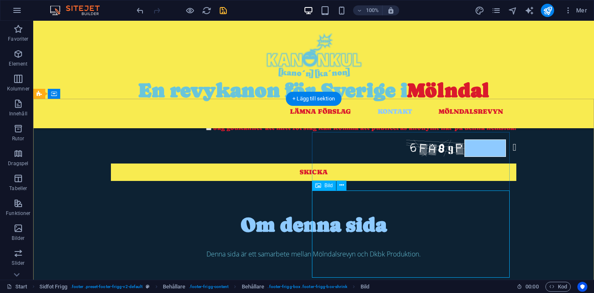
scroll to position [567, 0]
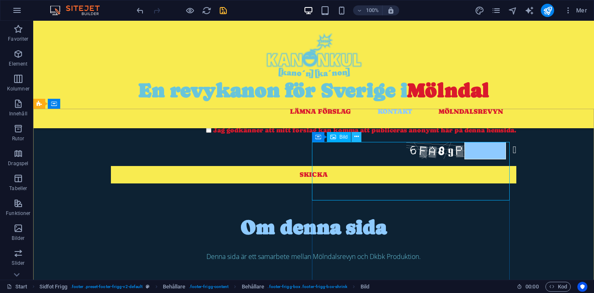
click at [357, 138] on icon at bounding box center [356, 137] width 5 height 9
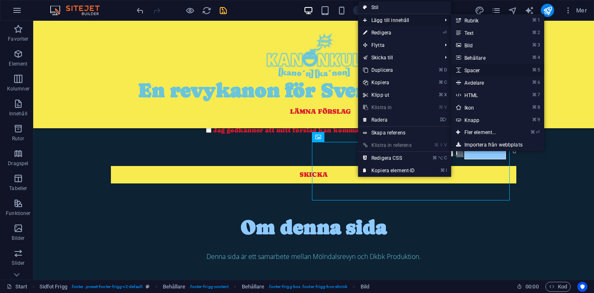
click at [475, 69] on link "⌘ 5 Spacer" at bounding box center [482, 70] width 62 height 12
select select "px"
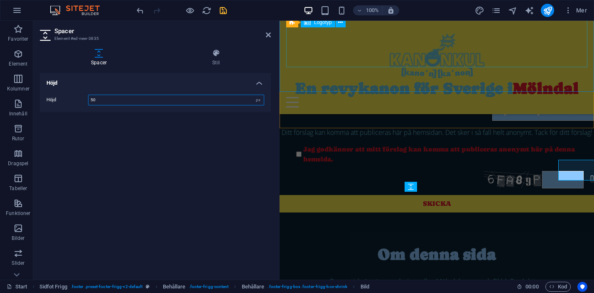
scroll to position [581, 0]
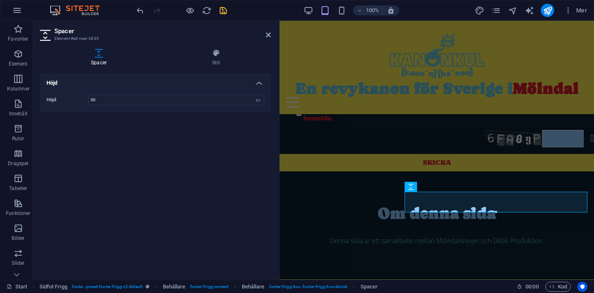
click at [248, 162] on div "Höjd Höjd 50 px rem vh vw" at bounding box center [155, 173] width 231 height 200
click at [268, 35] on icon at bounding box center [268, 35] width 5 height 7
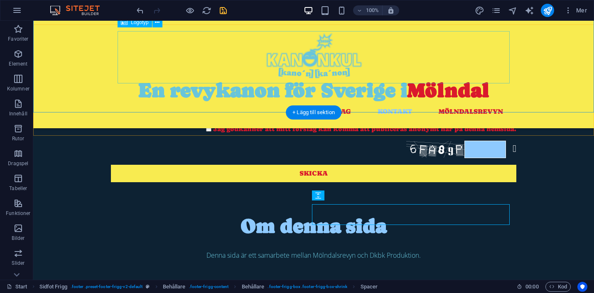
scroll to position [567, 0]
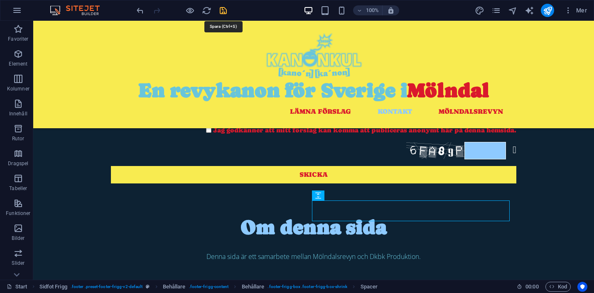
click at [224, 11] on icon "save" at bounding box center [224, 11] width 10 height 10
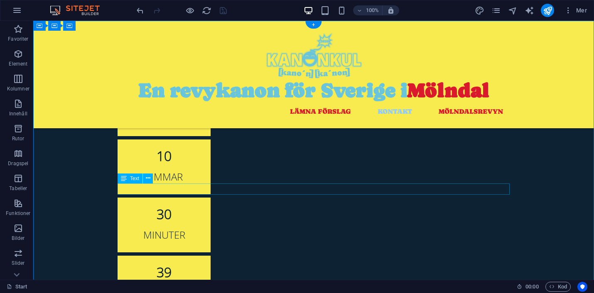
scroll to position [0, 0]
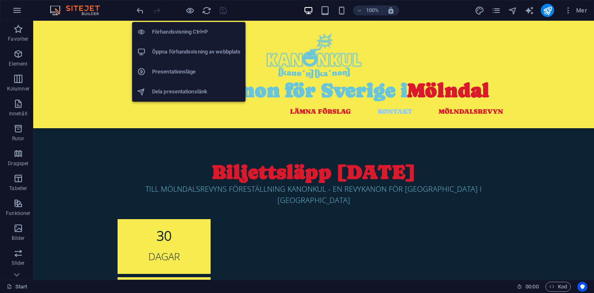
click at [196, 56] on h6 "Öppna förhandsvisning av webbplats" at bounding box center [196, 52] width 89 height 10
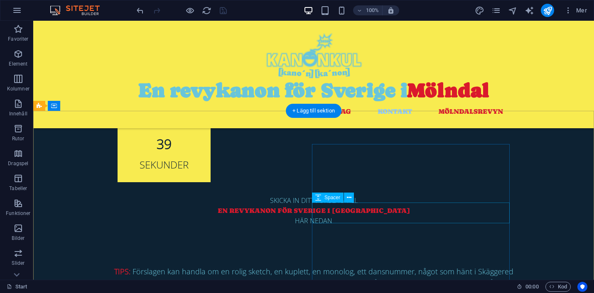
scroll to position [655, 0]
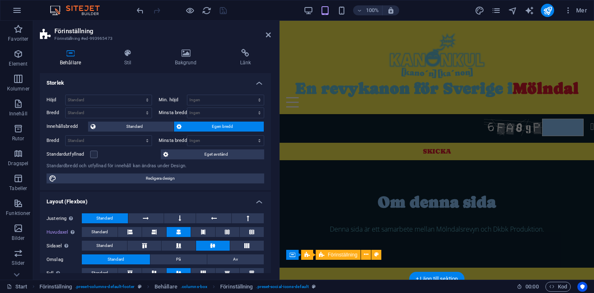
scroll to position [593, 0]
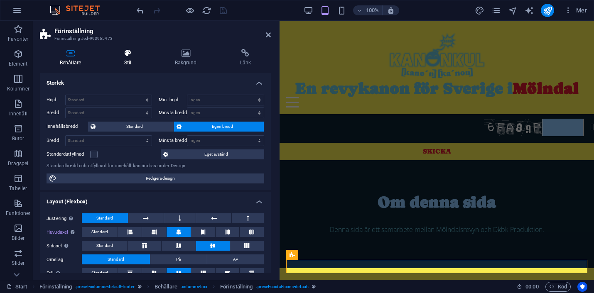
click at [129, 60] on h4 "Stil" at bounding box center [129, 57] width 50 height 17
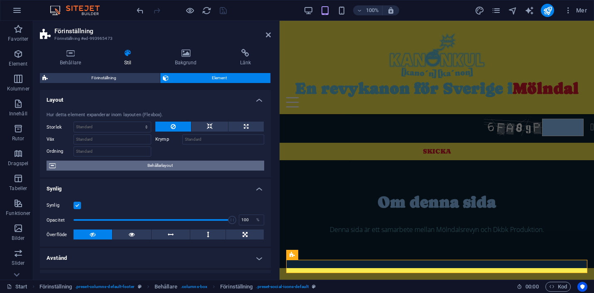
click at [155, 165] on span "Behållarlayout" at bounding box center [160, 166] width 204 height 10
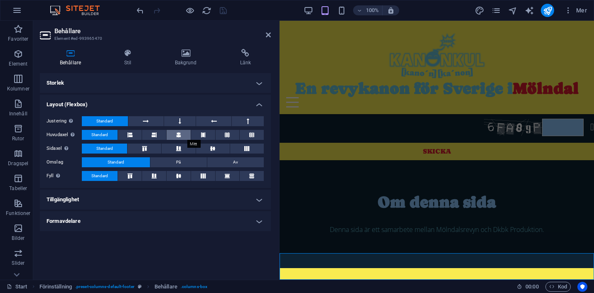
click at [179, 133] on icon at bounding box center [178, 135] width 5 height 10
click at [104, 133] on span "Standard" at bounding box center [99, 135] width 17 height 10
click at [258, 84] on h4 "Storlek" at bounding box center [155, 83] width 231 height 20
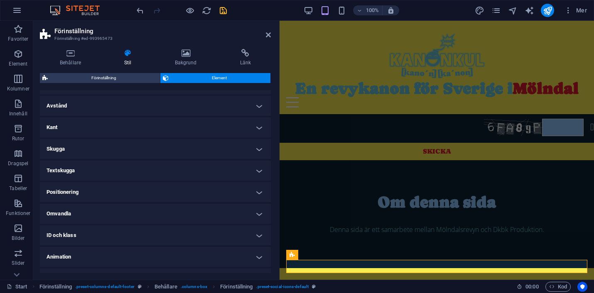
scroll to position [148, 0]
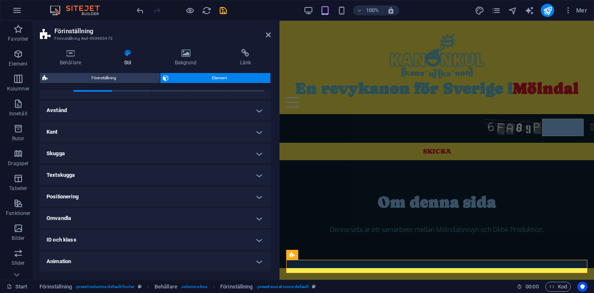
click at [180, 203] on h4 "Positionering" at bounding box center [155, 197] width 231 height 20
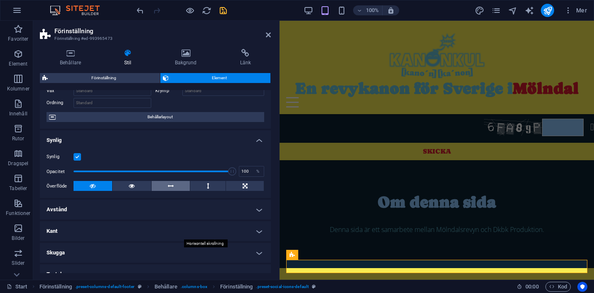
scroll to position [48, 0]
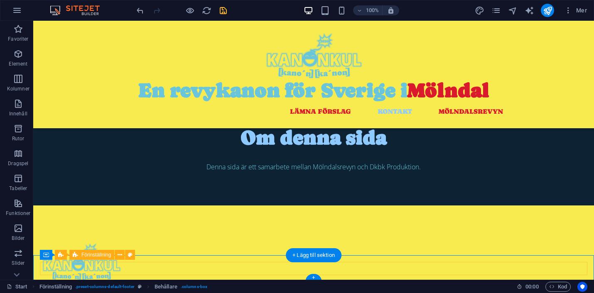
scroll to position [655, 0]
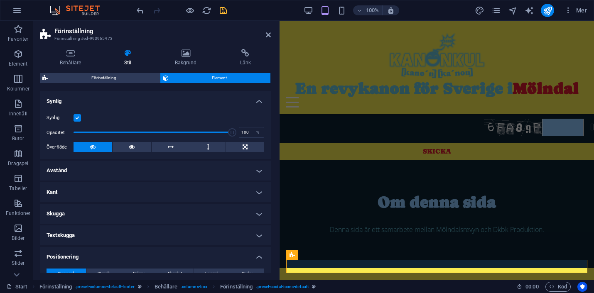
scroll to position [89, 0]
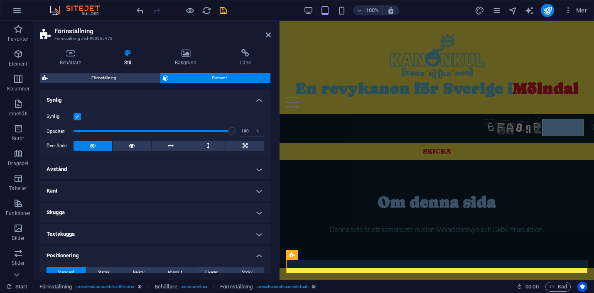
click at [175, 167] on h4 "Avstånd" at bounding box center [155, 170] width 231 height 20
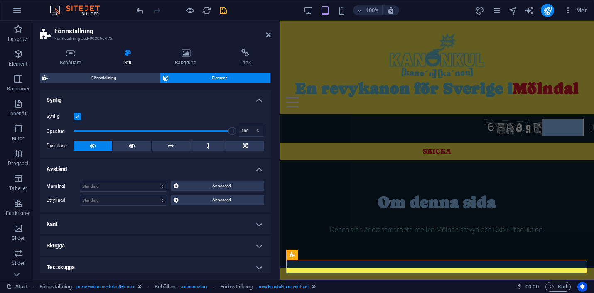
click at [175, 167] on h4 "Avstånd" at bounding box center [155, 167] width 231 height 15
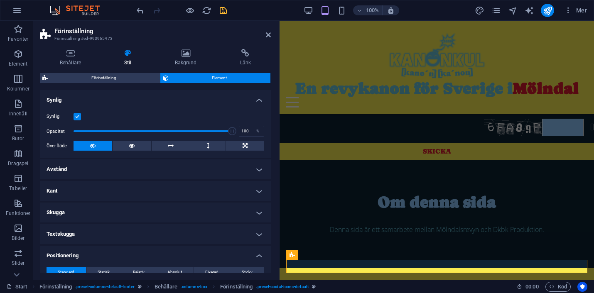
scroll to position [152, 0]
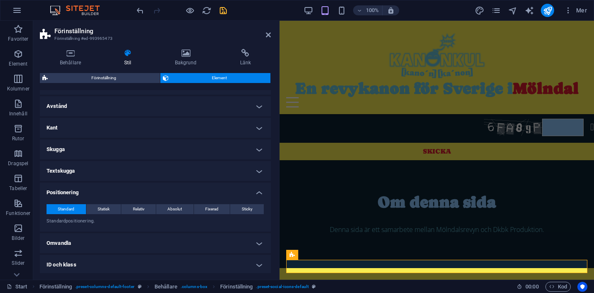
click at [149, 191] on h4 "Positionering" at bounding box center [155, 190] width 231 height 15
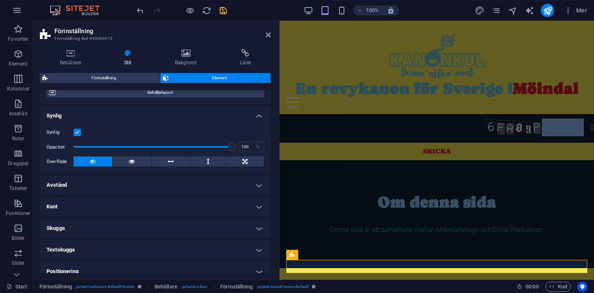
scroll to position [0, 0]
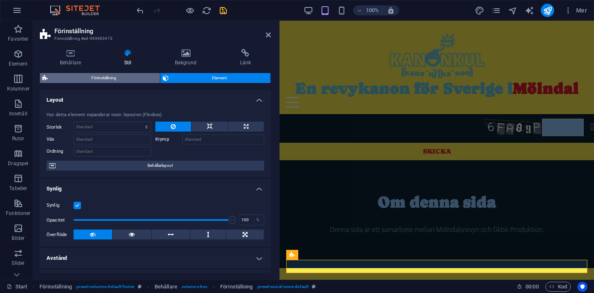
click at [100, 79] on span "Förinställning" at bounding box center [103, 78] width 107 height 10
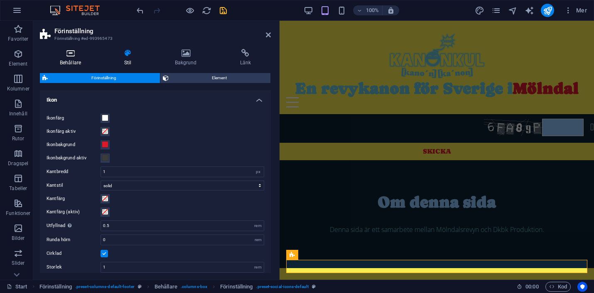
click at [74, 61] on h4 "Behållare" at bounding box center [72, 57] width 64 height 17
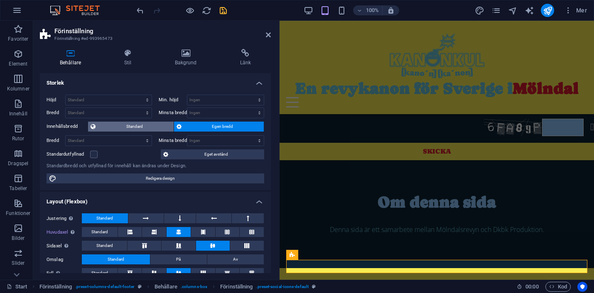
click at [122, 125] on span "Standard" at bounding box center [134, 127] width 73 height 10
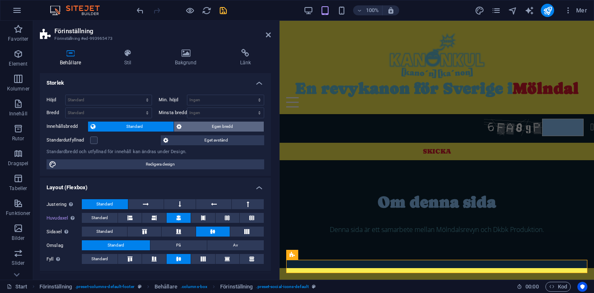
click at [216, 125] on span "Egen bredd" at bounding box center [223, 127] width 78 height 10
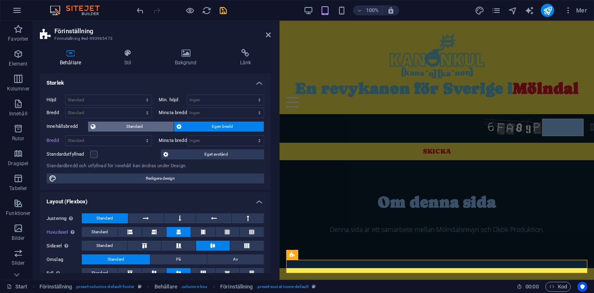
click at [139, 123] on span "Standard" at bounding box center [134, 127] width 73 height 10
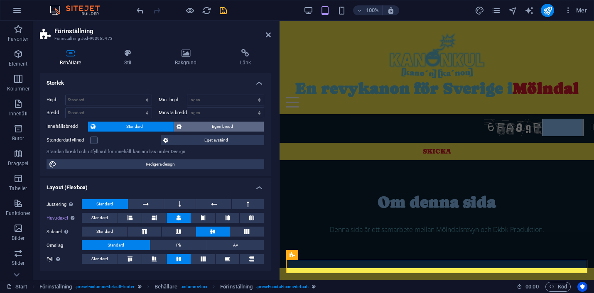
click at [206, 121] on div "Höjd Standard px rem % vh vw Min. höjd Ingen px rem % vh vw Bredd Standard px r…" at bounding box center [155, 132] width 231 height 89
click at [207, 122] on span "Egen bredd" at bounding box center [223, 127] width 78 height 10
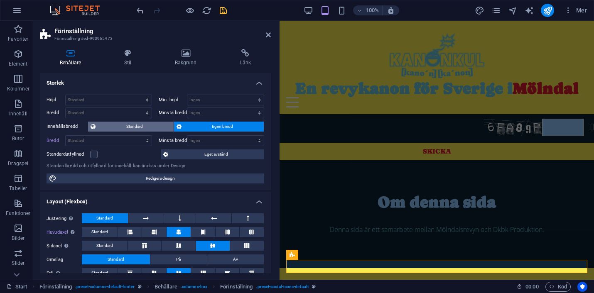
click at [123, 127] on span "Standard" at bounding box center [134, 127] width 73 height 10
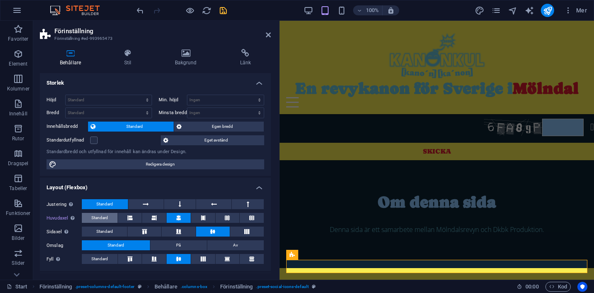
click at [96, 220] on span "Standard" at bounding box center [99, 218] width 17 height 10
click at [106, 218] on span "Standard" at bounding box center [99, 218] width 17 height 10
click at [129, 217] on icon at bounding box center [130, 218] width 5 height 10
click at [180, 220] on icon at bounding box center [178, 218] width 5 height 10
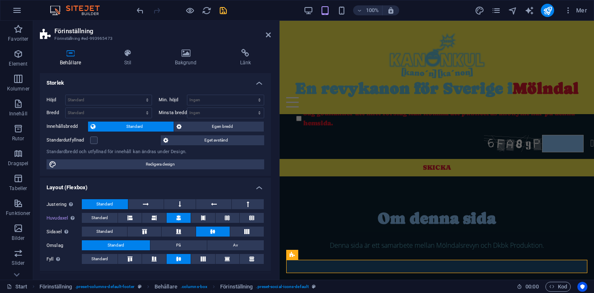
scroll to position [655, 0]
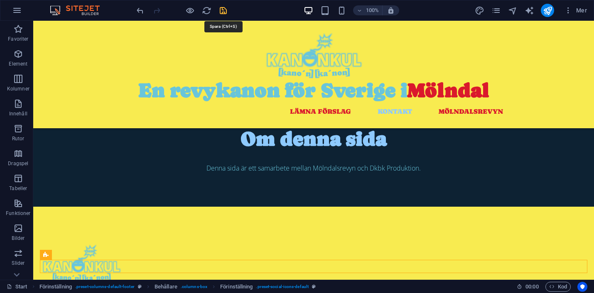
click at [223, 12] on icon "save" at bounding box center [224, 11] width 10 height 10
checkbox input "false"
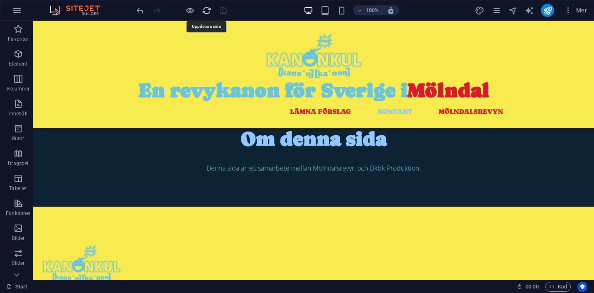
click at [207, 12] on icon "reload" at bounding box center [207, 11] width 10 height 10
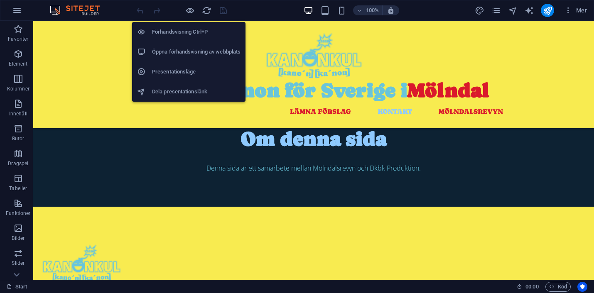
click at [194, 57] on li "Öppna förhandsvisning av webbplats" at bounding box center [188, 52] width 113 height 20
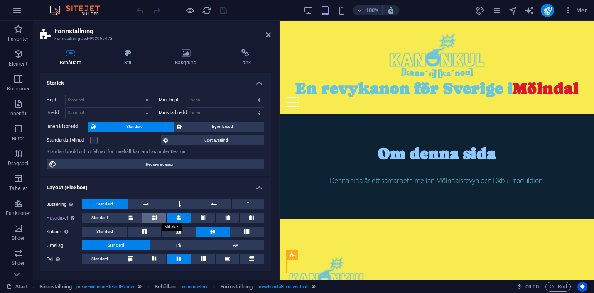
click at [152, 219] on icon at bounding box center [154, 218] width 5 height 10
click at [133, 219] on button at bounding box center [130, 218] width 24 height 10
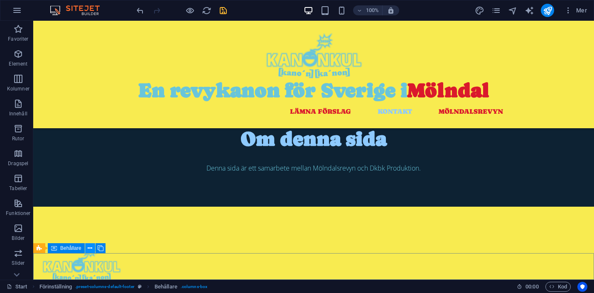
click at [90, 249] on icon at bounding box center [90, 248] width 5 height 9
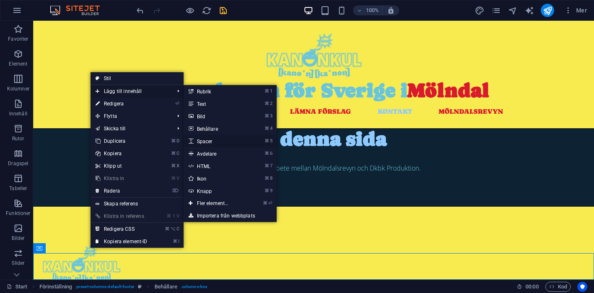
click at [210, 140] on link "⌘ 5 Spacer" at bounding box center [215, 141] width 62 height 12
select select "px"
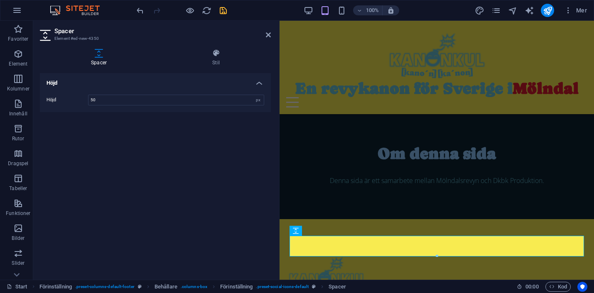
drag, startPoint x: 296, startPoint y: 233, endPoint x: 298, endPoint y: 280, distance: 47.0
click at [298, 280] on section "Favoriter Element Kolumner Innehåll Rutor Dragspel Tabeller Funktioner Bilder S…" at bounding box center [297, 150] width 594 height 259
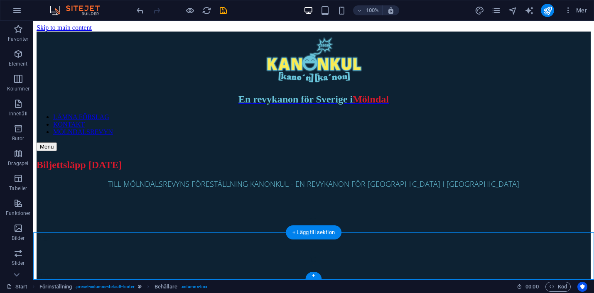
scroll to position [676, 0]
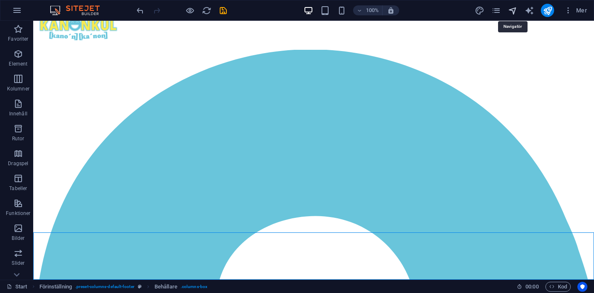
click at [515, 10] on icon "navigator" at bounding box center [513, 11] width 10 height 10
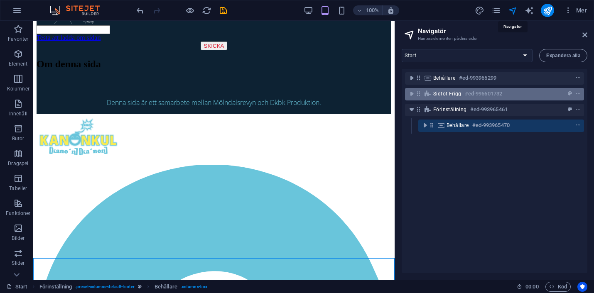
scroll to position [581, 0]
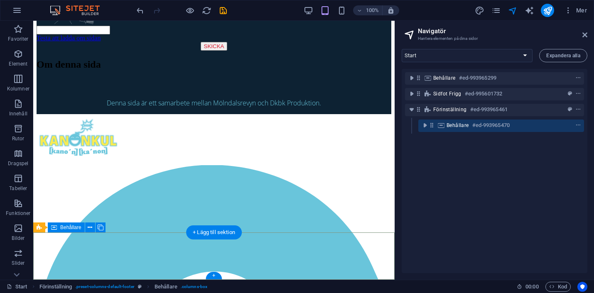
click at [444, 125] on icon at bounding box center [441, 125] width 9 height 7
click at [428, 126] on icon "toggle-expand" at bounding box center [425, 125] width 8 height 8
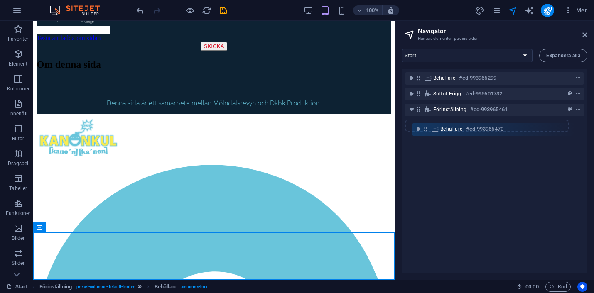
drag, startPoint x: 433, startPoint y: 125, endPoint x: 426, endPoint y: 128, distance: 7.9
click at [426, 128] on div "Behållare #ed-993965299 Sidfot Frigg #ed-995601732 Förinställning #ed-993965461…" at bounding box center [495, 171] width 186 height 204
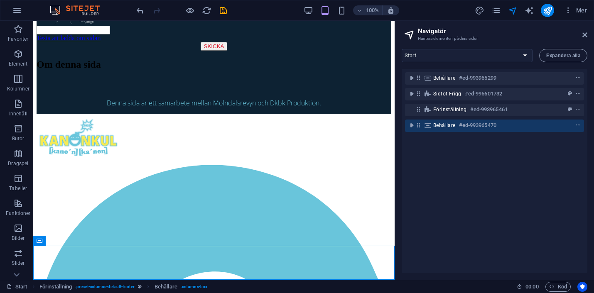
scroll to position [620, 0]
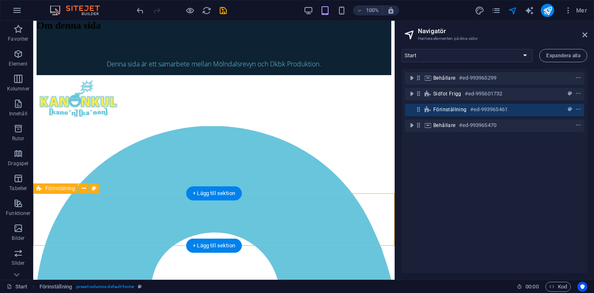
click at [441, 111] on span "Förinställning" at bounding box center [450, 109] width 34 height 7
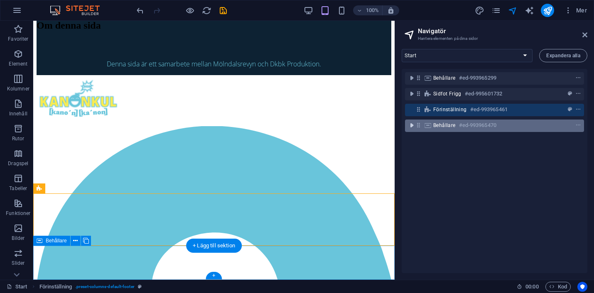
click at [413, 124] on icon "toggle-expand" at bounding box center [412, 125] width 8 height 8
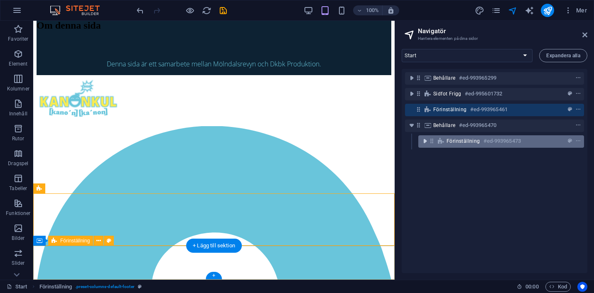
click at [425, 143] on icon "toggle-expand" at bounding box center [425, 141] width 8 height 8
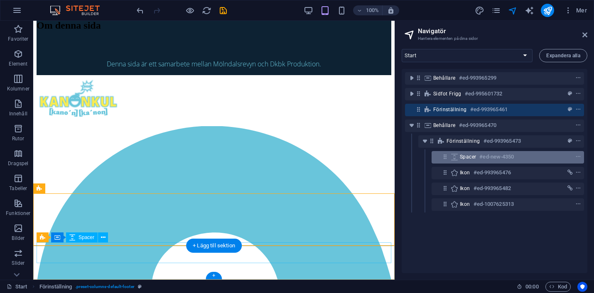
click at [468, 156] on span "Spacer" at bounding box center [468, 157] width 16 height 7
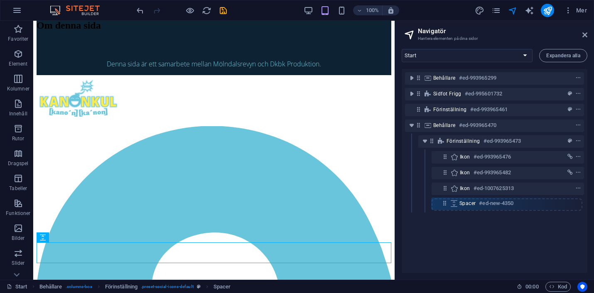
drag, startPoint x: 445, startPoint y: 157, endPoint x: 445, endPoint y: 207, distance: 49.0
click at [445, 207] on div "Behållare #ed-993965299 Sidfot Frigg #ed-995601732 Förinställning #ed-993965461…" at bounding box center [495, 171] width 186 height 204
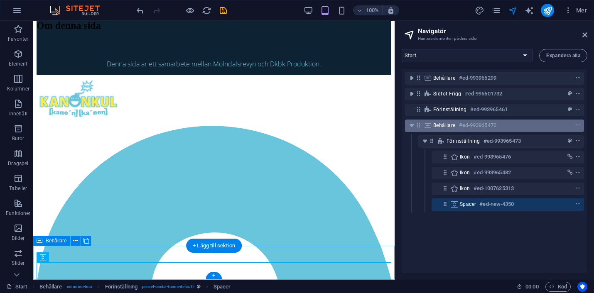
click at [443, 125] on span "Behållare" at bounding box center [444, 125] width 22 height 7
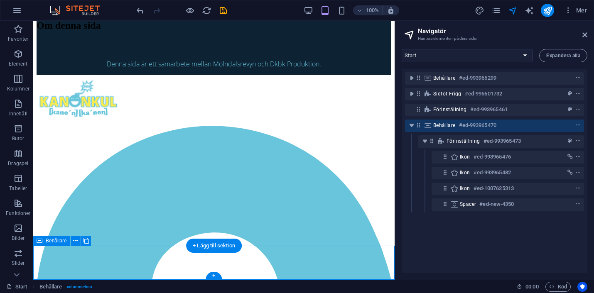
click at [429, 126] on icon at bounding box center [427, 125] width 9 height 7
click at [462, 121] on h6 "#ed-993965470" at bounding box center [477, 126] width 37 height 10
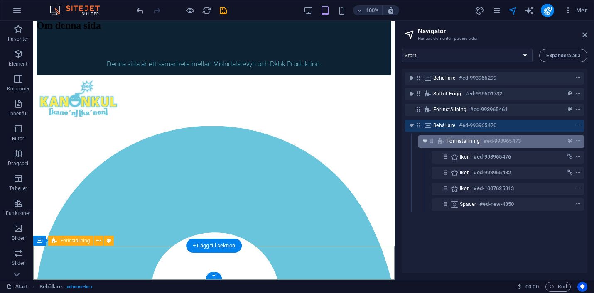
click at [425, 140] on icon "toggle-expand" at bounding box center [425, 141] width 8 height 8
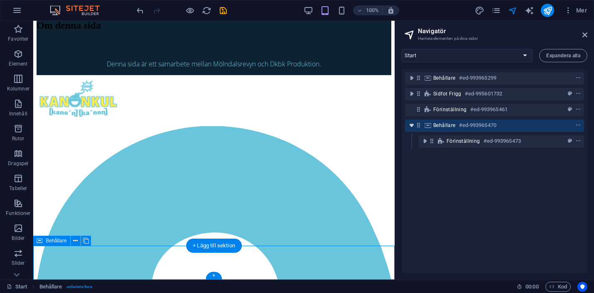
click at [411, 124] on icon "toggle-expand" at bounding box center [412, 125] width 8 height 8
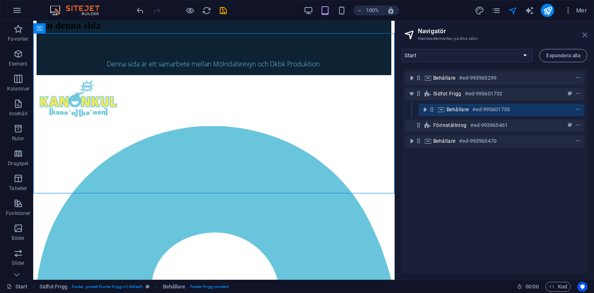
click at [585, 33] on icon at bounding box center [585, 35] width 5 height 7
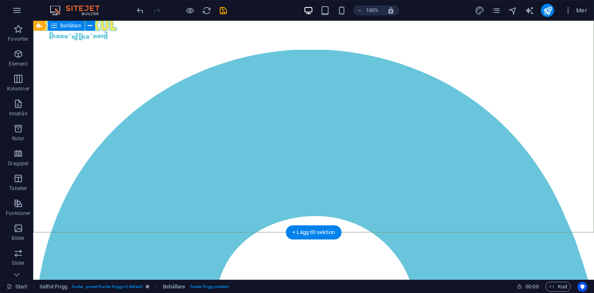
scroll to position [715, 0]
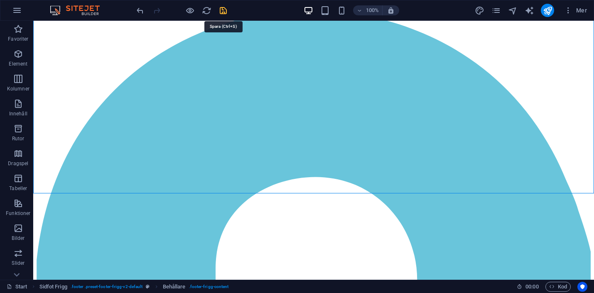
click at [220, 12] on icon "save" at bounding box center [224, 11] width 10 height 10
checkbox input "false"
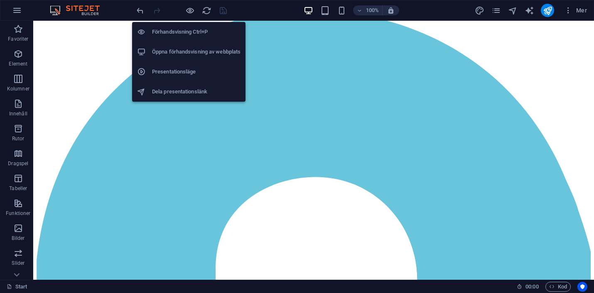
click at [197, 52] on h6 "Öppna förhandsvisning av webbplats" at bounding box center [196, 52] width 89 height 10
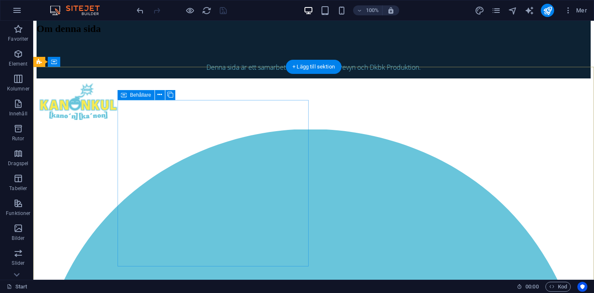
scroll to position [595, 0]
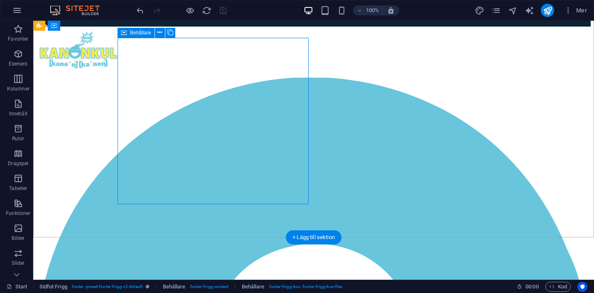
scroll to position [647, 0]
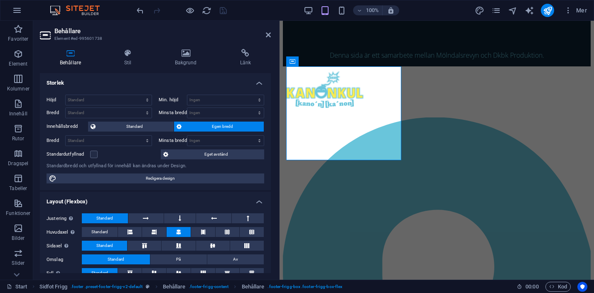
scroll to position [652, 0]
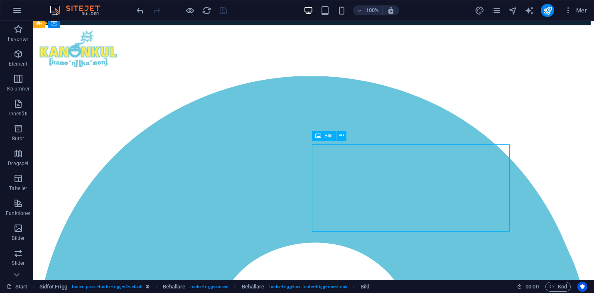
scroll to position [647, 0]
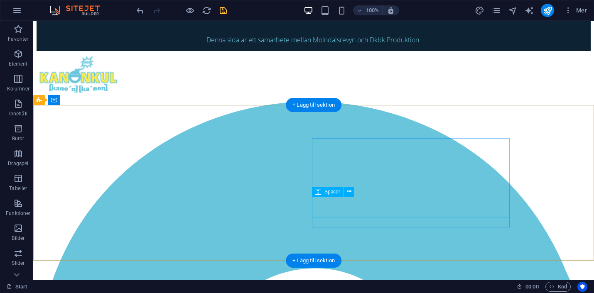
scroll to position [638, 0]
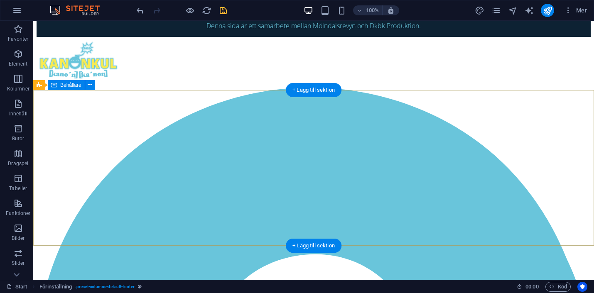
scroll to position [585, 0]
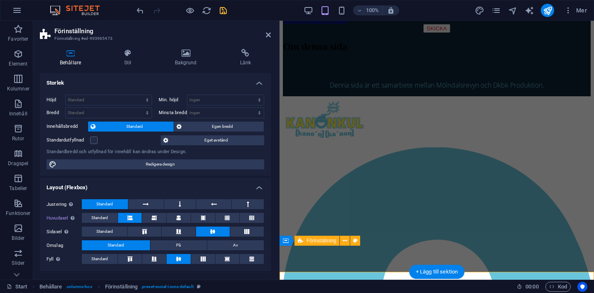
scroll to position [595, 0]
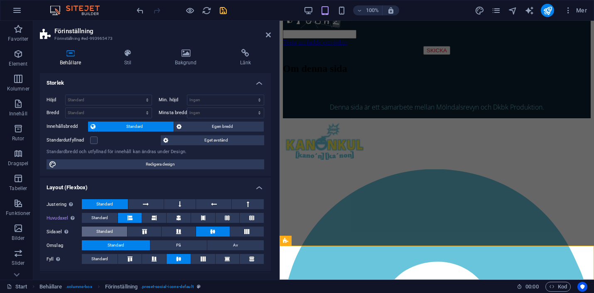
click at [116, 230] on button "Standard" at bounding box center [104, 232] width 45 height 10
click at [110, 258] on button "Standard" at bounding box center [100, 259] width 36 height 10
click at [108, 259] on button "Standard" at bounding box center [100, 259] width 36 height 10
click at [133, 257] on icon at bounding box center [130, 259] width 10 height 5
click at [150, 258] on icon at bounding box center [154, 259] width 10 height 5
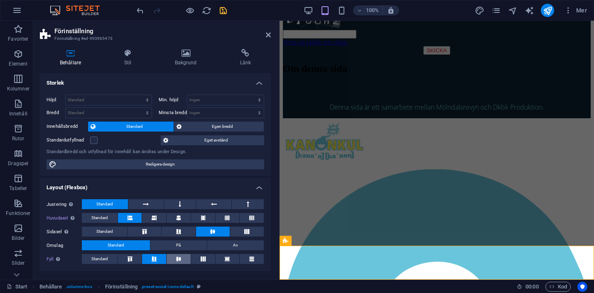
click at [179, 258] on icon at bounding box center [179, 259] width 10 height 5
click at [212, 261] on button at bounding box center [203, 259] width 24 height 10
click at [227, 260] on icon at bounding box center [227, 259] width 10 height 5
click at [248, 260] on icon at bounding box center [252, 259] width 10 height 5
click at [158, 259] on icon at bounding box center [154, 259] width 10 height 5
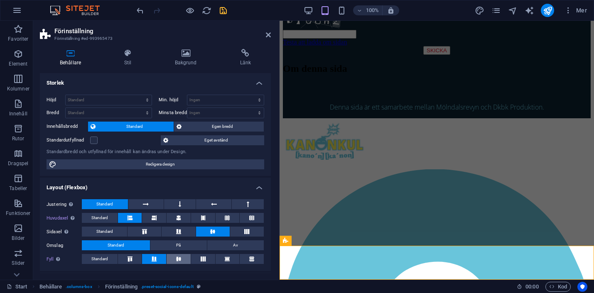
click at [180, 259] on icon at bounding box center [179, 259] width 10 height 5
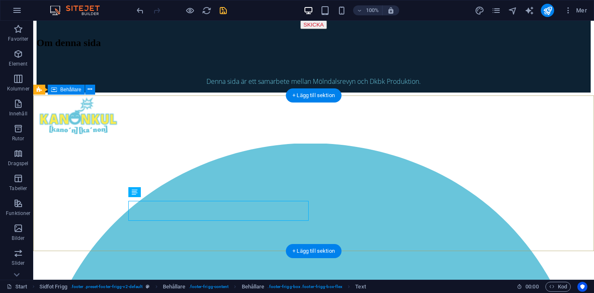
scroll to position [581, 0]
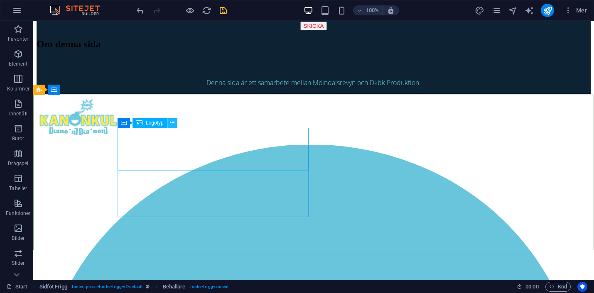
click at [172, 125] on icon at bounding box center [172, 122] width 5 height 9
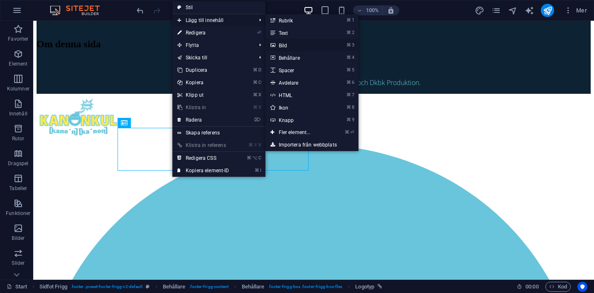
click at [291, 45] on link "⌘ 3 Bild" at bounding box center [297, 45] width 62 height 12
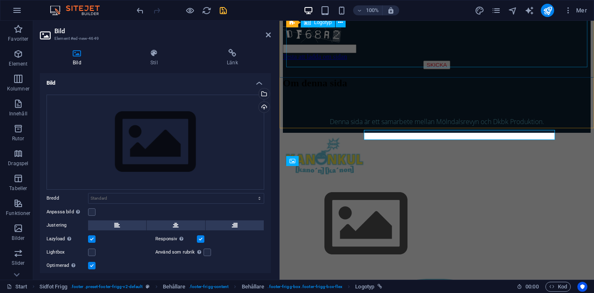
scroll to position [595, 0]
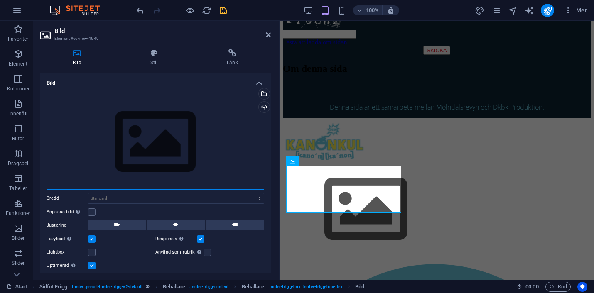
click at [124, 145] on div "Dra filer hit, klicka för att välja filer eller välj filer från Filer eller vår…" at bounding box center [156, 142] width 218 height 95
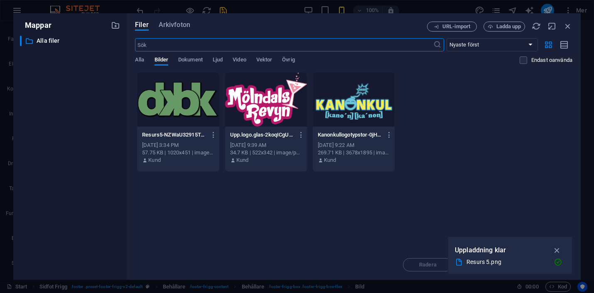
click at [163, 102] on div at bounding box center [178, 100] width 82 height 54
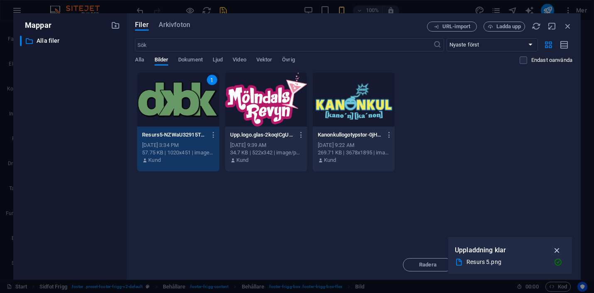
click at [560, 250] on icon "button" at bounding box center [558, 250] width 10 height 9
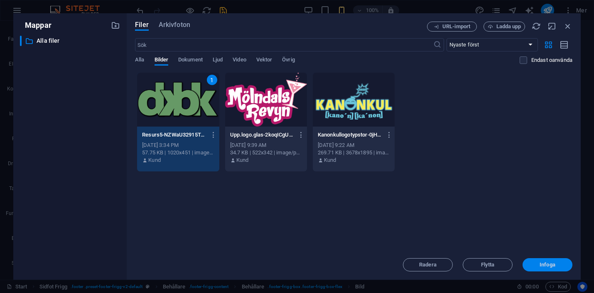
click at [554, 265] on span "Infoga" at bounding box center [548, 265] width 16 height 5
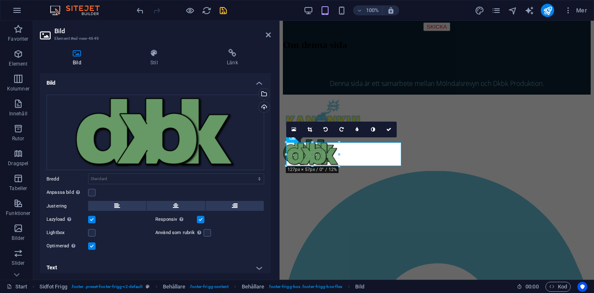
drag, startPoint x: 401, startPoint y: 170, endPoint x: 312, endPoint y: 145, distance: 92.8
type input "126"
select select "px"
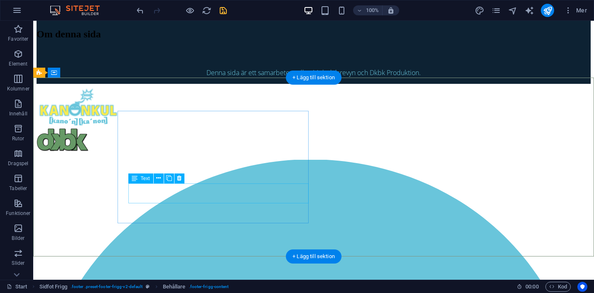
scroll to position [587, 0]
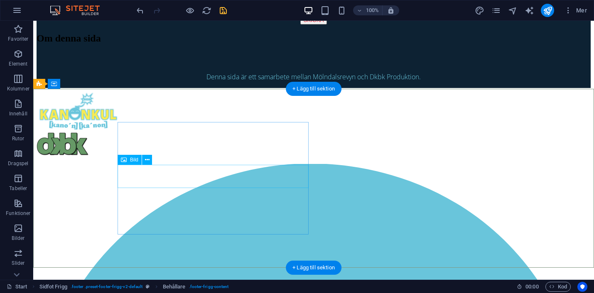
click at [144, 157] on figure at bounding box center [314, 145] width 554 height 25
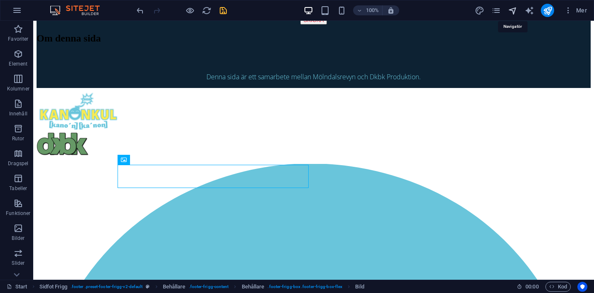
click at [513, 13] on icon "navigator" at bounding box center [513, 11] width 10 height 10
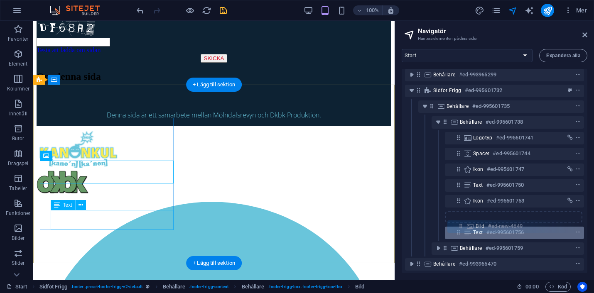
scroll to position [4, 0]
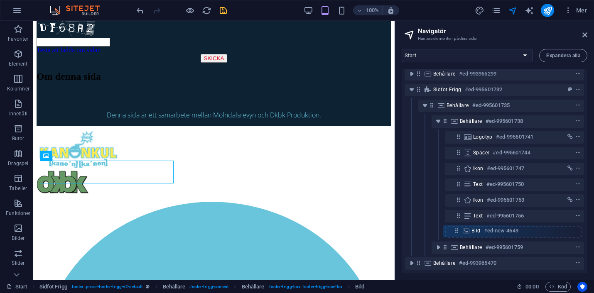
drag, startPoint x: 458, startPoint y: 157, endPoint x: 457, endPoint y: 234, distance: 76.5
click at [457, 234] on div "Behållare #ed-993965299 Sidfot Frigg #ed-995601732 Behållare #ed-995601735 Behå…" at bounding box center [495, 171] width 186 height 204
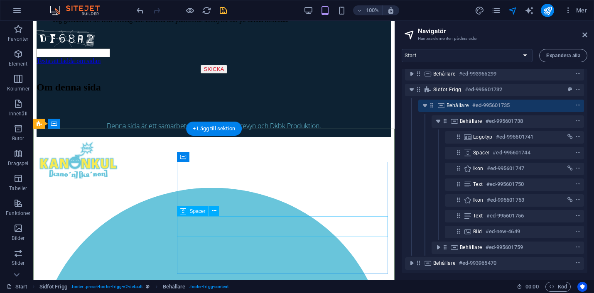
scroll to position [586, 0]
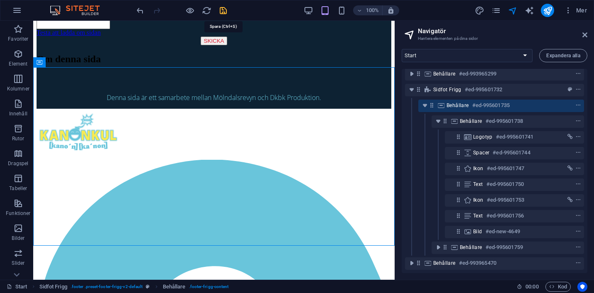
click at [221, 11] on icon "save" at bounding box center [224, 11] width 10 height 10
checkbox input "false"
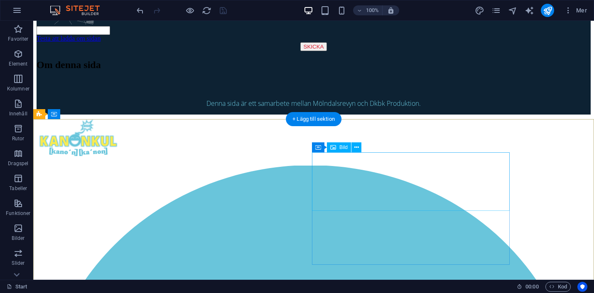
scroll to position [556, 0]
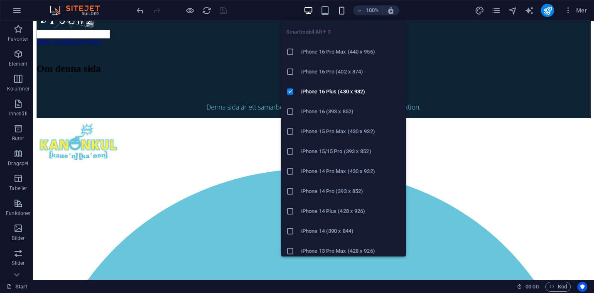
click at [342, 10] on icon "button" at bounding box center [342, 11] width 10 height 10
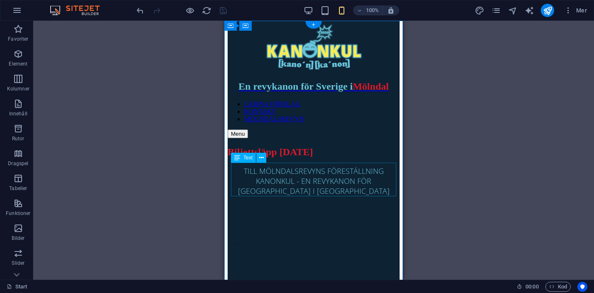
scroll to position [0, 0]
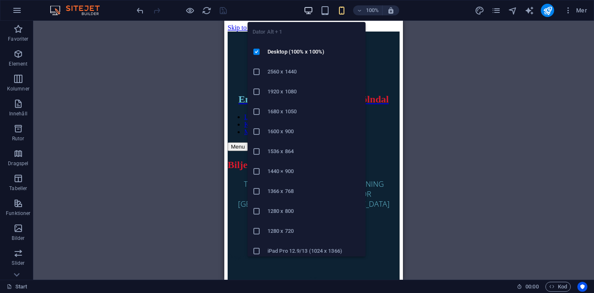
click at [307, 11] on icon "button" at bounding box center [309, 11] width 10 height 10
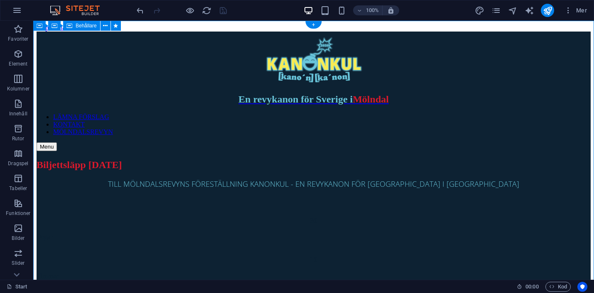
click at [86, 151] on div "Biljettsläpp 1 november TILL MÖLNDALSREVYNS FÖRESTÄLLNING KANONKUL - EN REVYKAN…" at bounding box center [314, 294] width 554 height 286
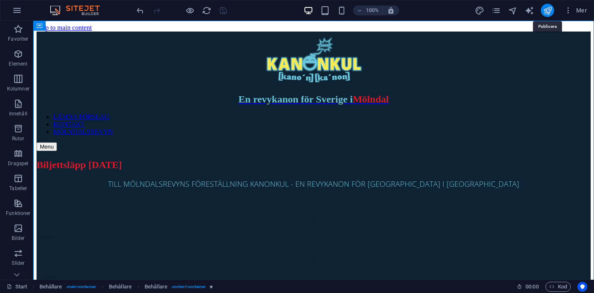
click at [549, 11] on icon "publish" at bounding box center [548, 11] width 10 height 10
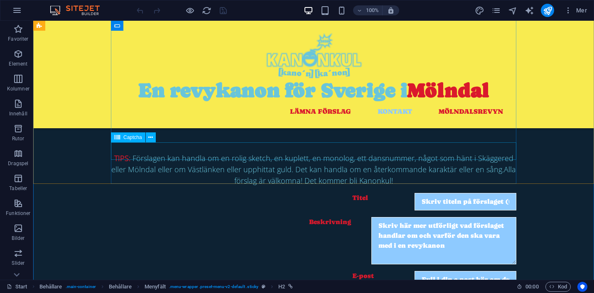
scroll to position [609, 0]
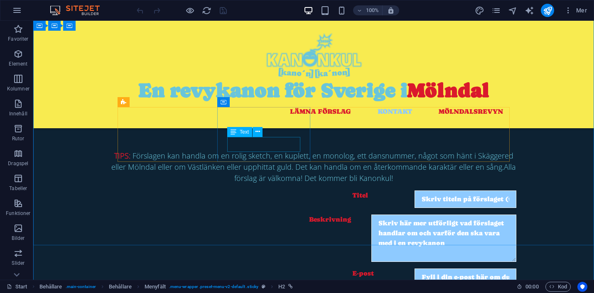
scroll to position [609, 0]
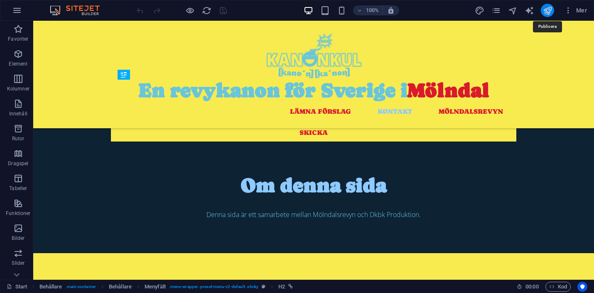
click at [550, 12] on icon "publish" at bounding box center [548, 11] width 10 height 10
